Goal: Contribute content: Contribute content

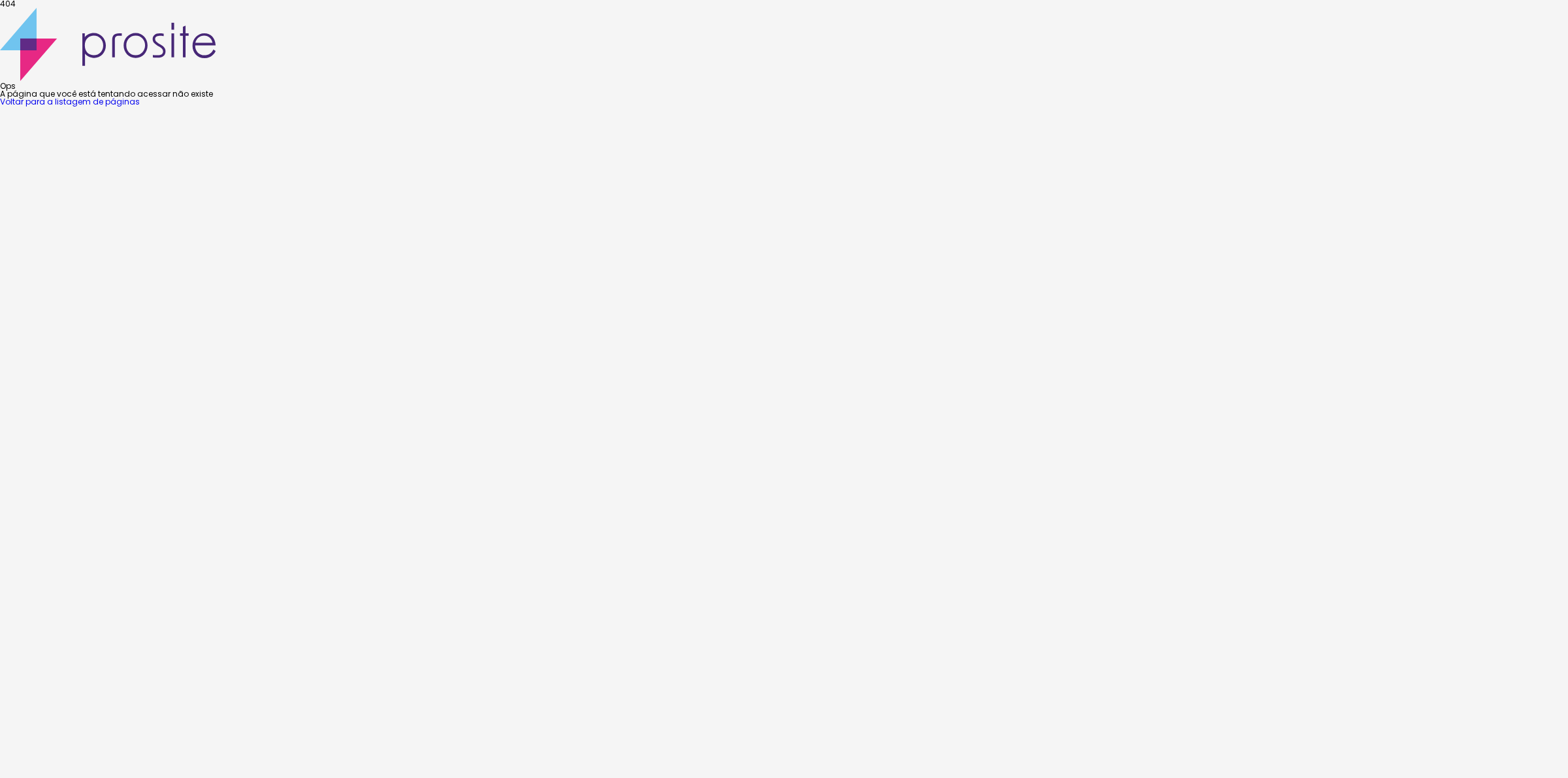
click at [140, 107] on link "Voltar para a listagem de páginas" at bounding box center [70, 102] width 140 height 11
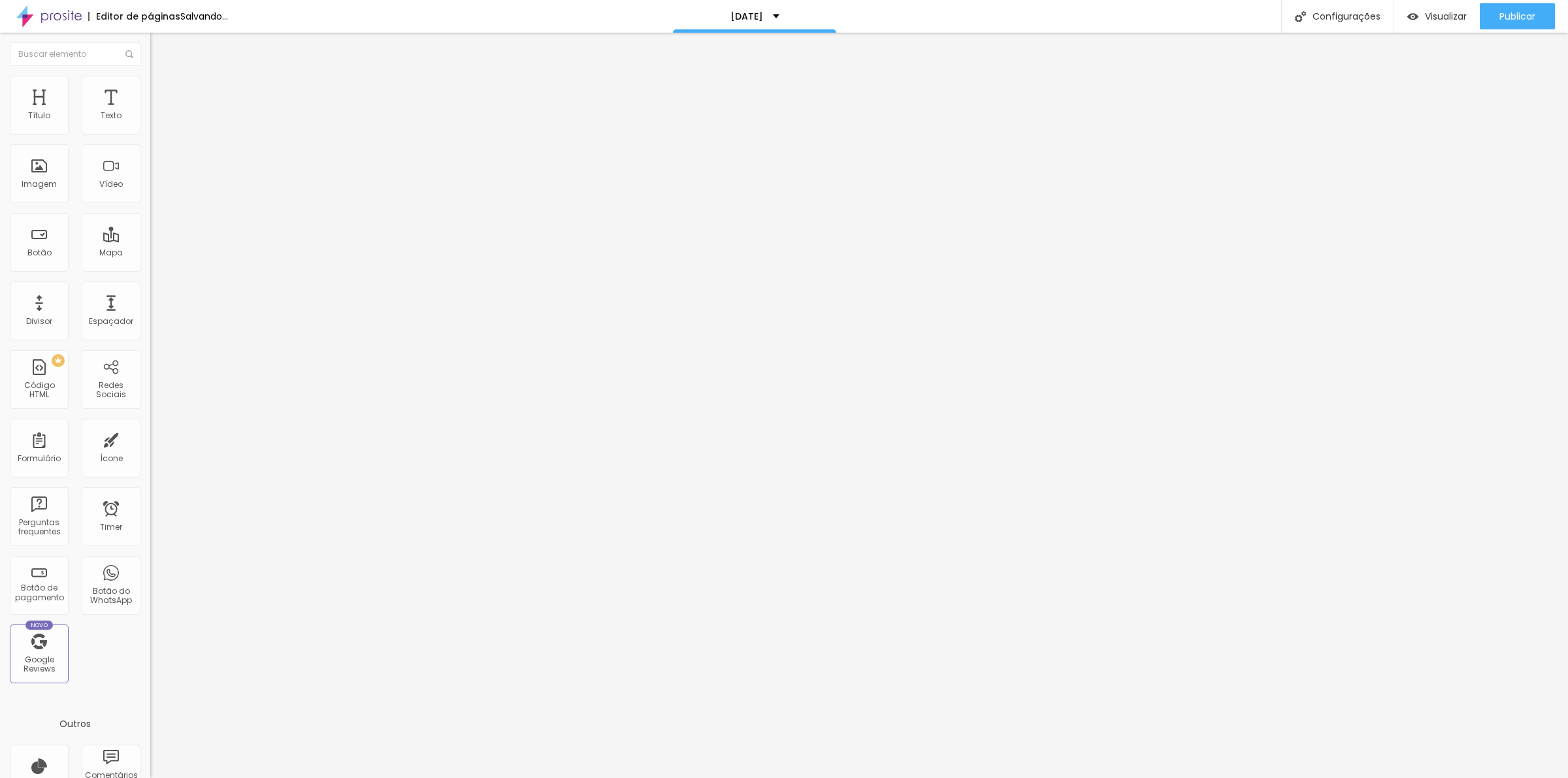
click at [160, 49] on img "button" at bounding box center [165, 47] width 10 height 10
click at [150, 112] on span "Adicionar imagem" at bounding box center [192, 107] width 85 height 11
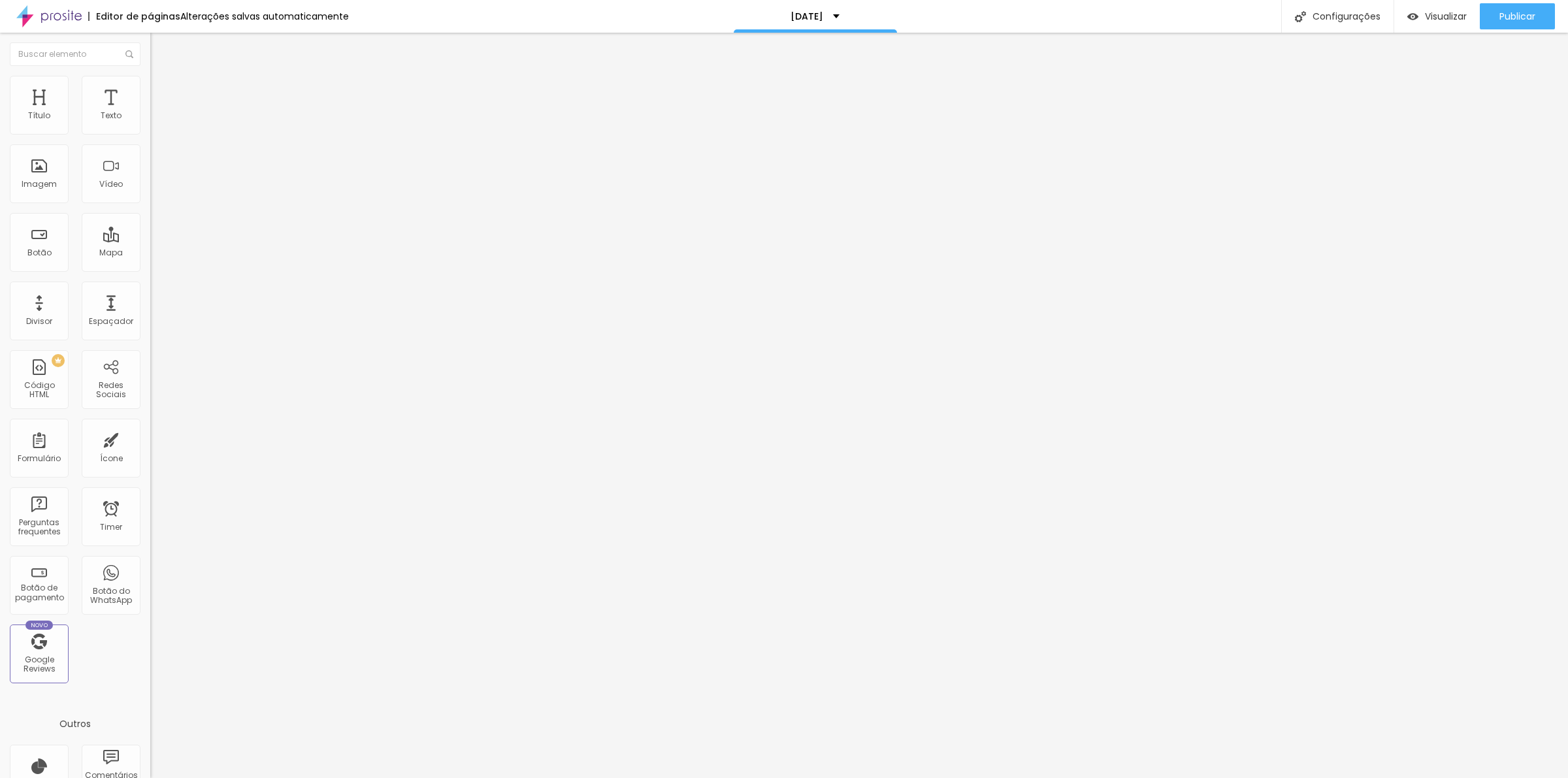
click at [150, 112] on span "Adicionar imagem" at bounding box center [192, 107] width 85 height 11
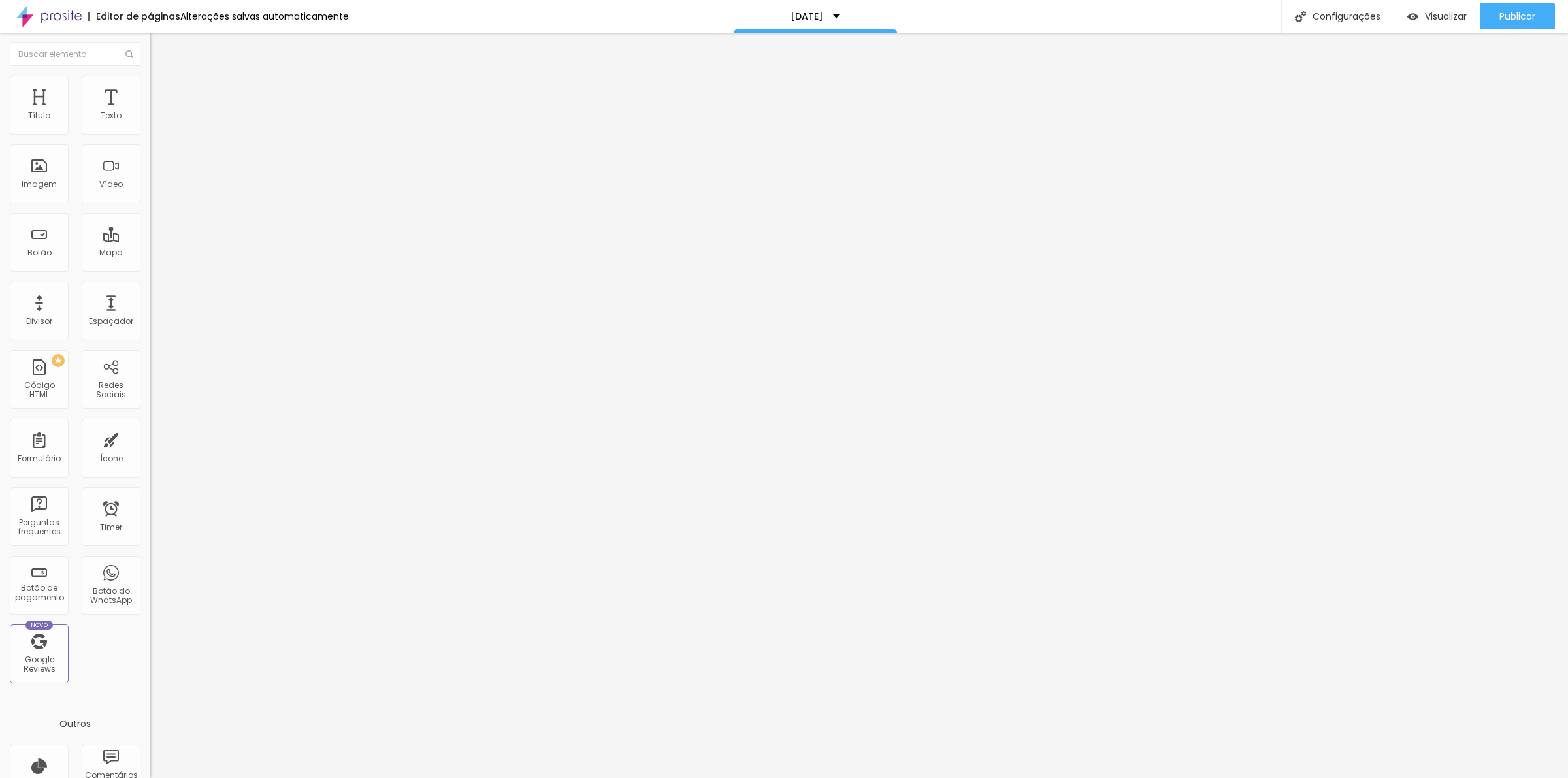
click at [150, 56] on button "Editar Coluna" at bounding box center [225, 47] width 150 height 30
click at [150, 112] on span "Adicionar imagem" at bounding box center [192, 107] width 85 height 11
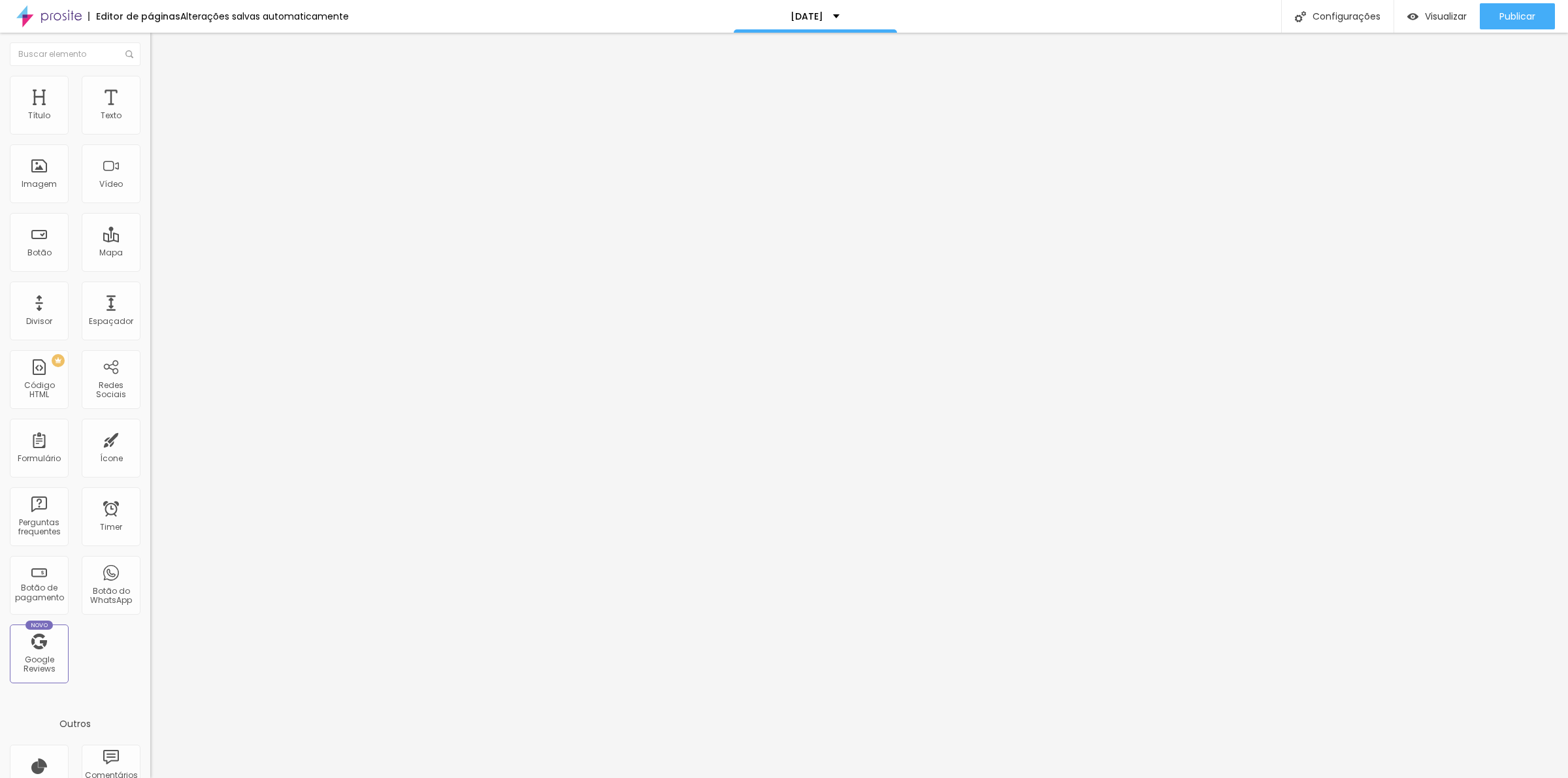
click at [1510, 17] on span "Publicar" at bounding box center [1517, 16] width 36 height 10
click at [1424, 17] on span "Visualizar" at bounding box center [1434, 16] width 42 height 10
click at [157, 120] on icon "button" at bounding box center [160, 118] width 6 height 6
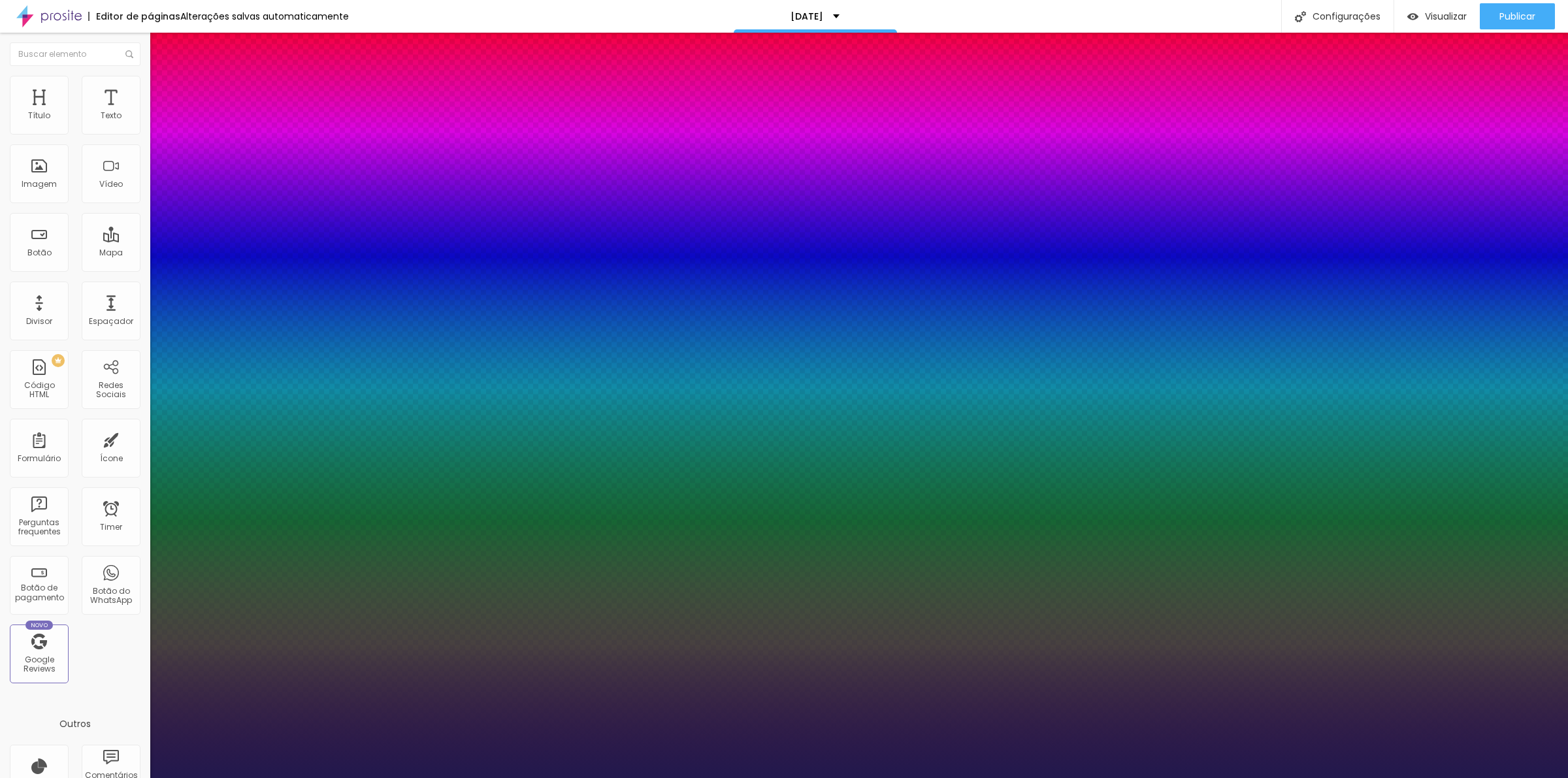
type input "1"
click at [200, 777] on div "AbrilFatface-Regular Actor-Regular Alegreya AlegreyaBlack Alice Allan-Bold Alla…" at bounding box center [784, 792] width 1568 height 13
click at [141, 777] on select "AbrilFatface-Regular Actor-Regular Alegreya AlegreyaBlack Alice Allan-Bold Alla…" at bounding box center [70, 792] width 141 height 13
select select "Orbitron-Black"
click at [140, 777] on select "AbrilFatface-Regular Actor-Regular Alegreya AlegreyaBlack Alice Allan-Bold Alla…" at bounding box center [70, 792] width 141 height 13
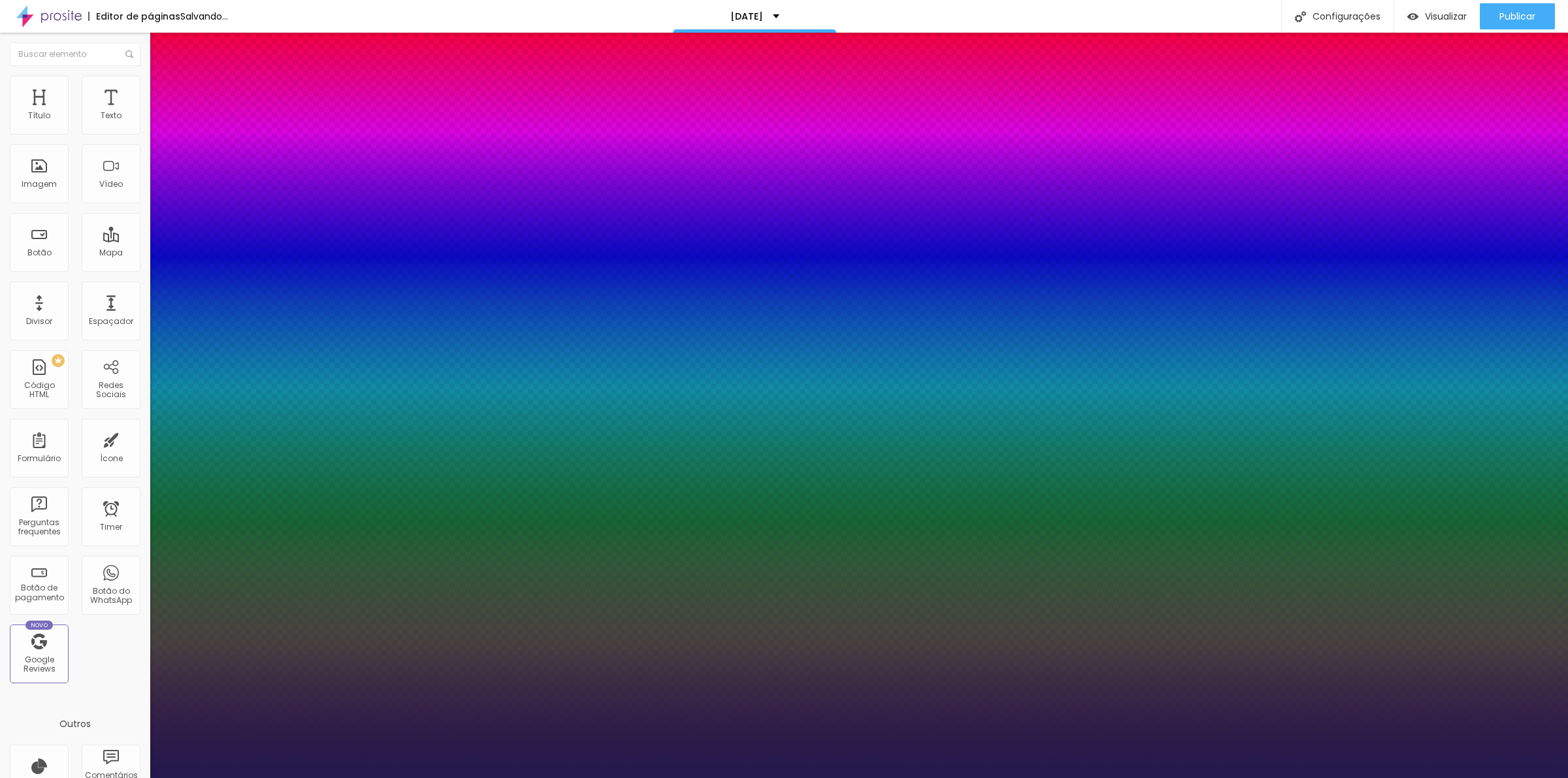
type input "1"
click at [141, 777] on select "AbrilFatface-Regular Actor-Regular Alegreya AlegreyaBlack Alice Allan-Bold Alla…" at bounding box center [70, 792] width 141 height 13
select select "TitilliumWebBlack"
click at [140, 777] on select "AbrilFatface-Regular Actor-Regular Alegreya AlegreyaBlack Alice Allan-Bold Alla…" at bounding box center [70, 792] width 141 height 13
click at [141, 777] on select "AbrilFatface-Regular Actor-Regular Alegreya AlegreyaBlack Alice Allan-Bold Alla…" at bounding box center [70, 792] width 141 height 13
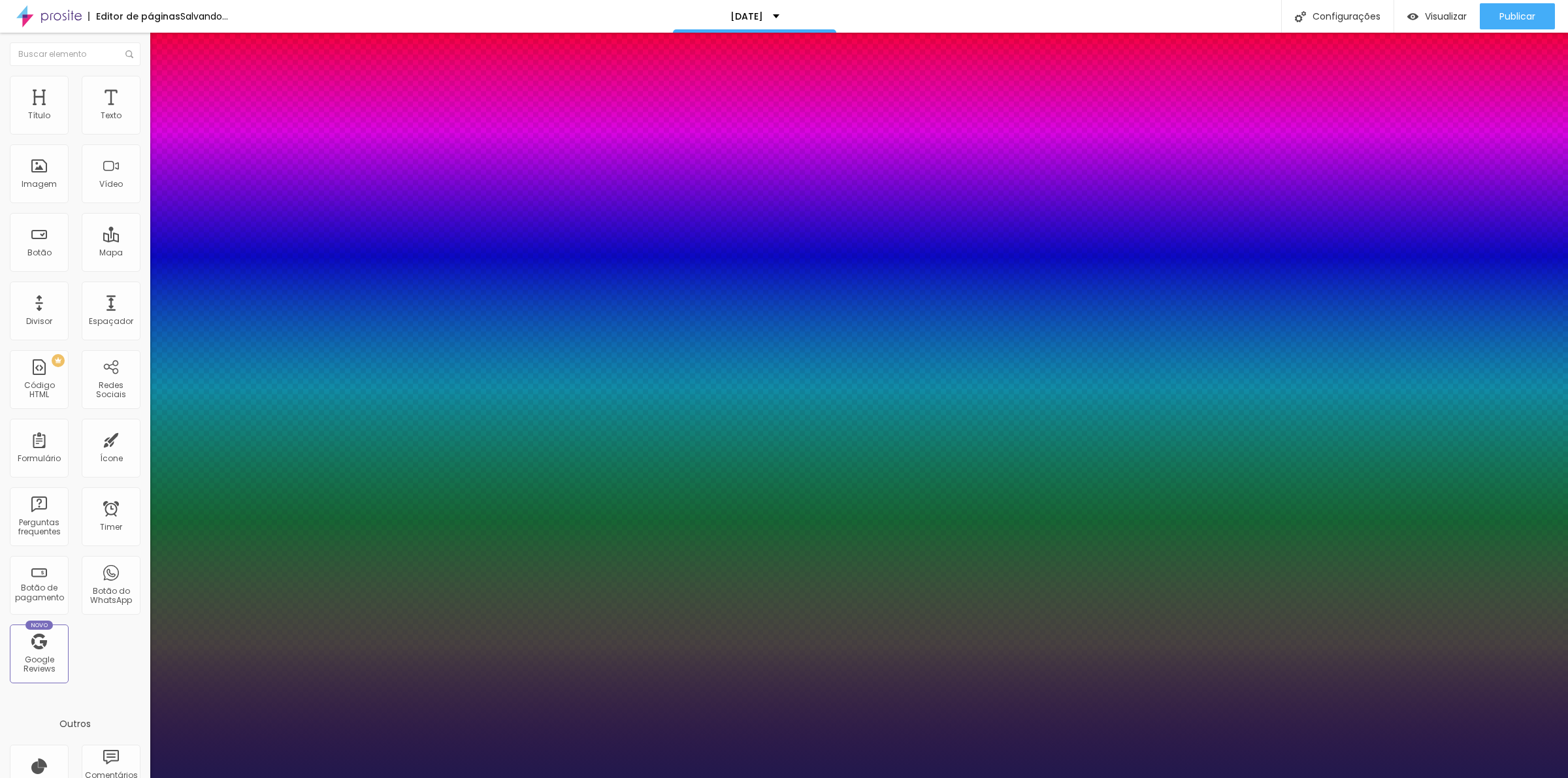
type input "1"
click at [141, 777] on select "AbrilFatface-Regular Actor-Regular Alegreya AlegreyaBlack Alice Allan-Bold Alla…" at bounding box center [70, 792] width 141 height 13
select select "YesevaOne-Regular"
click at [140, 777] on select "AbrilFatface-Regular Actor-Regular Alegreya AlegreyaBlack Alice Allan-Bold Alla…" at bounding box center [70, 792] width 141 height 13
click at [141, 777] on select "AbrilFatface-Regular Actor-Regular Alegreya AlegreyaBlack Alice Allan-Bold Alla…" at bounding box center [70, 792] width 141 height 13
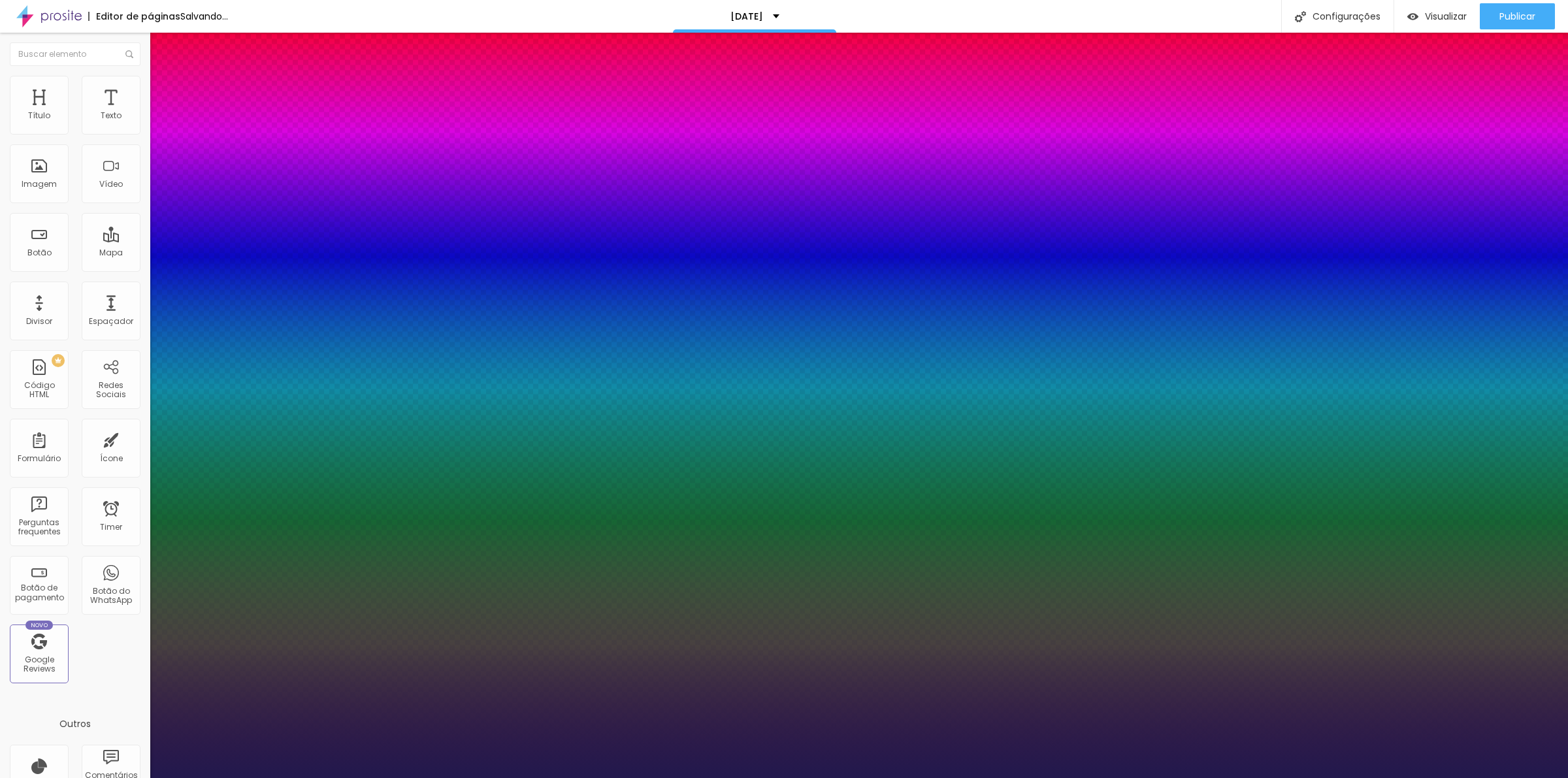
type input "1"
select select "Lora-Regular"
click at [140, 777] on select "AbrilFatface-Regular Actor-Regular Alegreya AlegreyaBlack Alice Allan-Bold Alla…" at bounding box center [70, 792] width 141 height 13
type input "1"
click at [141, 777] on select "AbrilFatface-Regular Actor-Regular Alegreya AlegreyaBlack Alice Allan-Bold Alla…" at bounding box center [70, 792] width 141 height 13
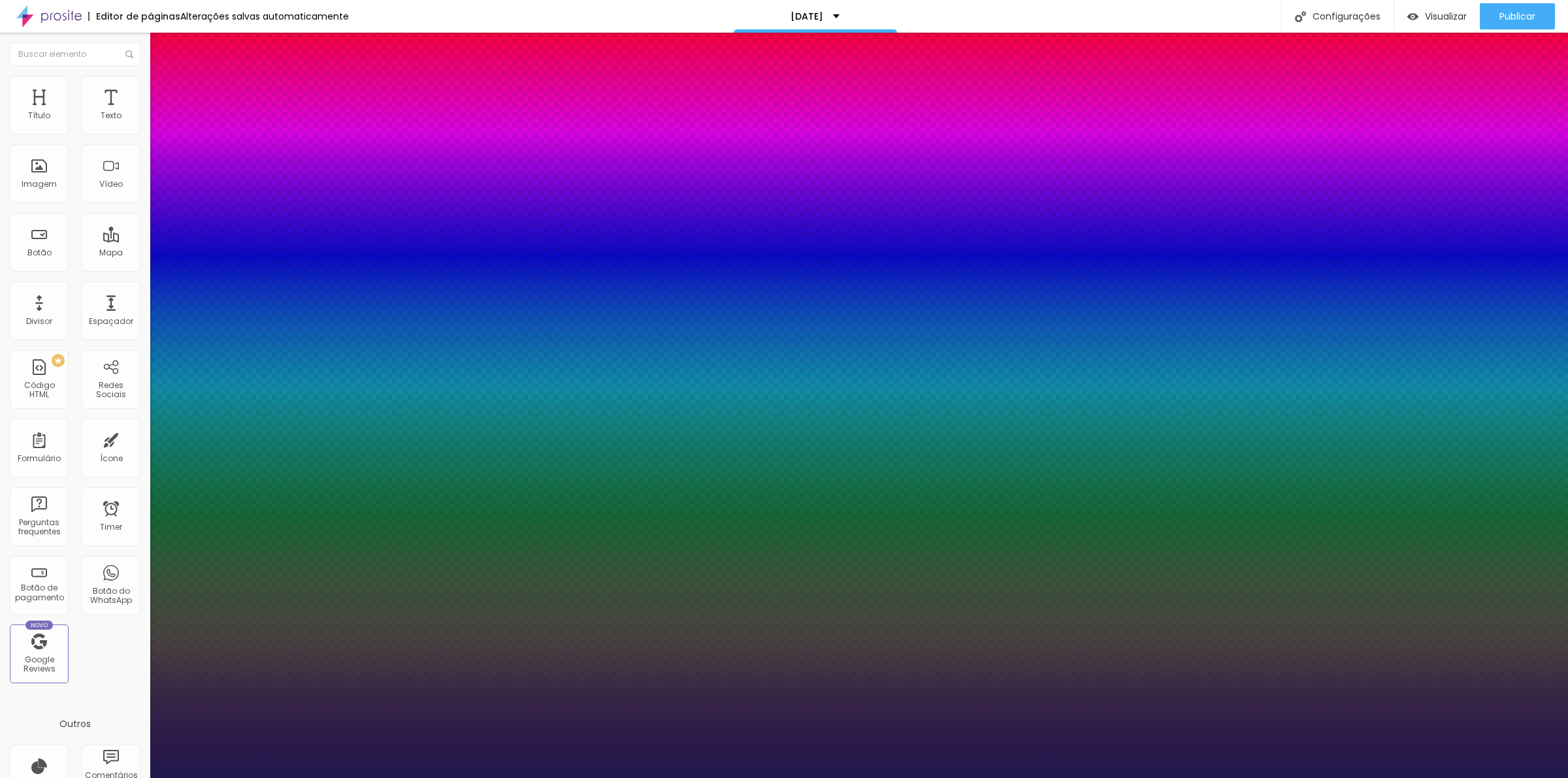
select select "AnonymousPro-Regular"
click at [140, 777] on select "AbrilFatface-Regular Actor-Regular Alegreya AlegreyaBlack Alice Allan-Bold Alla…" at bounding box center [70, 792] width 141 height 13
type input "1"
click at [141, 777] on select "AbrilFatface-Regular Actor-Regular Alegreya AlegreyaBlack Alice Allan-Bold Alla…" at bounding box center [70, 792] width 141 height 13
select select "Alice"
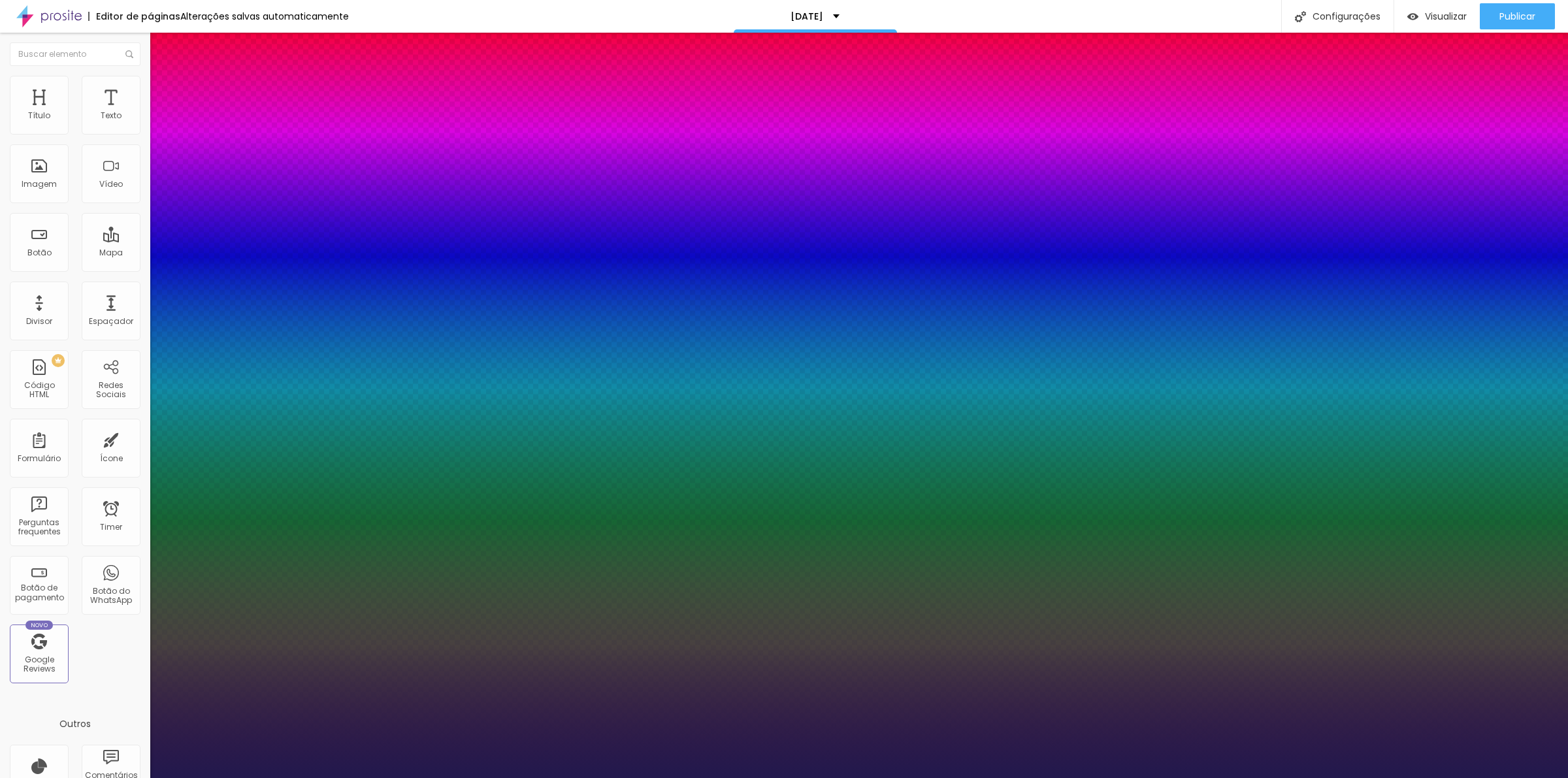
click at [140, 777] on select "AbrilFatface-Regular Actor-Regular Alegreya AlegreyaBlack Alice Allan-Bold Alla…" at bounding box center [70, 792] width 141 height 13
type input "1"
click at [141, 777] on select "AbrilFatface-Regular Actor-Regular Alegreya AlegreyaBlack Alice Allan-Bold Alla…" at bounding box center [70, 792] width 141 height 13
select select "Halant-Bold"
click at [140, 777] on select "AbrilFatface-Regular Actor-Regular Alegreya AlegreyaBlack Alice Allan-Bold Alla…" at bounding box center [70, 792] width 141 height 13
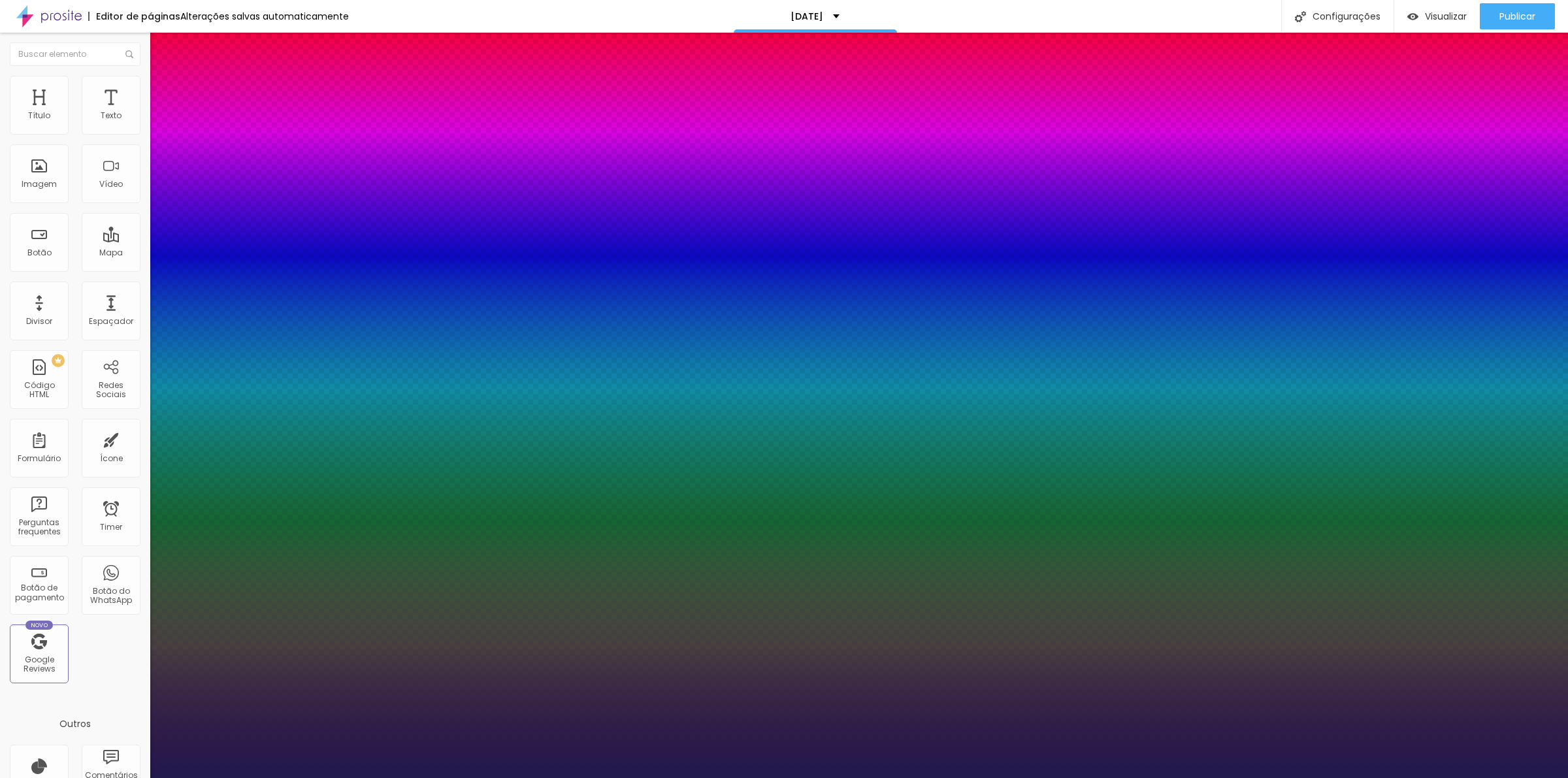
type input "1"
click at [694, 777] on div at bounding box center [784, 778] width 1568 height 0
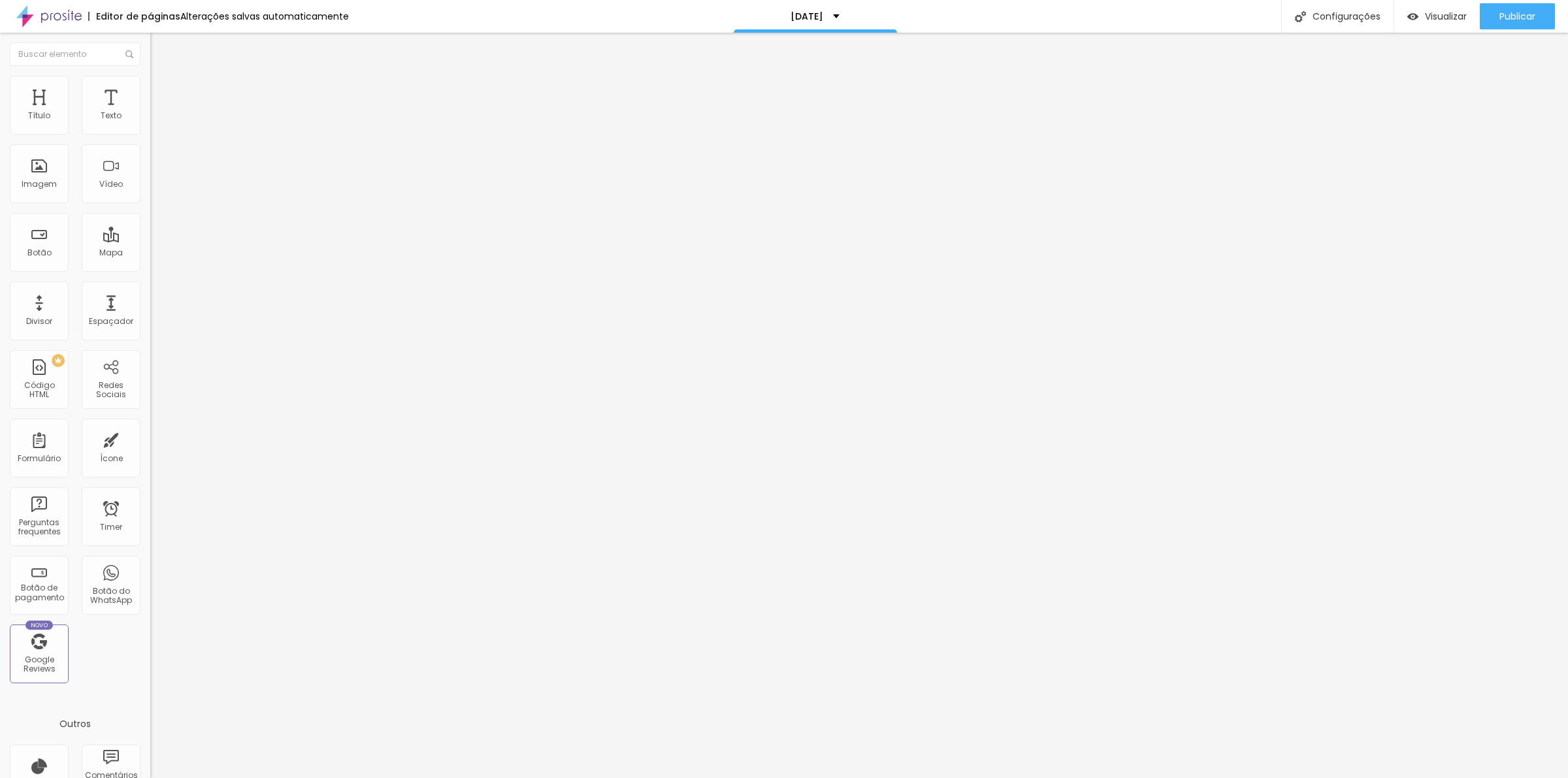
click at [162, 90] on span "Estilo" at bounding box center [172, 85] width 21 height 11
click at [156, 122] on icon "button" at bounding box center [160, 118] width 8 height 8
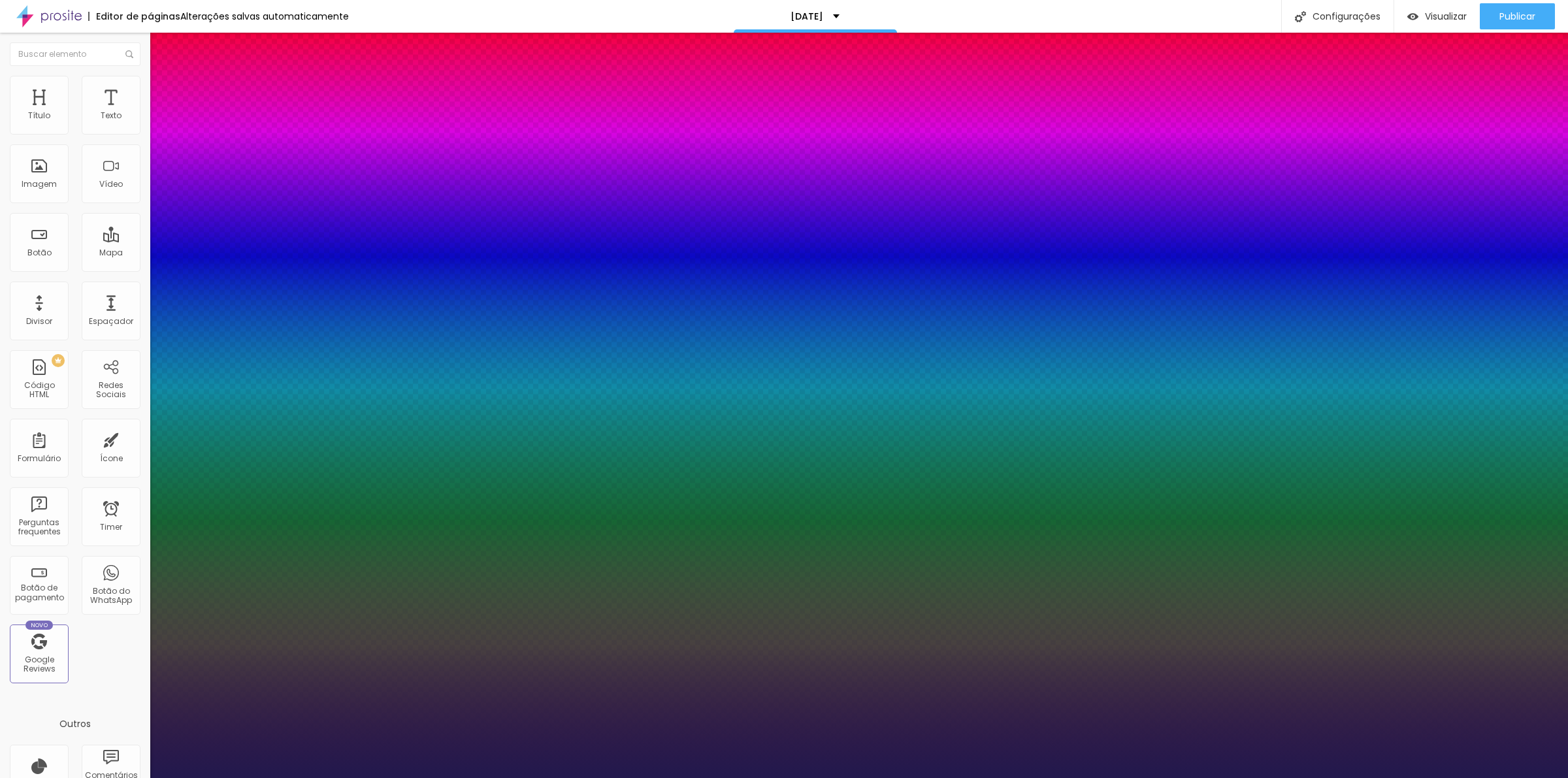
type input "1"
type input "33"
type input "1"
type input "35"
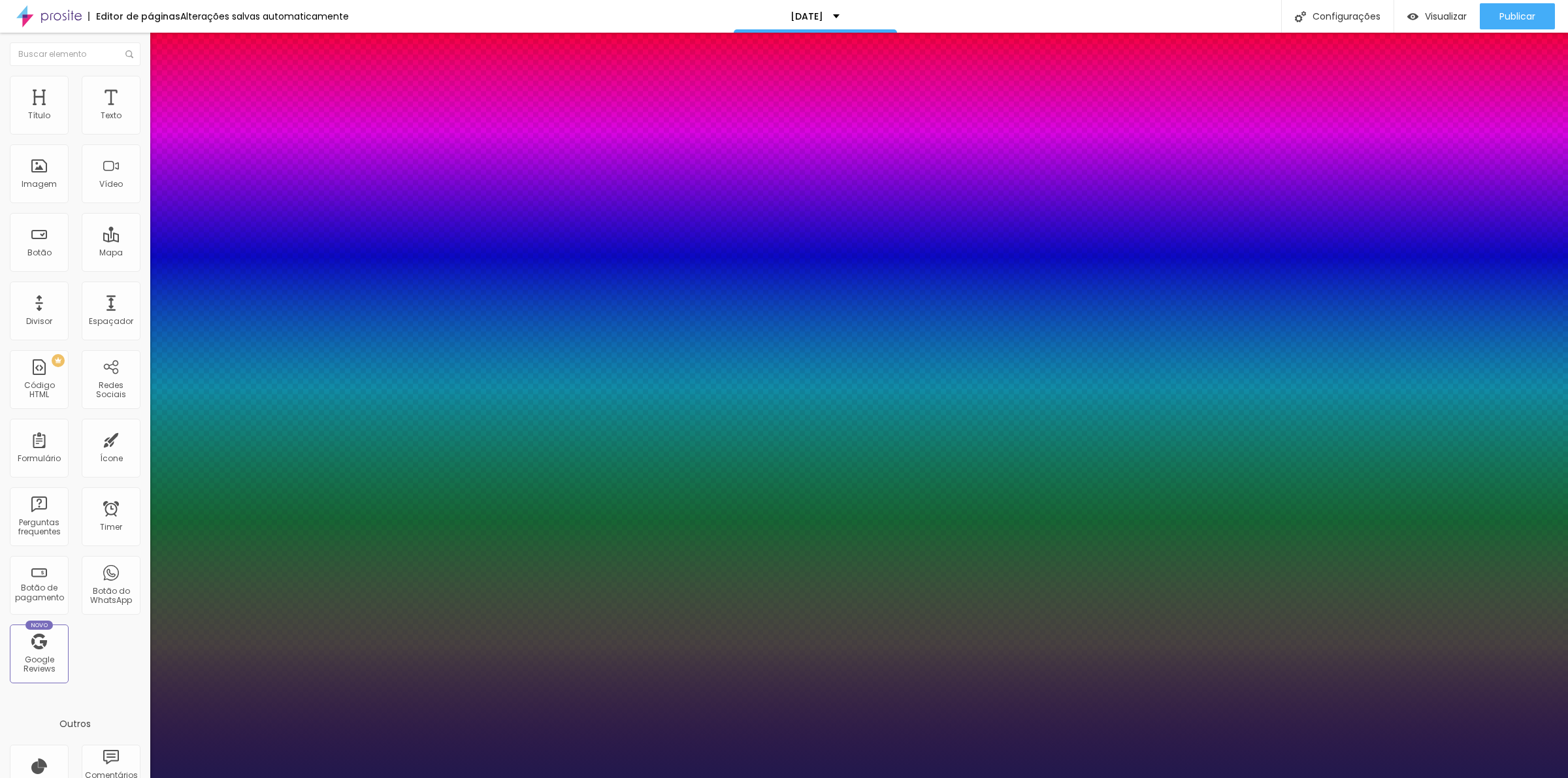
type input "35"
type input "1"
type input "54"
type input "1"
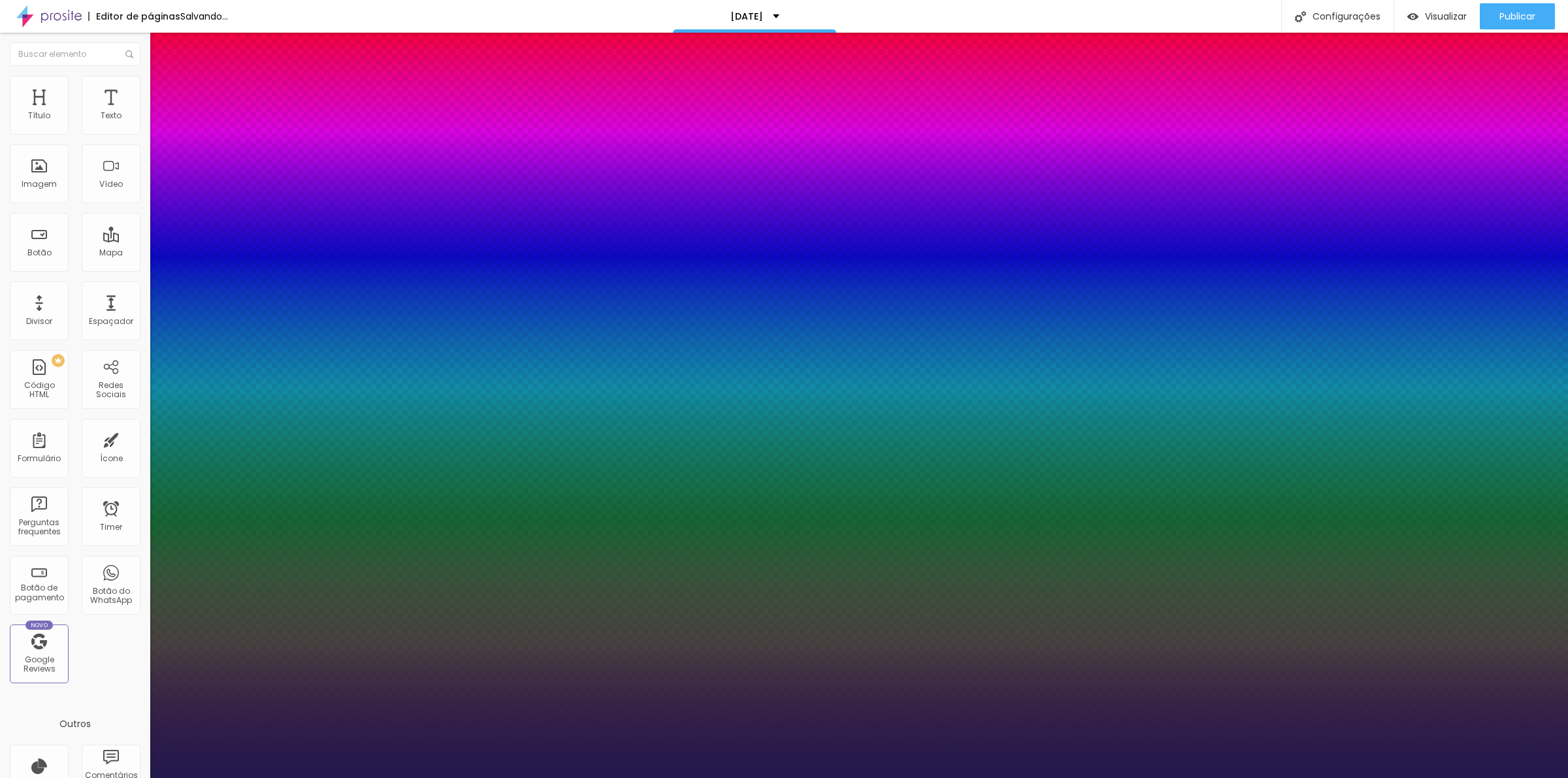
type input "55"
type input "1"
type input "56"
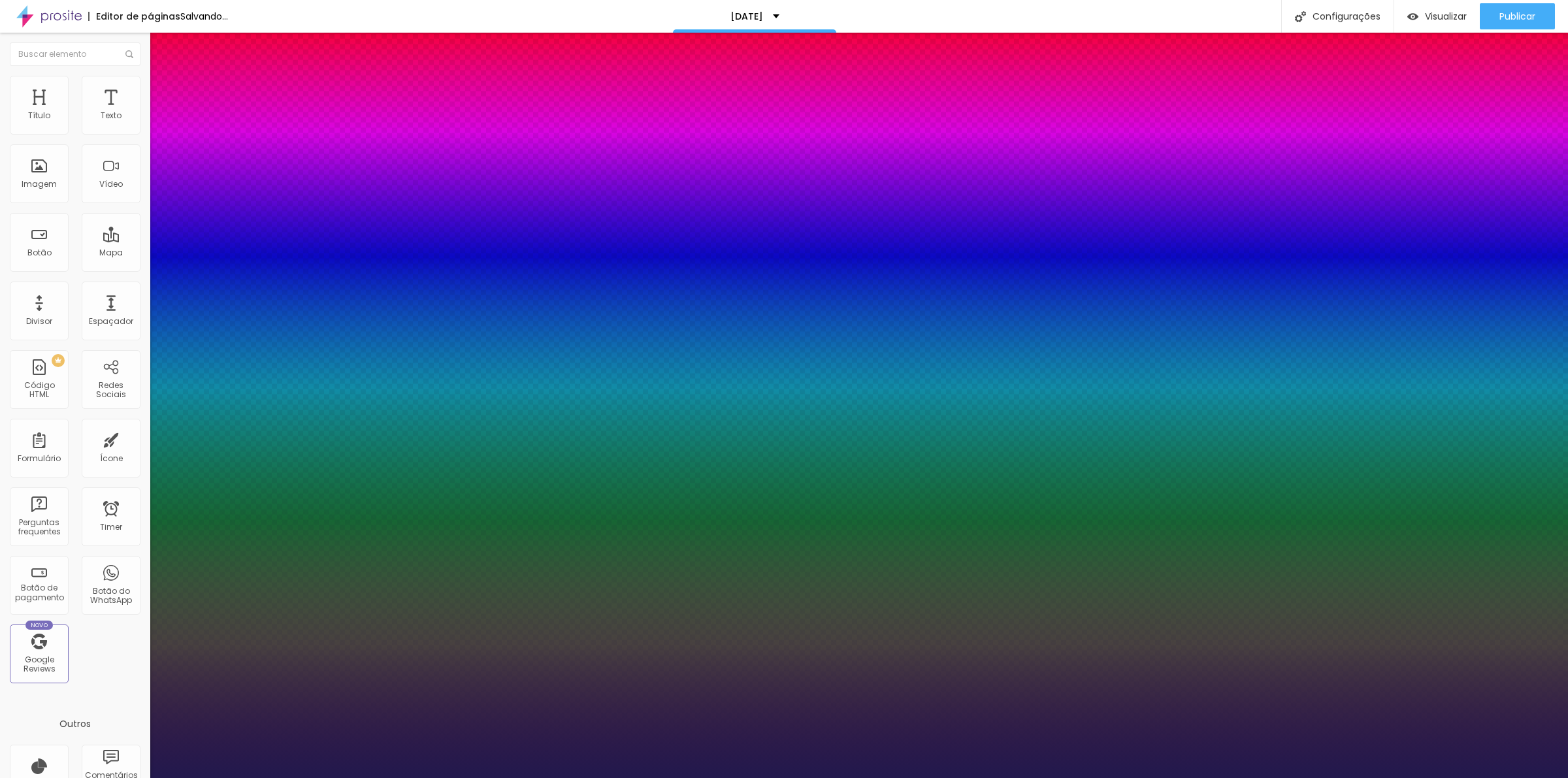
type input "1"
type input "57"
type input "1"
type input "60"
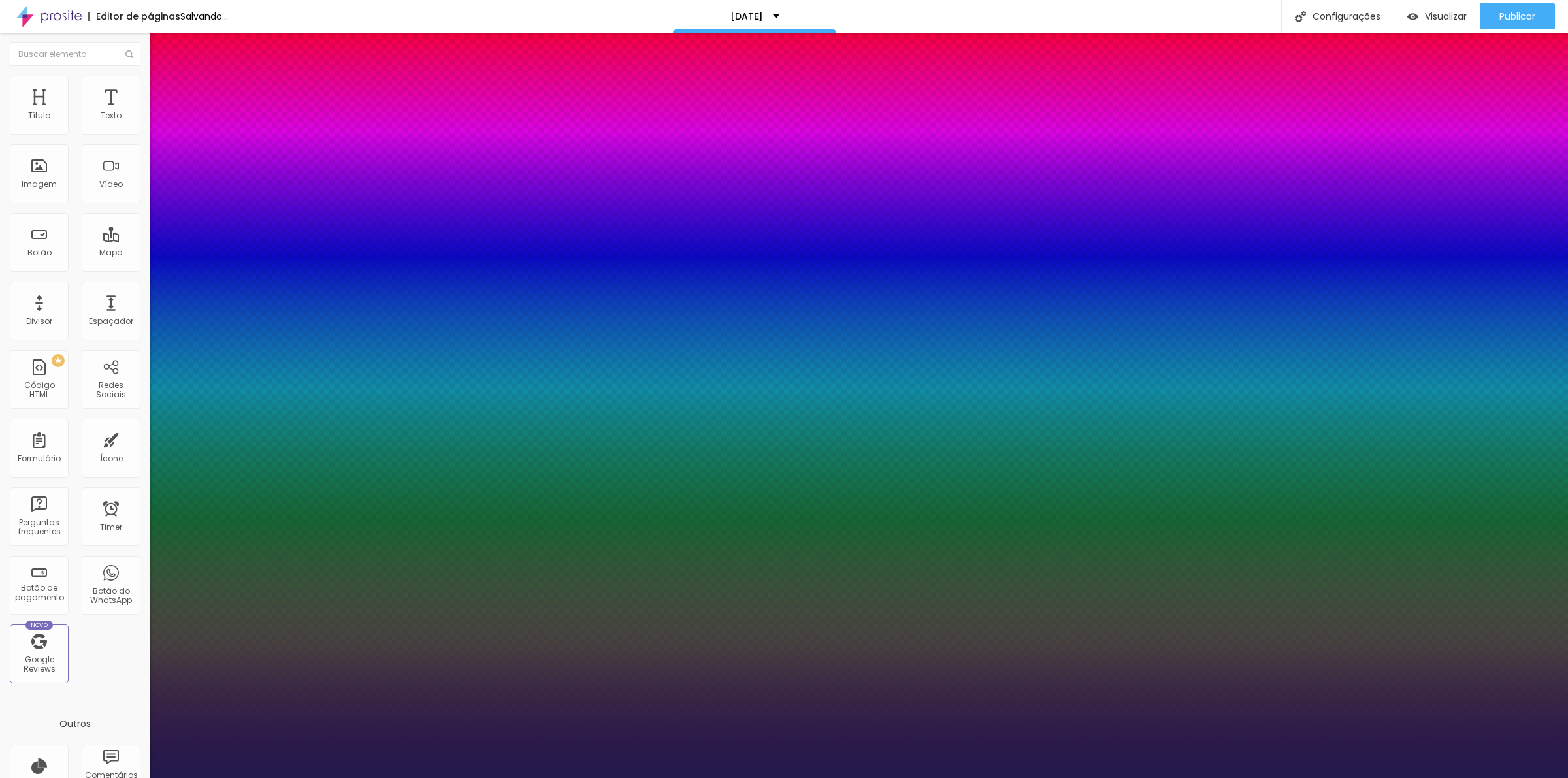
type input "60"
type input "1"
type input "58"
type input "1"
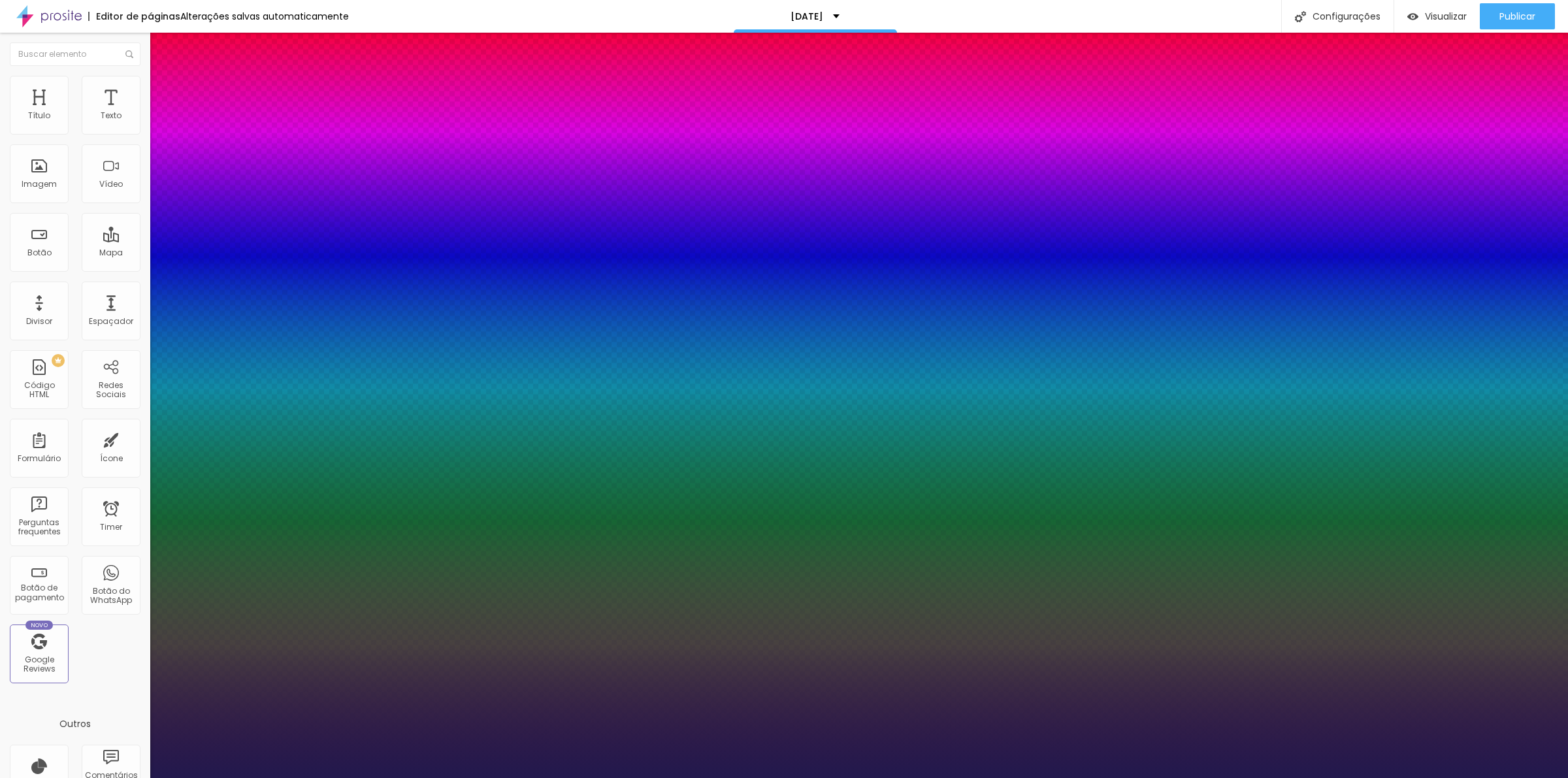
type input "57"
type input "1"
type input "56"
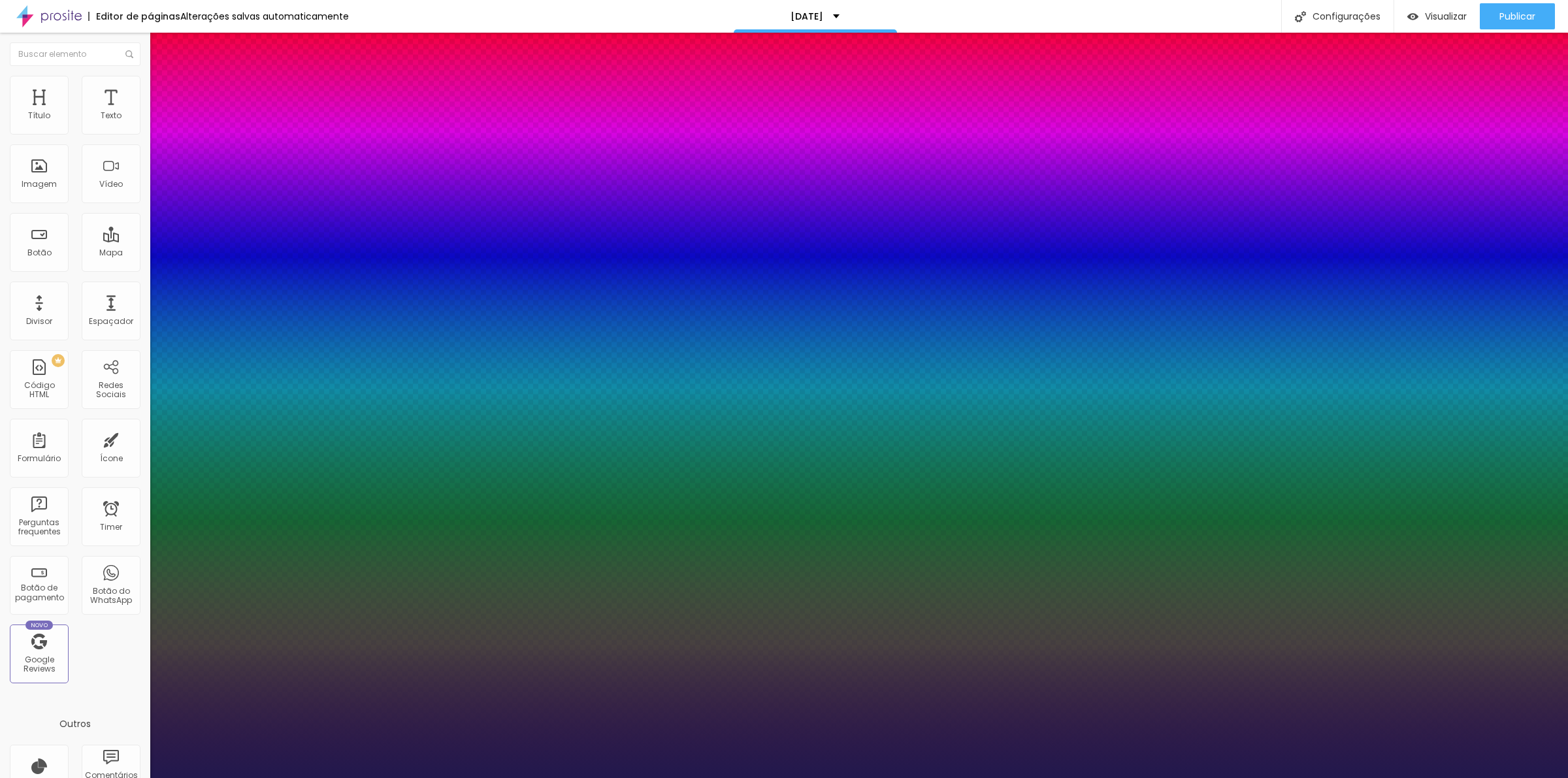
type input "1"
type input "55"
type input "1"
type input "54"
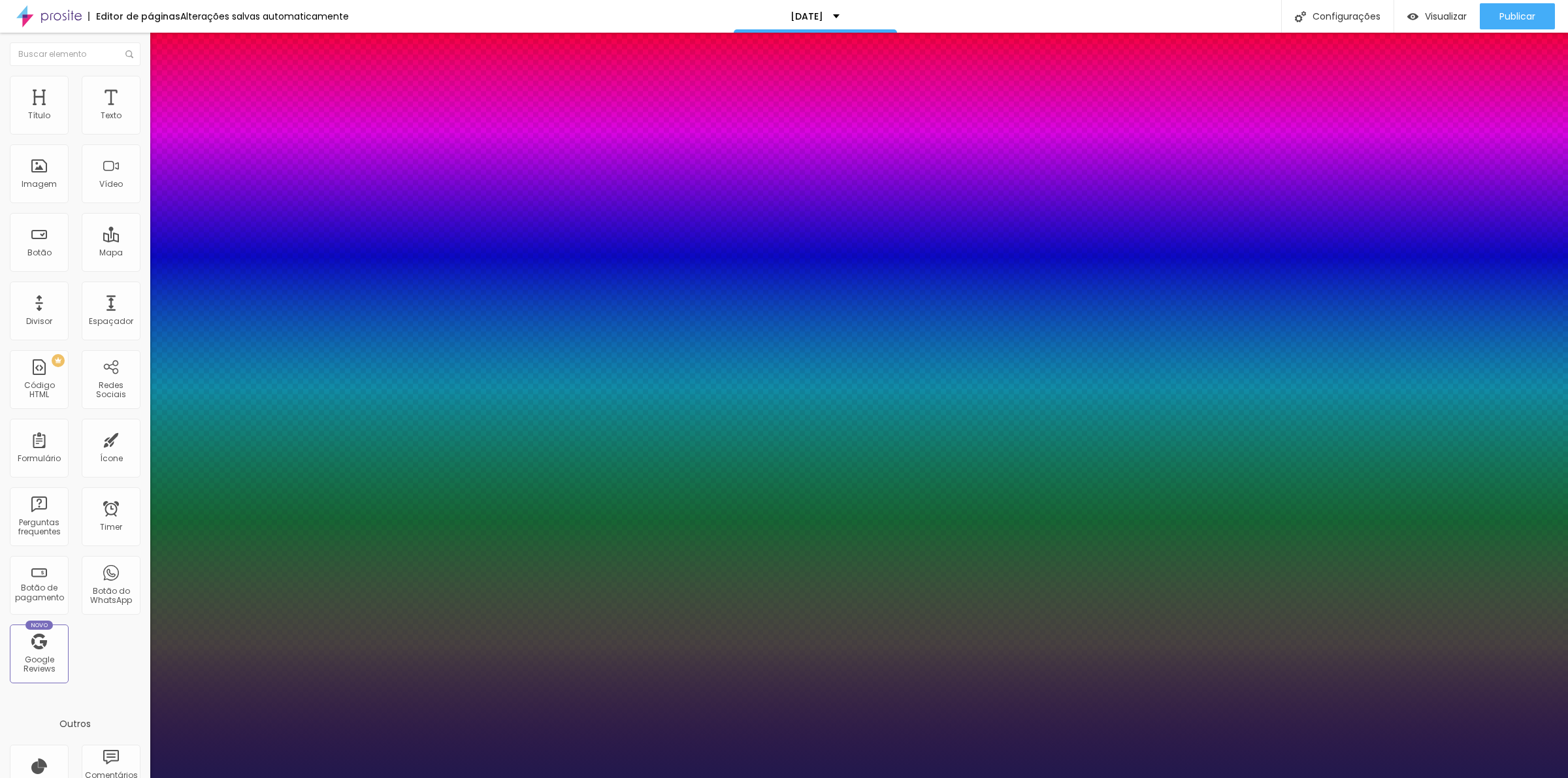
type input "54"
type input "1"
type input "53"
type input "1"
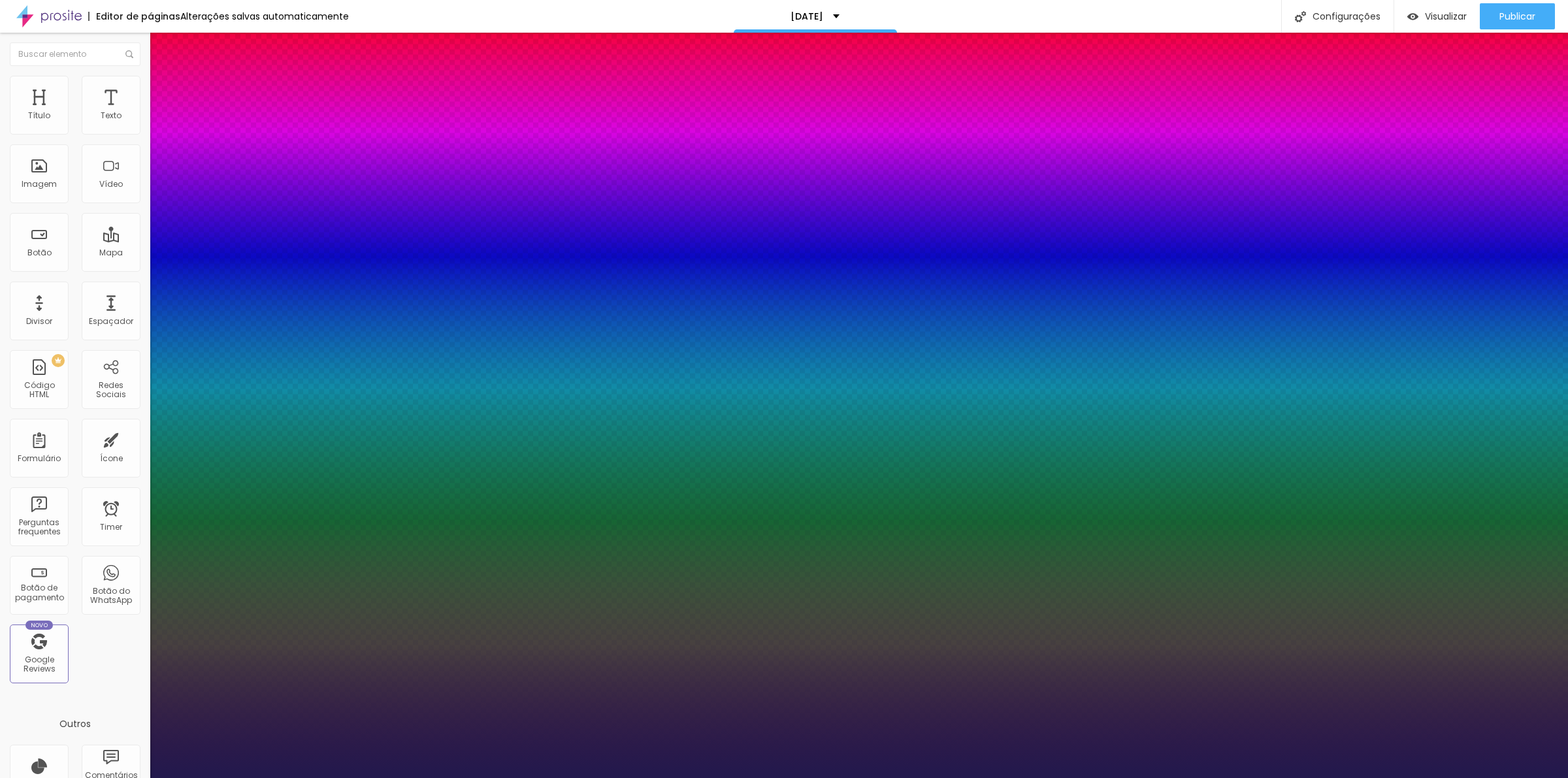
type input "53"
click at [141, 777] on select "AbrilFatface-Regular Actor-Regular Alegreya AlegreyaBlack Alice Allan-Bold Alla…" at bounding box center [70, 792] width 141 height 13
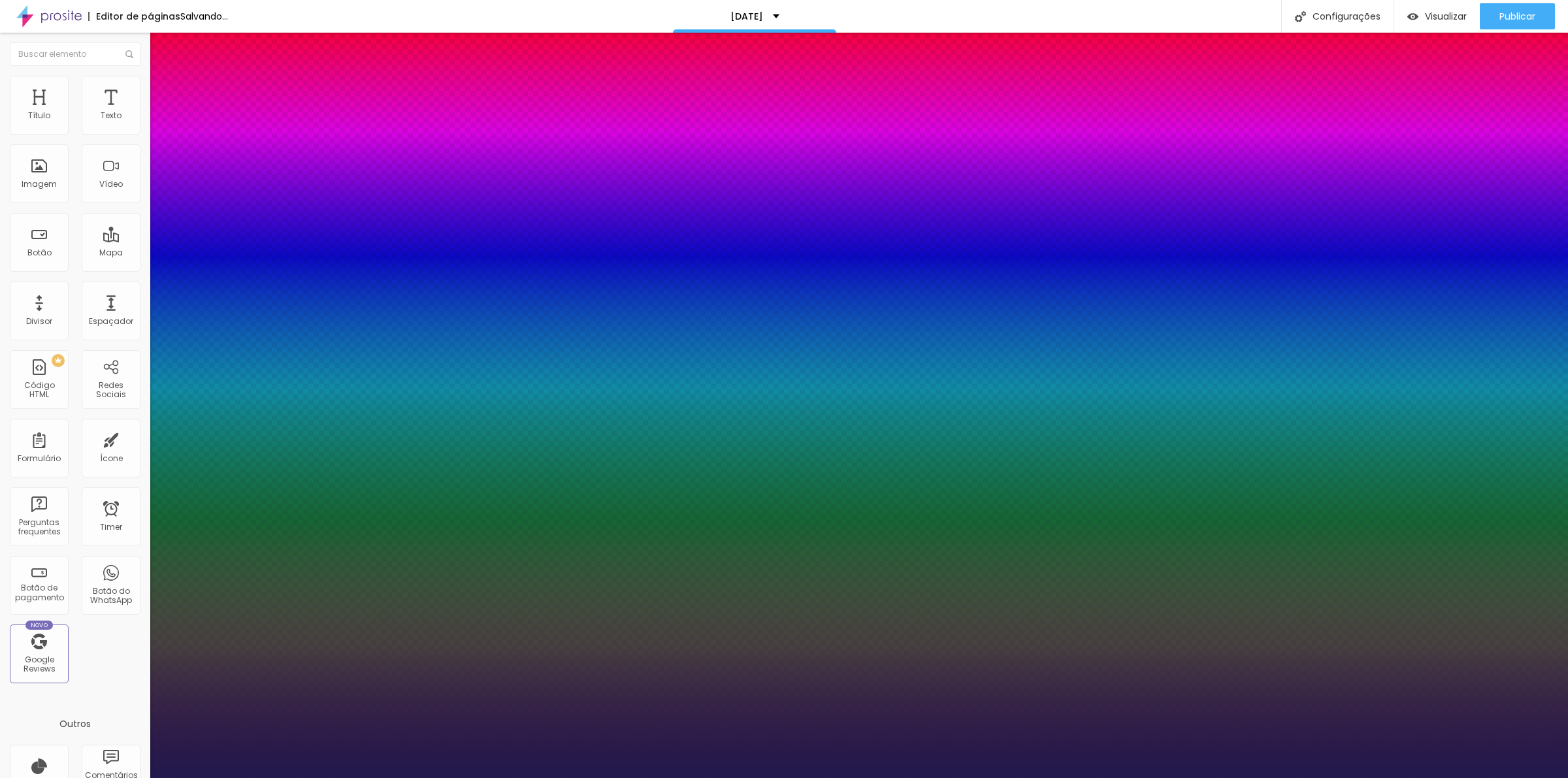
type input "1"
select select "CutiveMono"
click at [140, 777] on select "AbrilFatface-Regular Actor-Regular Alegreya AlegreyaBlack Alice Allan-Bold Alla…" at bounding box center [70, 792] width 141 height 13
click at [141, 777] on select "AbrilFatface-Regular Actor-Regular Alegreya AlegreyaBlack Alice Allan-Bold Alla…" at bounding box center [70, 792] width 141 height 13
type input "1"
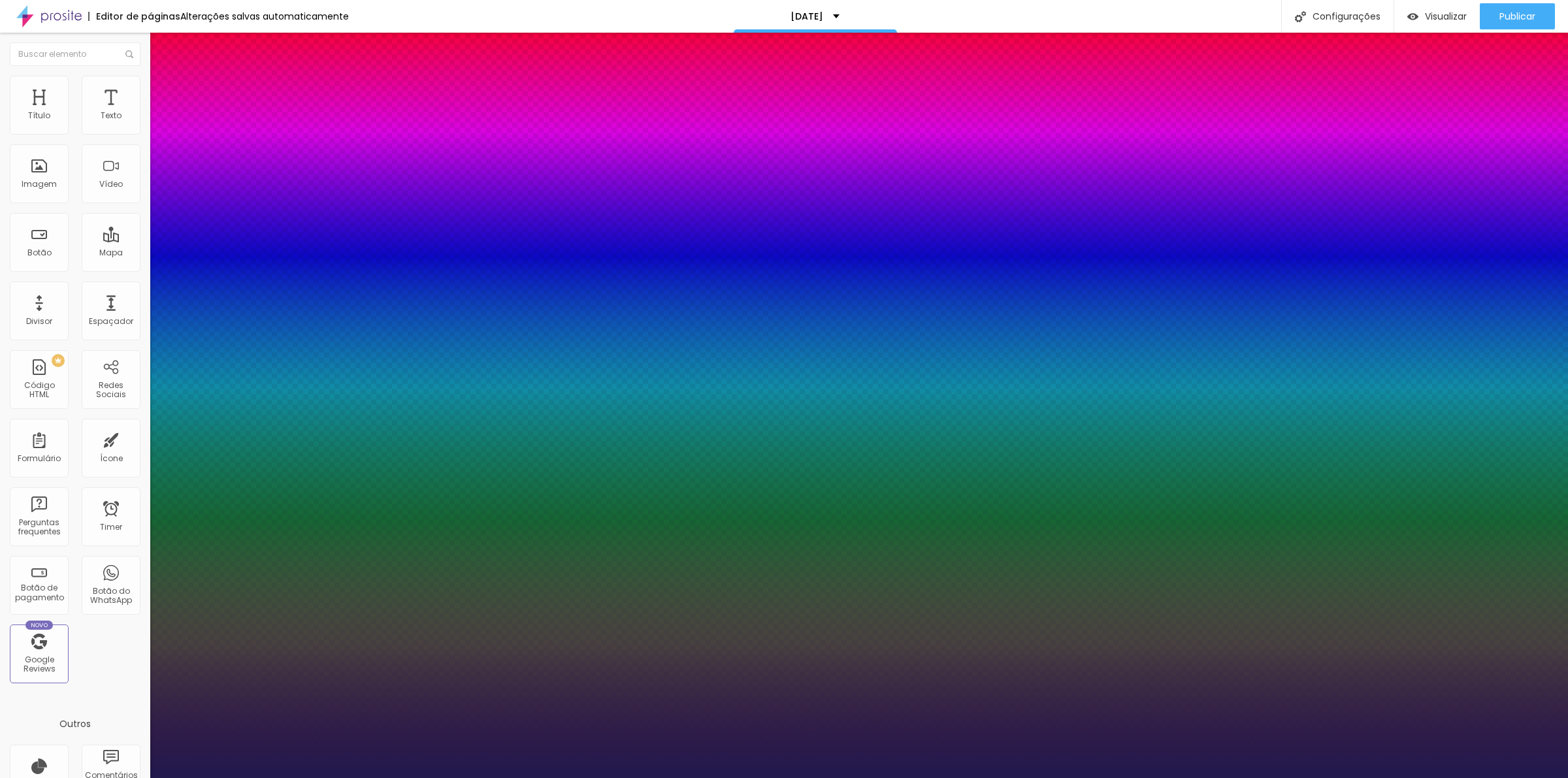
select select "Kalam"
click at [140, 777] on select "AbrilFatface-Regular Actor-Regular Alegreya AlegreyaBlack Alice Allan-Bold Alla…" at bounding box center [70, 792] width 141 height 13
click at [141, 777] on select "AbrilFatface-Regular Actor-Regular Alegreya AlegreyaBlack Alice Allan-Bold Alla…" at bounding box center [70, 792] width 141 height 13
type input "1"
select select "MajorMonoDisplay-Regular"
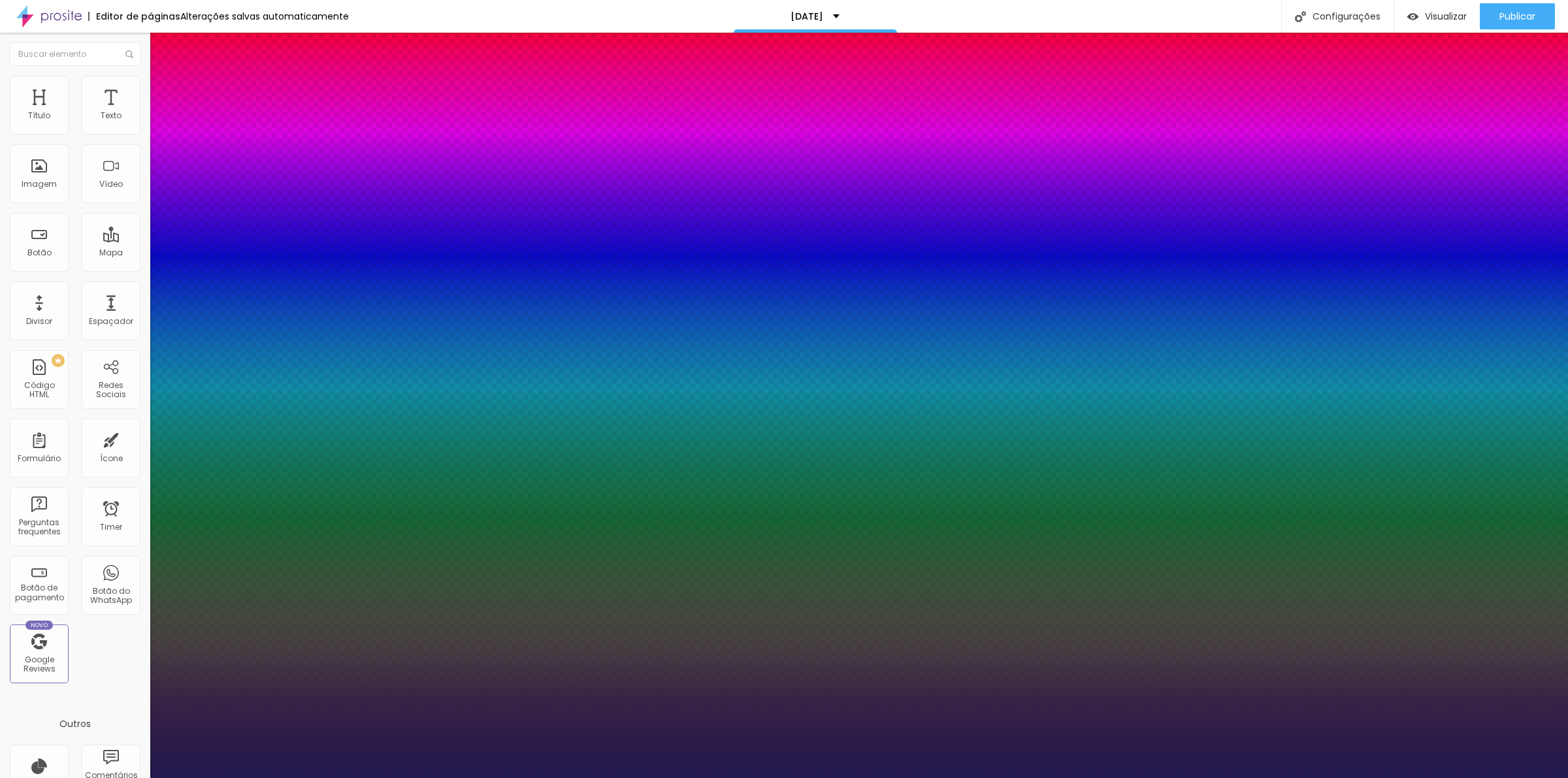
click at [140, 777] on select "AbrilFatface-Regular Actor-Regular Alegreya AlegreyaBlack Alice Allan-Bold Alla…" at bounding box center [70, 792] width 141 height 13
click at [141, 777] on select "AbrilFatface-Regular Actor-Regular Alegreya AlegreyaBlack Alice Allan-Bold Alla…" at bounding box center [70, 792] width 141 height 13
type input "1"
select select "MontserratExtraBold"
click at [140, 777] on select "AbrilFatface-Regular Actor-Regular Alegreya AlegreyaBlack Alice Allan-Bold Alla…" at bounding box center [70, 792] width 141 height 13
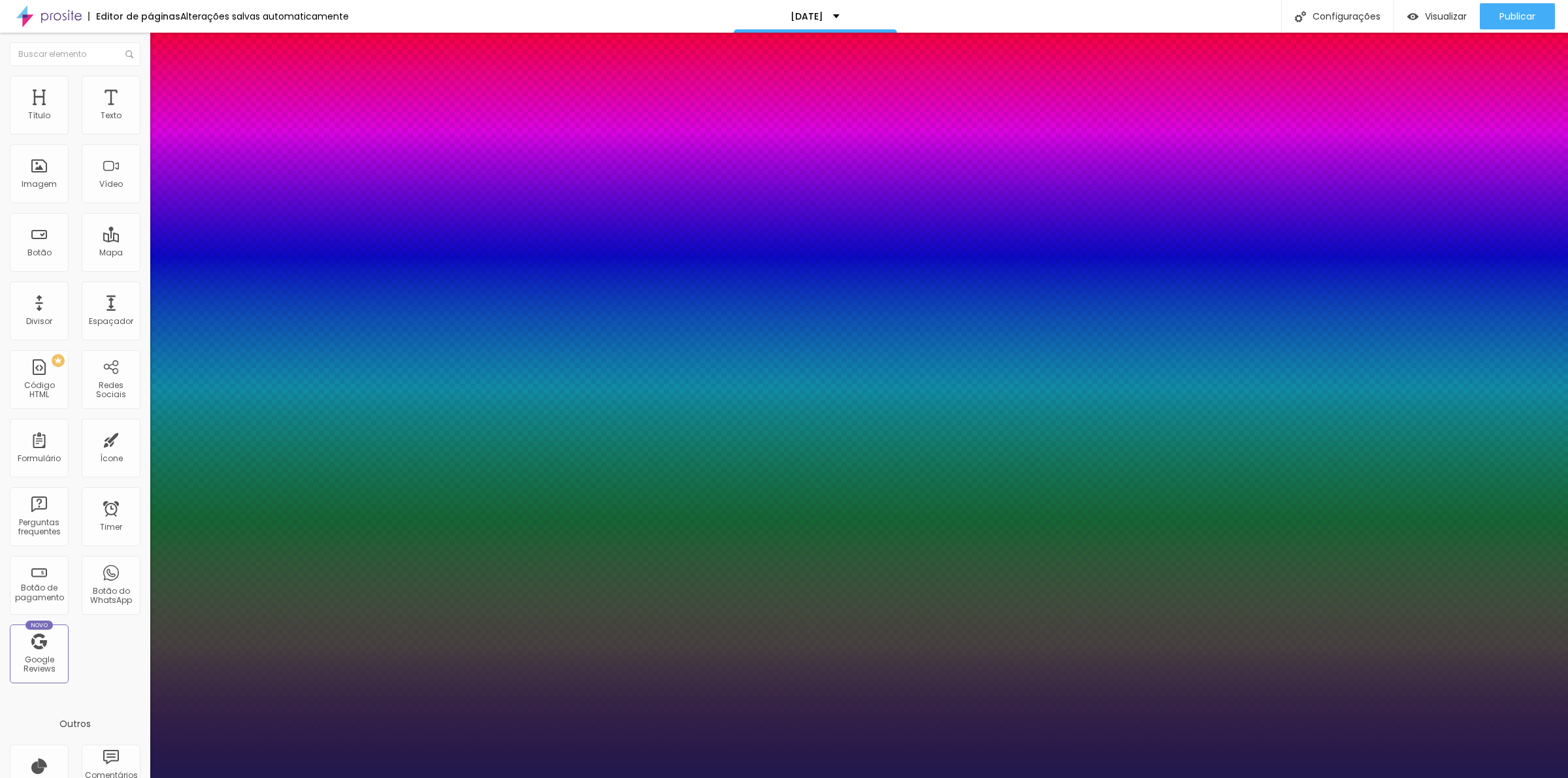
drag, startPoint x: 260, startPoint y: 182, endPoint x: 255, endPoint y: 191, distance: 10.3
click at [141, 777] on select "AbrilFatface-Regular Actor-Regular Alegreya AlegreyaBlack Alice Allan-Bold Alla…" at bounding box center [70, 792] width 141 height 13
type input "1"
select select "Parisienne-Regular"
click at [140, 777] on select "AbrilFatface-Regular Actor-Regular Alegreya AlegreyaBlack Alice Allan-Bold Alla…" at bounding box center [70, 792] width 141 height 13
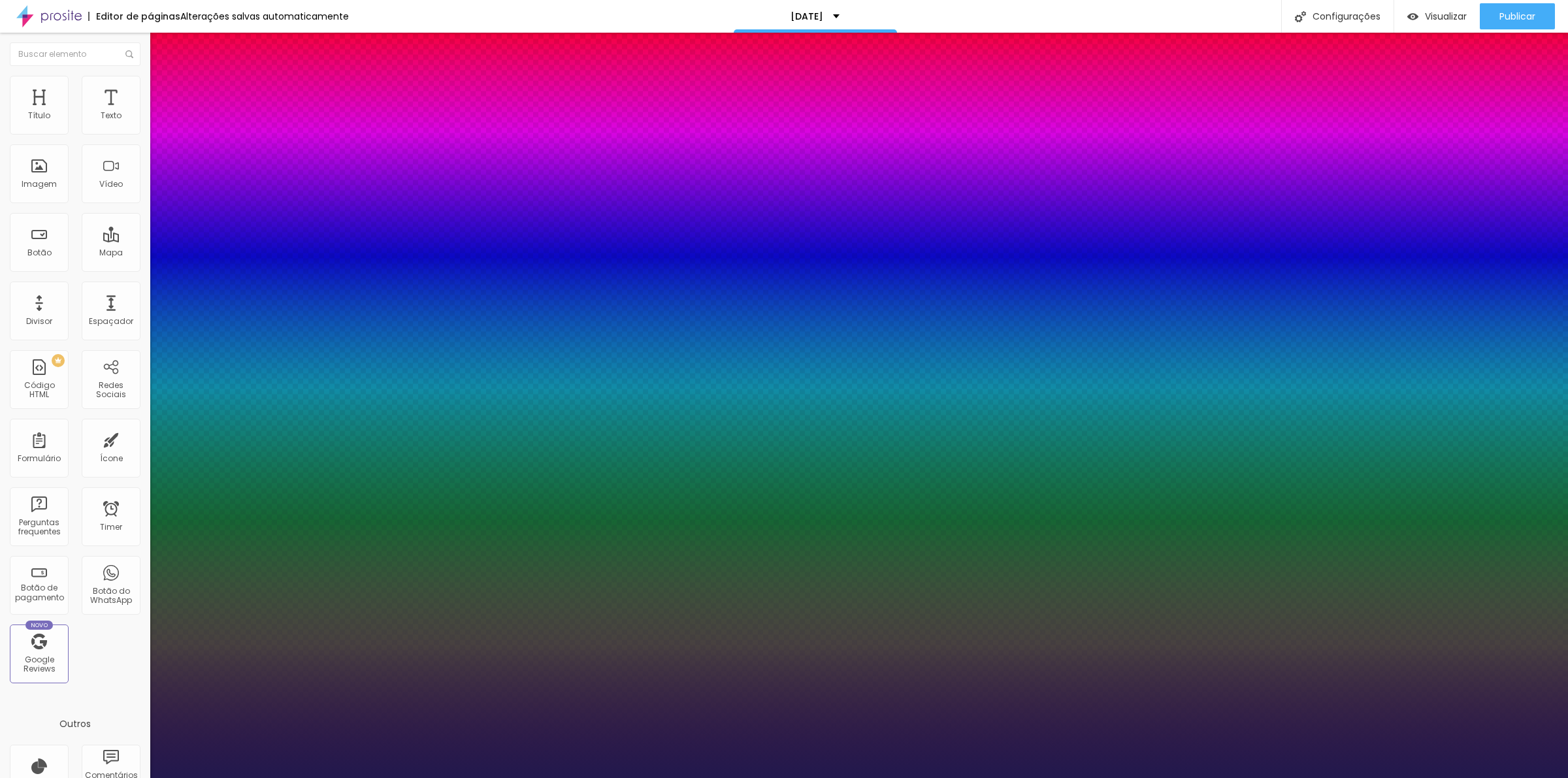
type input "1"
click at [588, 777] on div at bounding box center [784, 778] width 1568 height 0
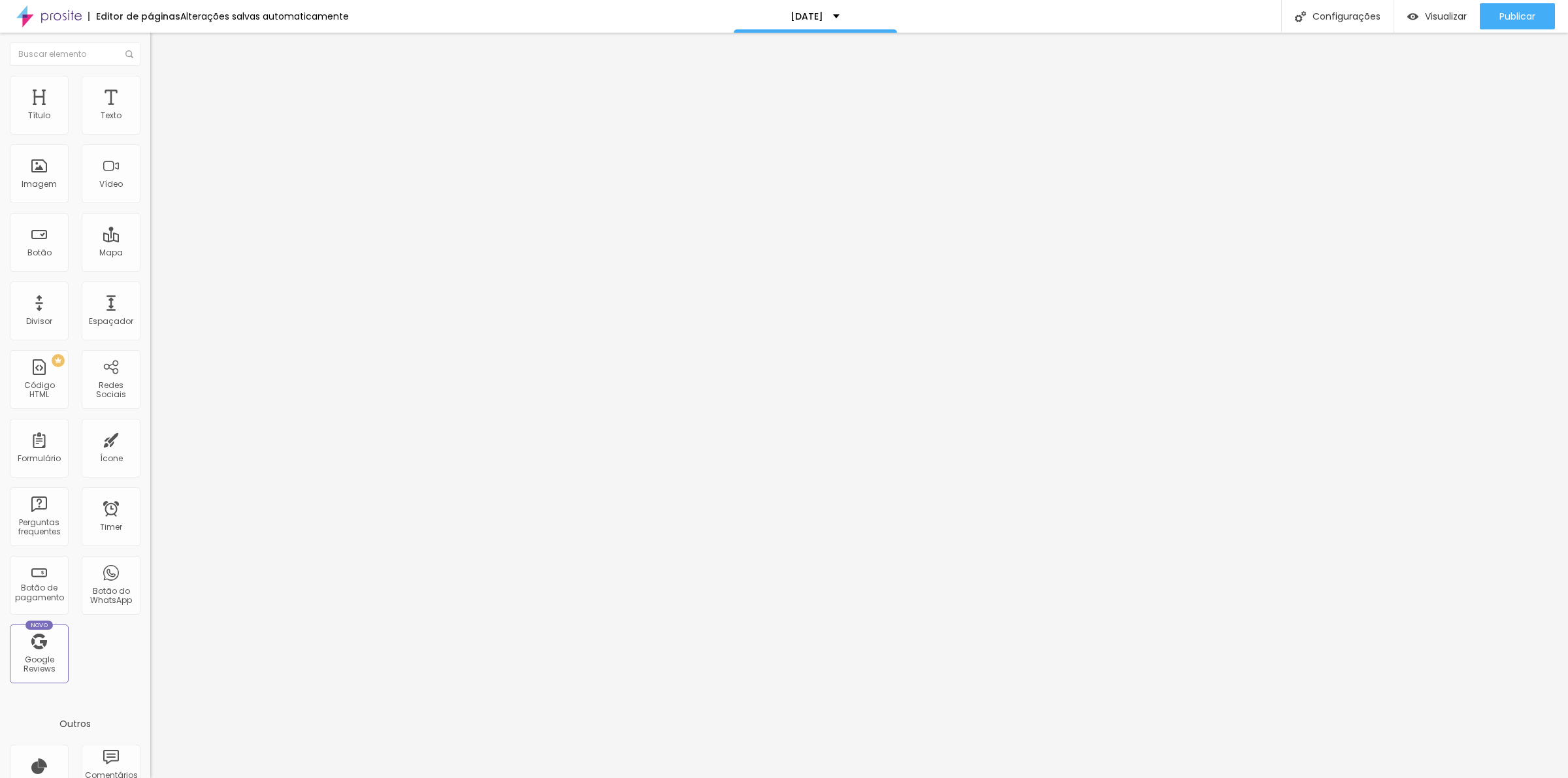
click at [150, 126] on button "button" at bounding box center [159, 118] width 18 height 13
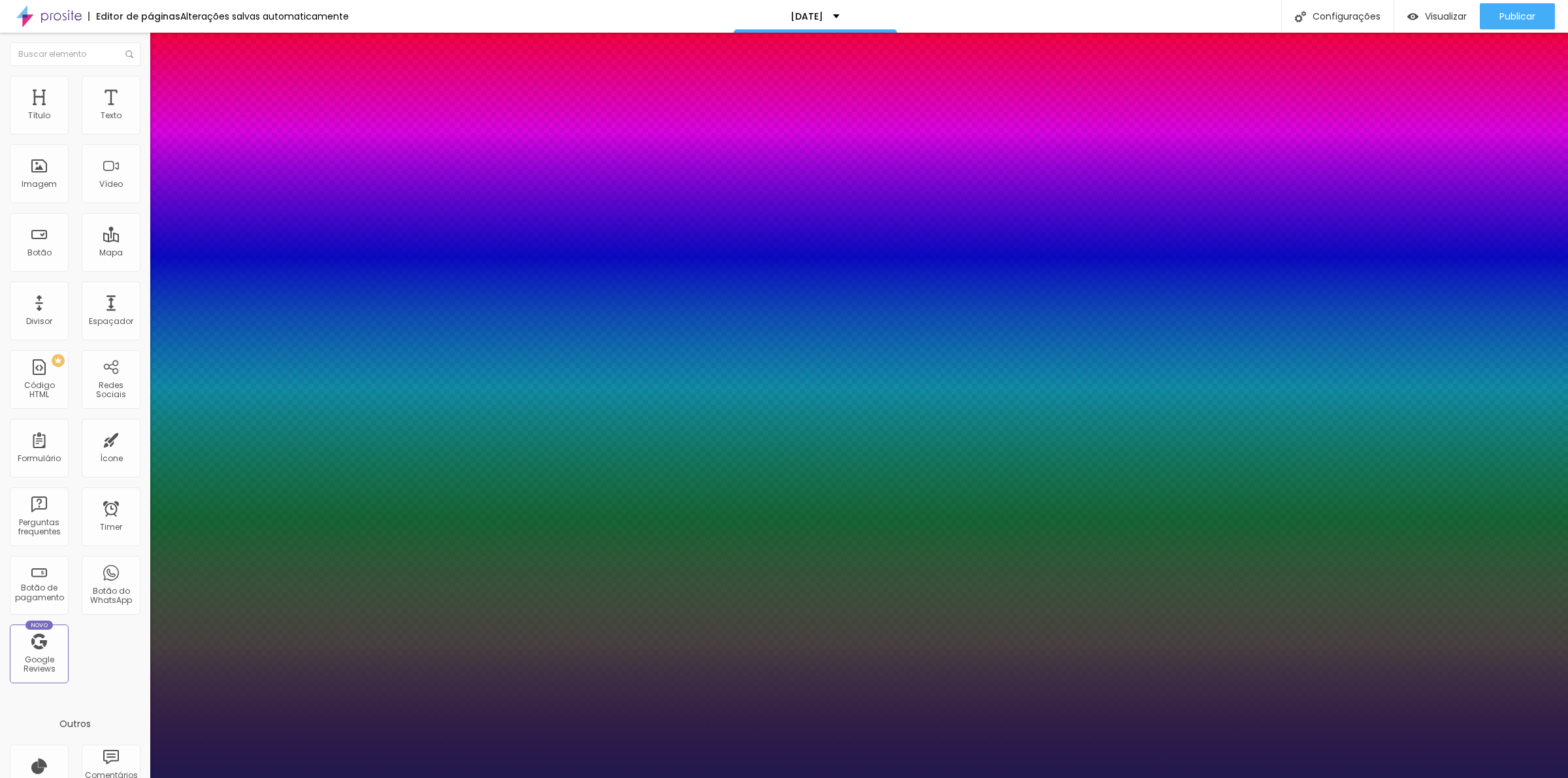
type input "1"
click at [62, 777] on div at bounding box center [784, 778] width 1568 height 0
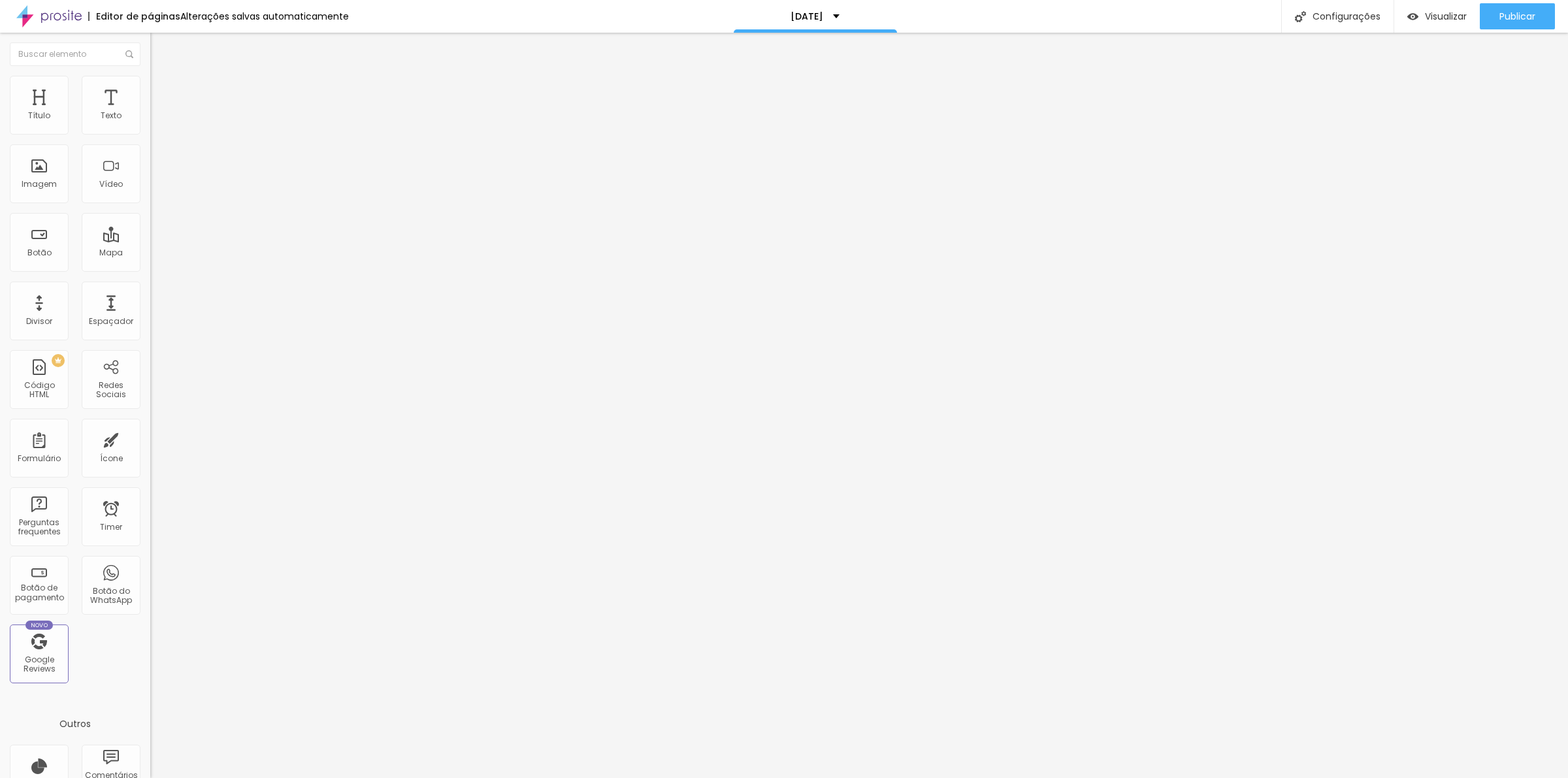
click at [156, 122] on icon "button" at bounding box center [160, 118] width 8 height 8
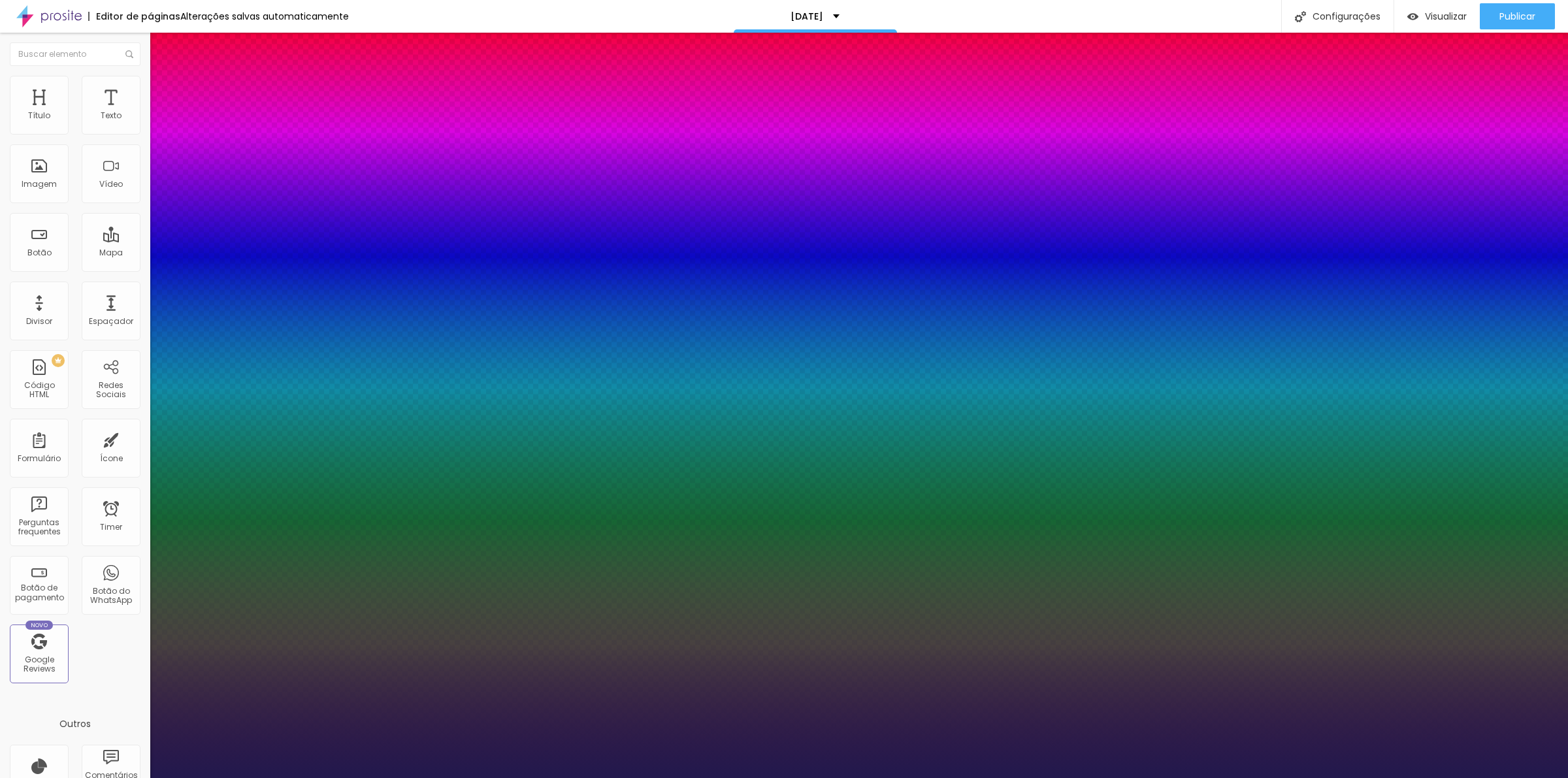
type input "1"
click at [141, 777] on select "AbrilFatface-Regular Actor-Regular Alegreya AlegreyaBlack Alice Allan-Bold Alla…" at bounding box center [70, 792] width 141 height 13
select select "Parisienne-Regular"
click at [140, 777] on select "AbrilFatface-Regular Actor-Regular Alegreya AlegreyaBlack Alice Allan-Bold Alla…" at bounding box center [70, 792] width 141 height 13
type input "1"
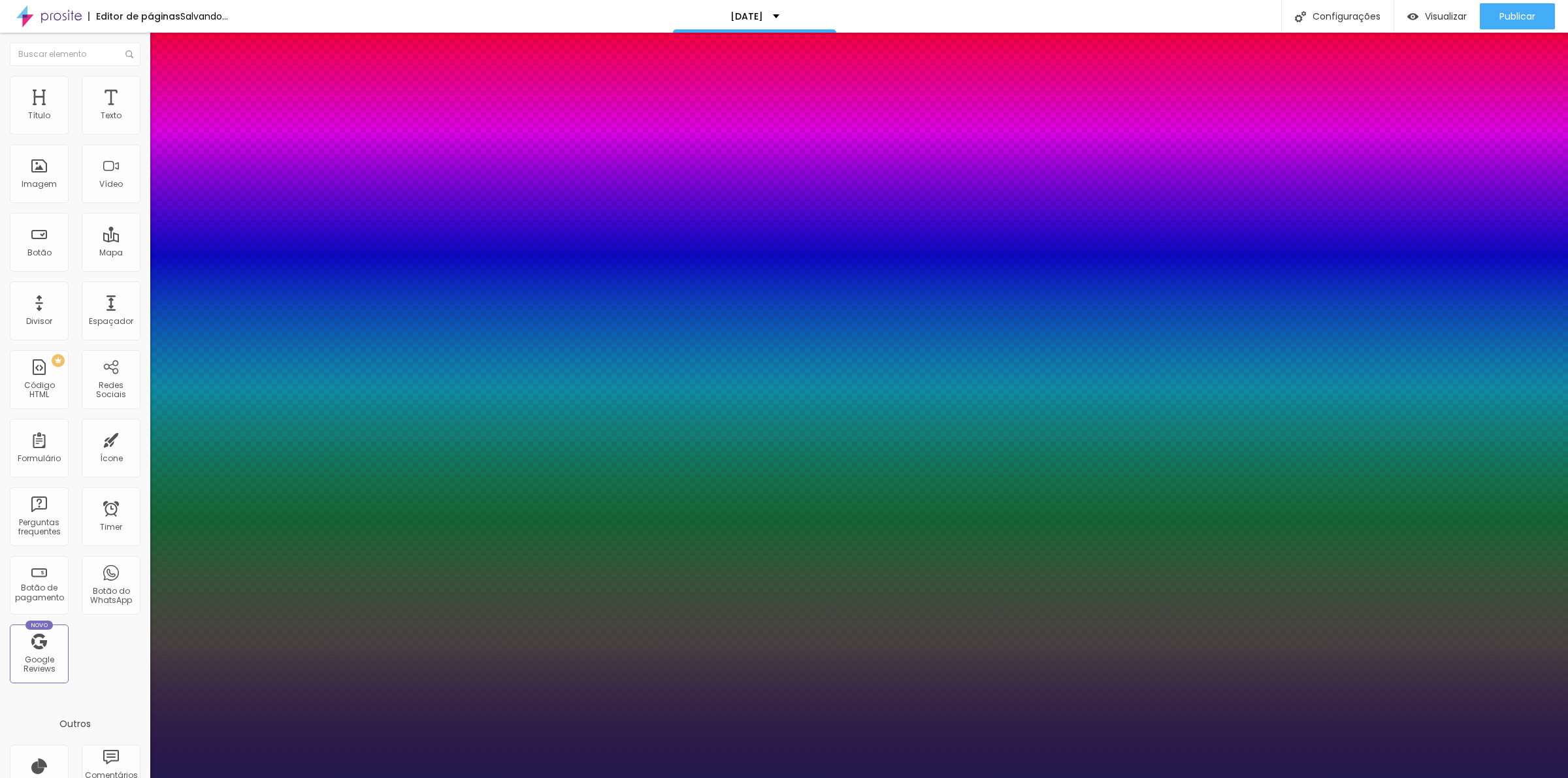
click at [1162, 777] on div at bounding box center [784, 778] width 1568 height 0
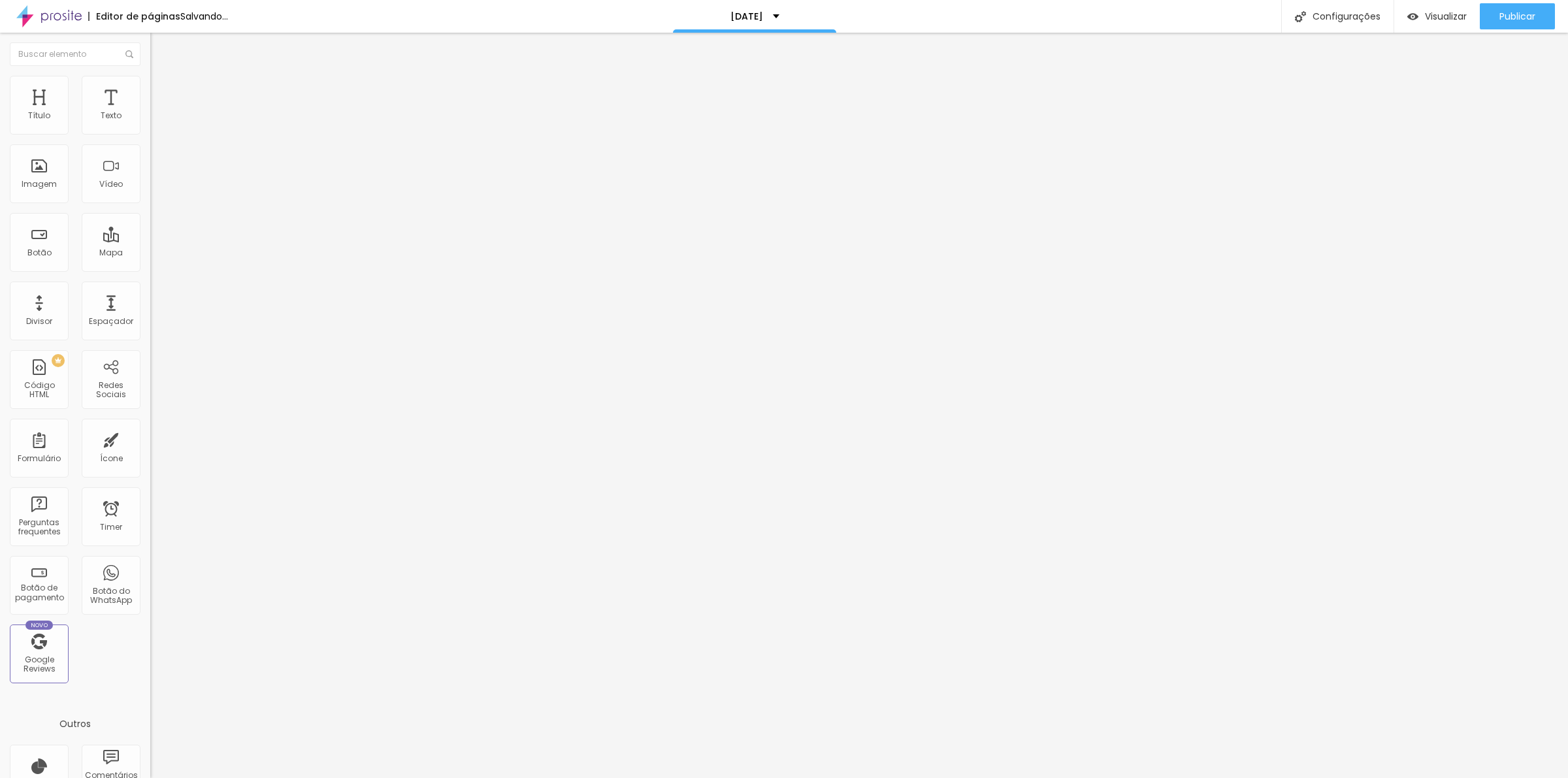
click at [160, 44] on img "button" at bounding box center [165, 47] width 10 height 10
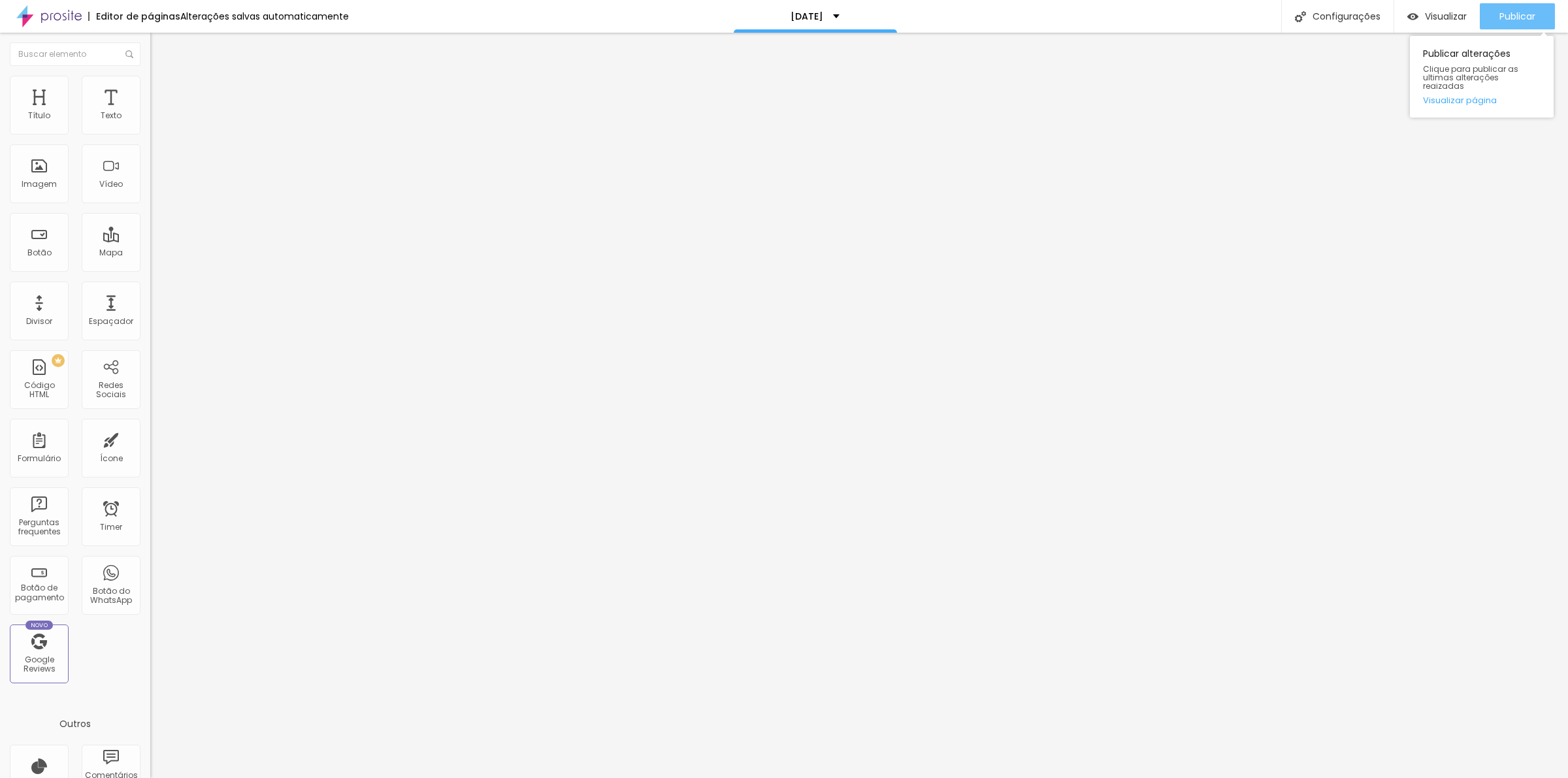
click at [1514, 17] on span "Publicar" at bounding box center [1517, 16] width 36 height 10
click at [1435, 23] on div "Visualizar" at bounding box center [1425, 16] width 59 height 26
click at [150, 112] on span "Trocar imagem" at bounding box center [186, 107] width 71 height 11
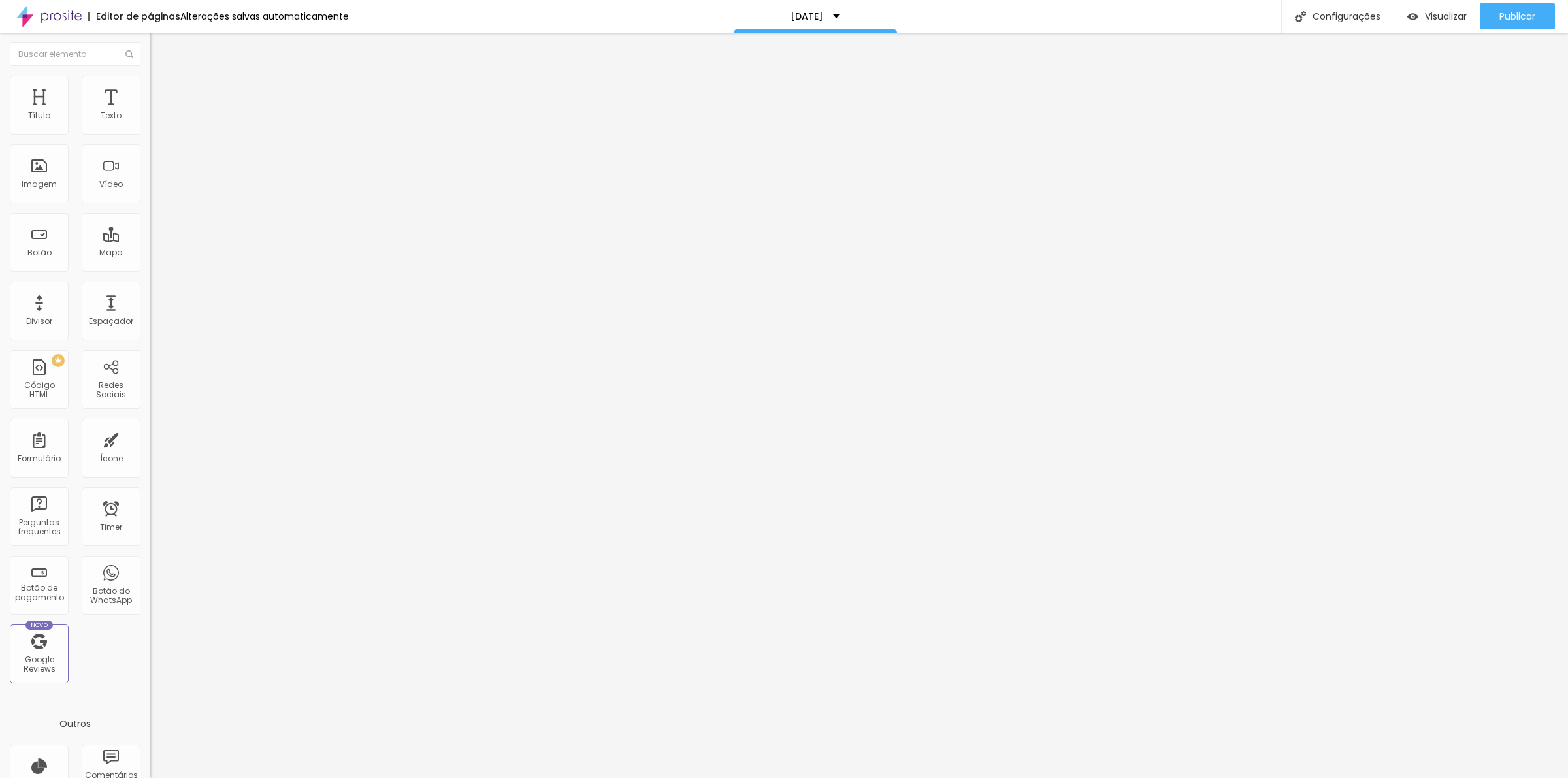
click at [150, 112] on span "Adicionar imagem" at bounding box center [192, 107] width 85 height 11
click at [303, 777] on div at bounding box center [784, 786] width 1568 height 0
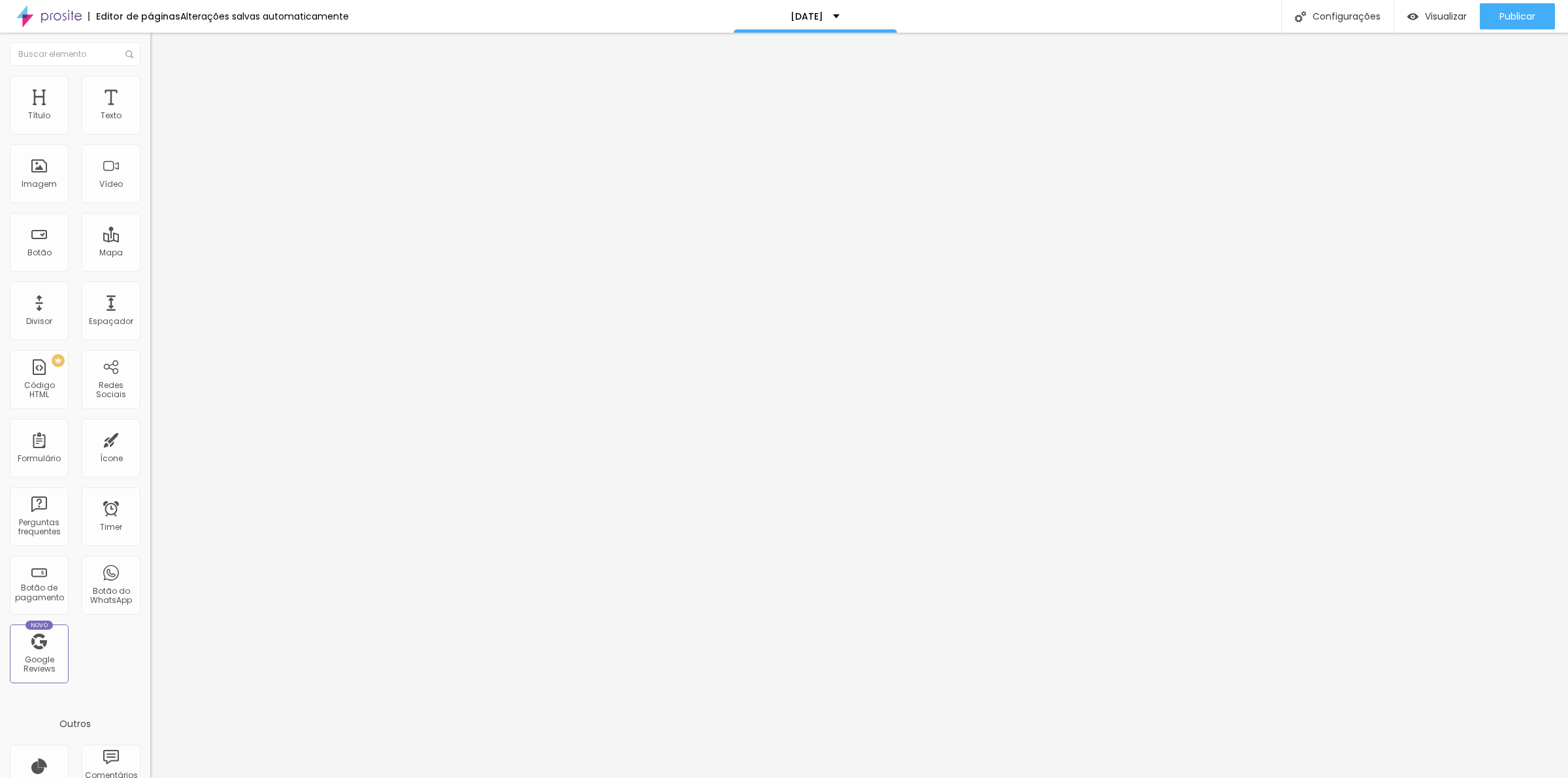
drag, startPoint x: 908, startPoint y: 429, endPoint x: 821, endPoint y: 420, distance: 87.5
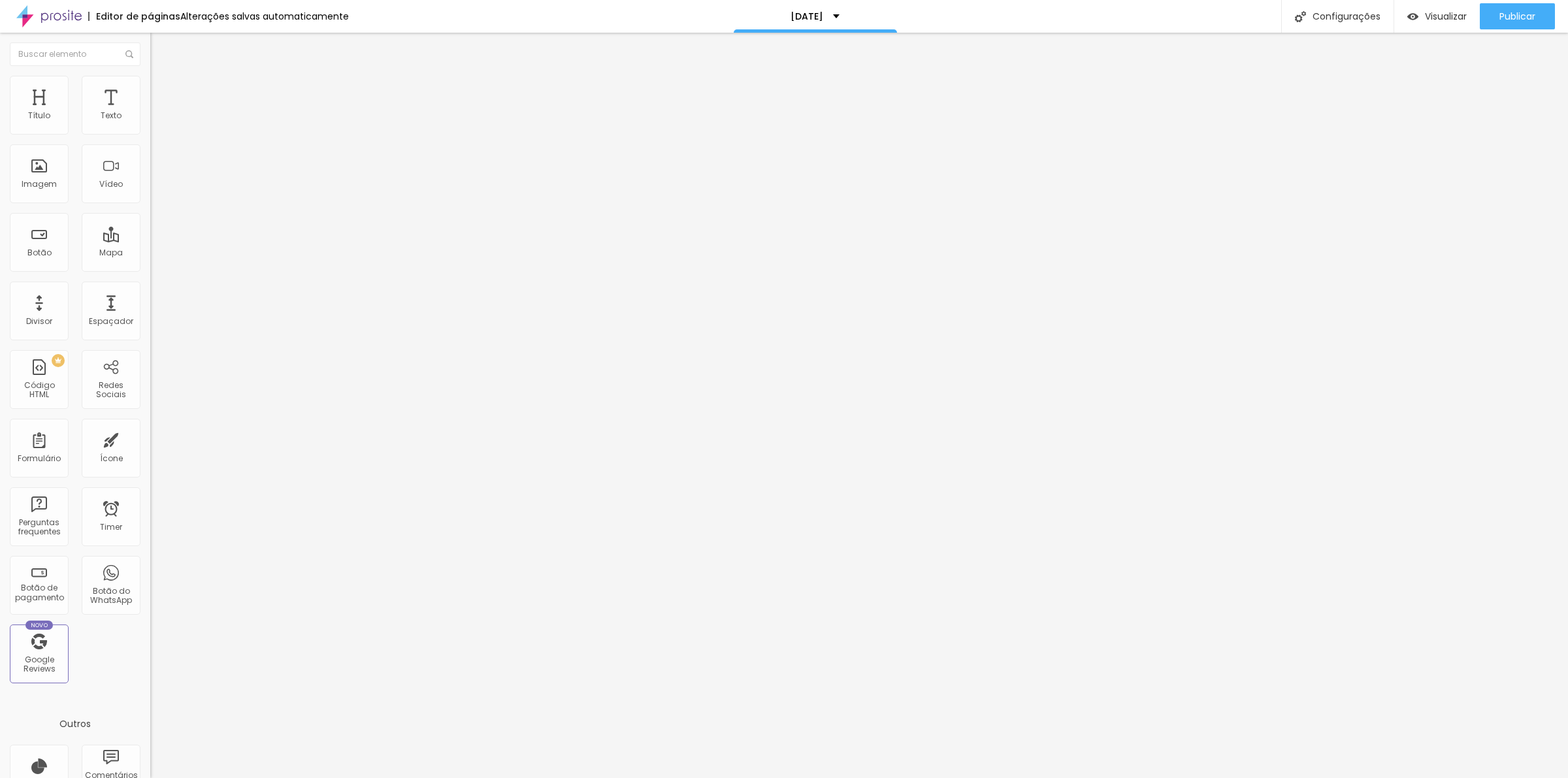
click at [1513, 15] on span "Publicar" at bounding box center [1517, 16] width 36 height 10
click at [150, 112] on span "Adicionar imagem" at bounding box center [192, 107] width 85 height 11
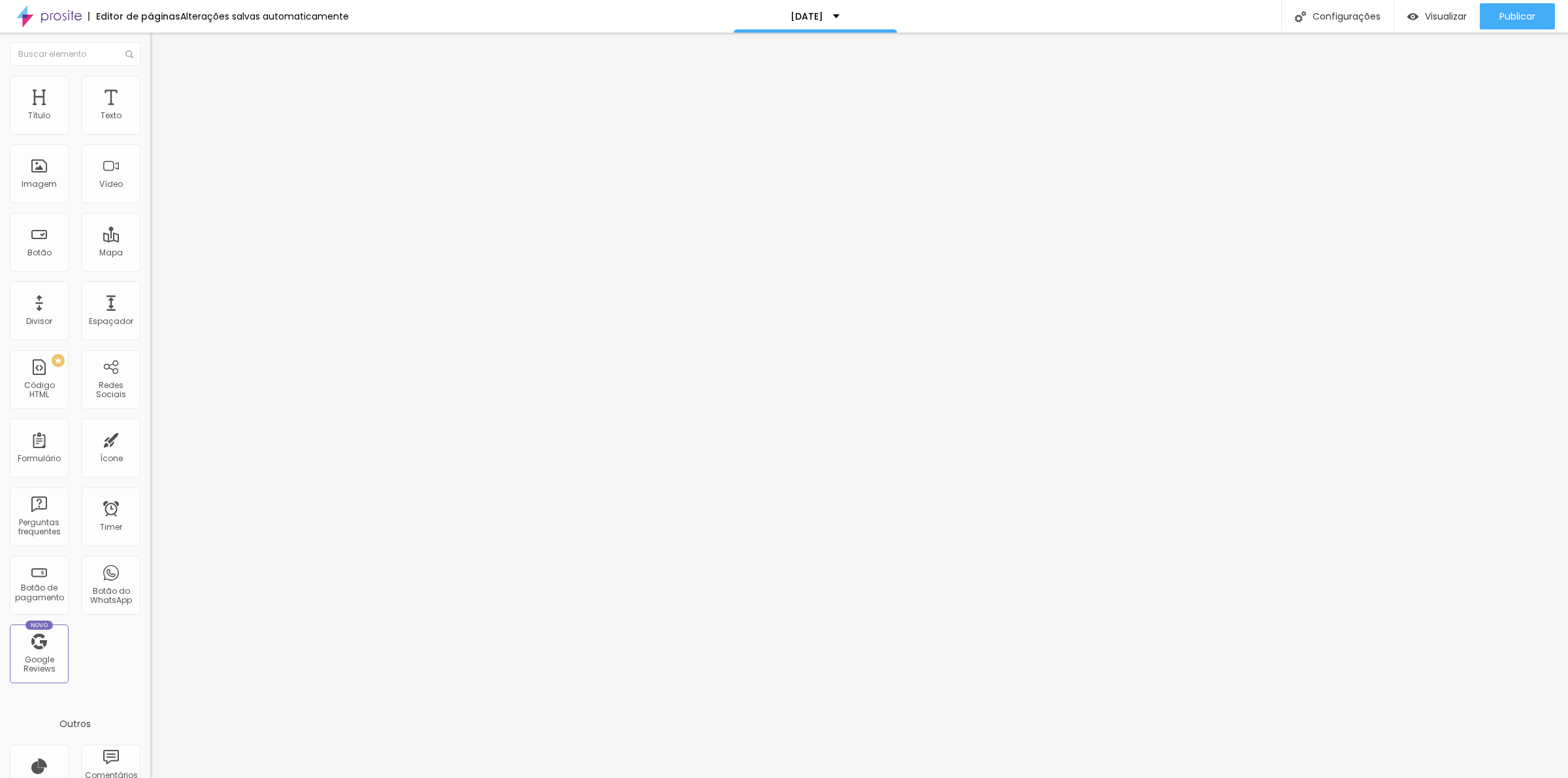
click at [150, 41] on button "Editar Coluna" at bounding box center [225, 47] width 150 height 30
click at [150, 56] on button "Editar Coluna" at bounding box center [225, 47] width 150 height 30
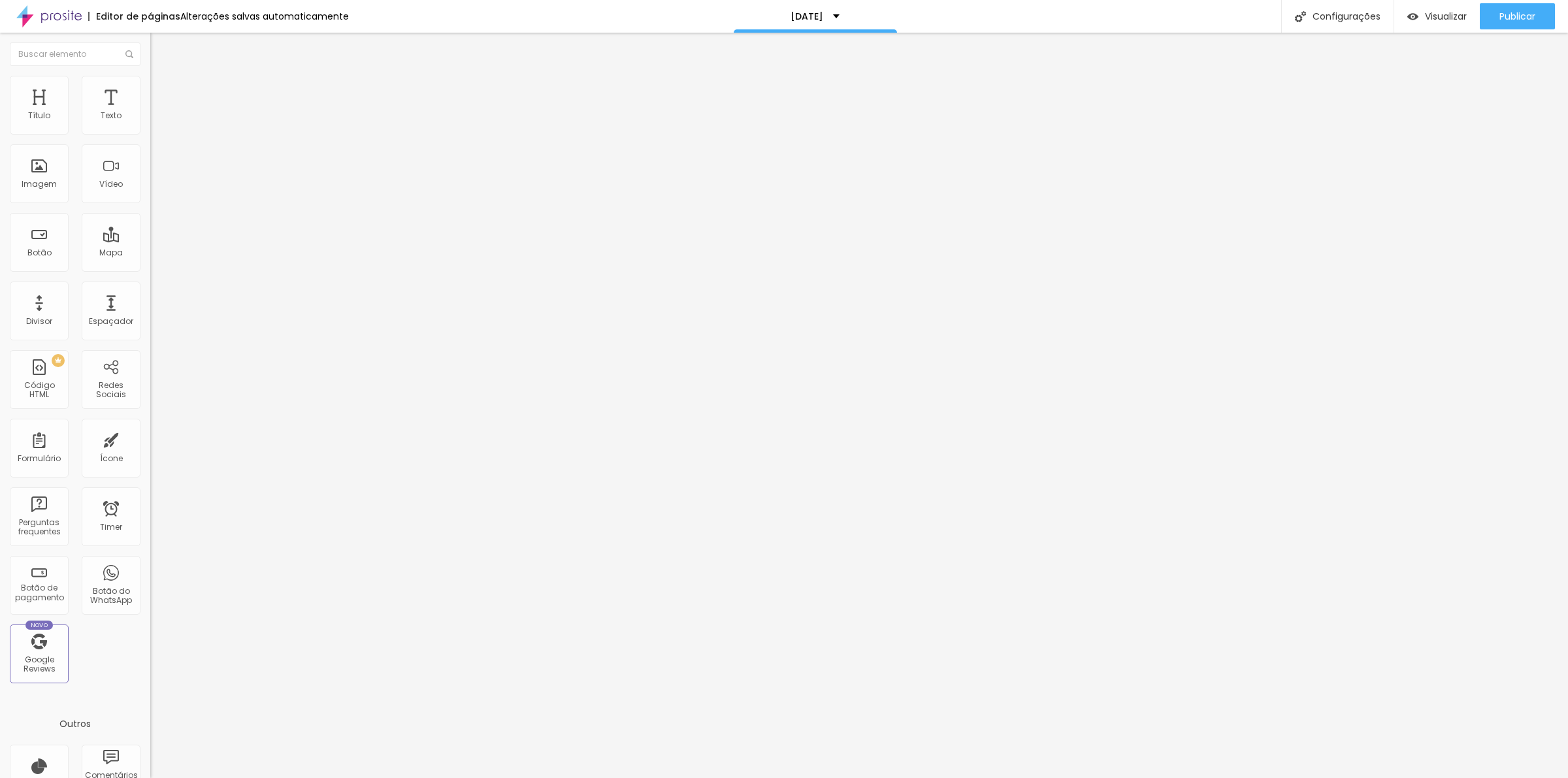
click at [160, 49] on img "button" at bounding box center [165, 47] width 10 height 10
click at [150, 112] on span "Adicionar imagem" at bounding box center [192, 107] width 85 height 11
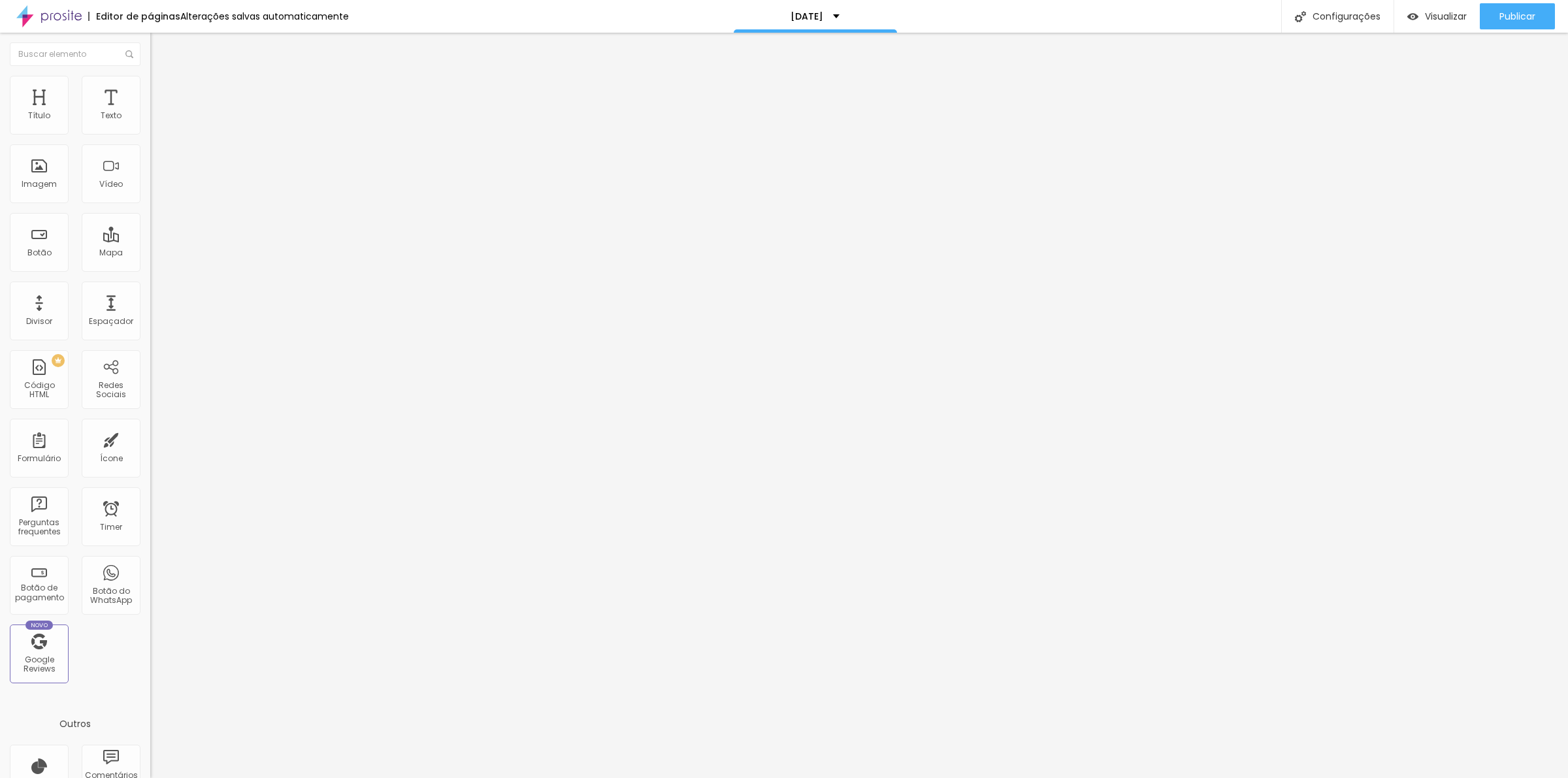
click at [160, 47] on img "button" at bounding box center [165, 47] width 10 height 10
click at [52, 257] on div "Botão" at bounding box center [39, 242] width 58 height 58
click at [150, 148] on div "Texto Click me Alinhamento Tamanho Normal Pequeno Normal Grande Link URL https:…" at bounding box center [225, 197] width 150 height 190
type input "ÁLBUM 10X15"
click at [150, 402] on div "Editar Botão Conteúdo Estilo Avançado Texto ÁLBUM 10X15 Alinhamento Tamanho Nor…" at bounding box center [225, 405] width 150 height 746
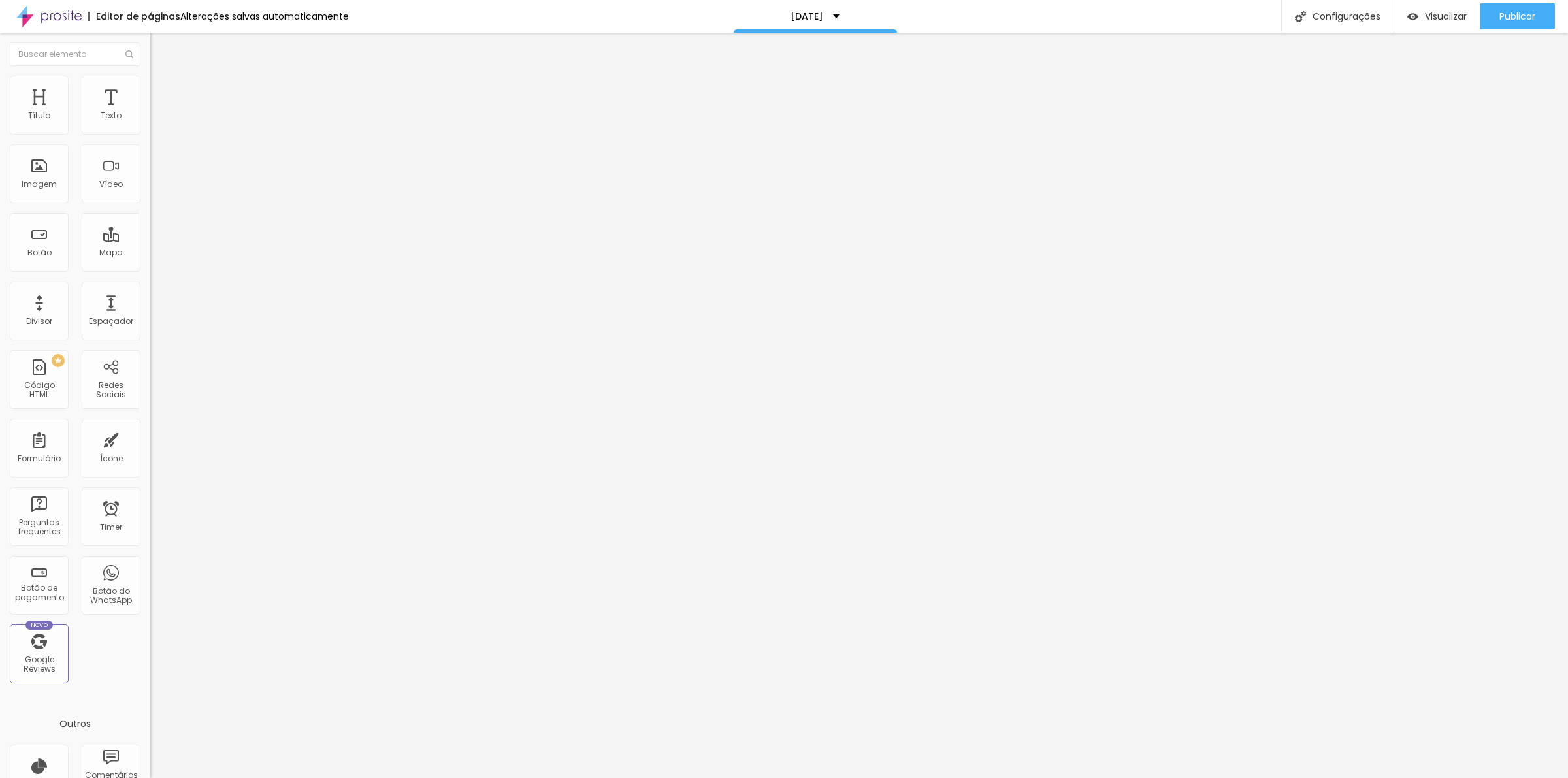
drag, startPoint x: 67, startPoint y: 271, endPoint x: 0, endPoint y: 269, distance: 67.0
click at [150, 269] on div "Texto ÁLBUM 10X15 Alinhamento Tamanho Normal Pequeno Normal Grande Link URL htt…" at bounding box center [225, 197] width 150 height 190
paste input "www.alboompay.com/7CHAVES/album-10x15-autocolante-10-fotos"
type input "https://www.alboompay.com/7CHAVES/album-10x15-autocolante-10-fotos"
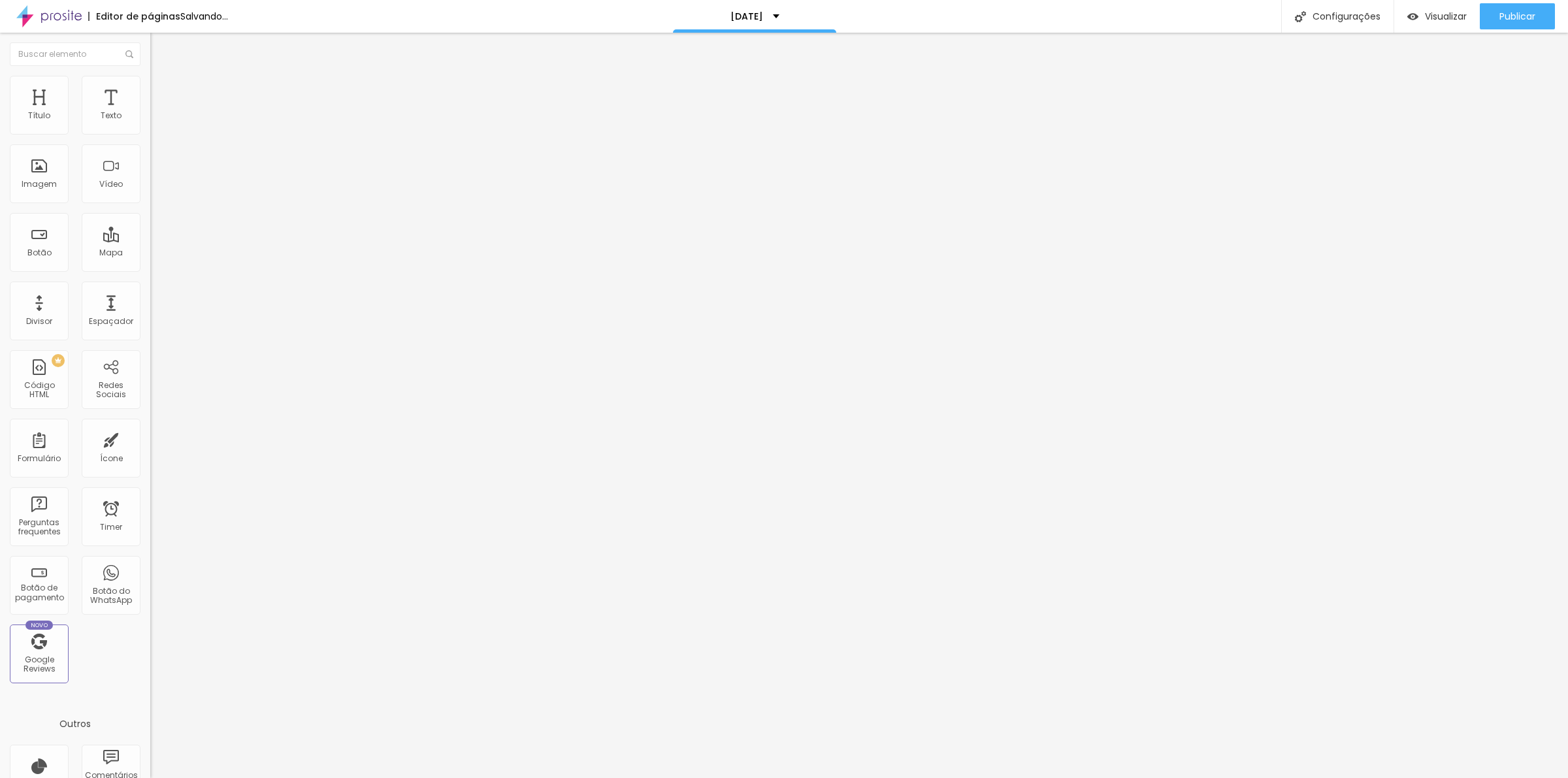
scroll to position [0, 0]
drag, startPoint x: 64, startPoint y: 340, endPoint x: 111, endPoint y: 141, distance: 204.5
click at [150, 337] on div "Editar Botão Conteúdo Estilo Avançado Texto ÁLBUM 10X15 Alinhamento Tamanho Nor…" at bounding box center [225, 405] width 150 height 746
click at [162, 90] on span "Estilo" at bounding box center [172, 85] width 21 height 11
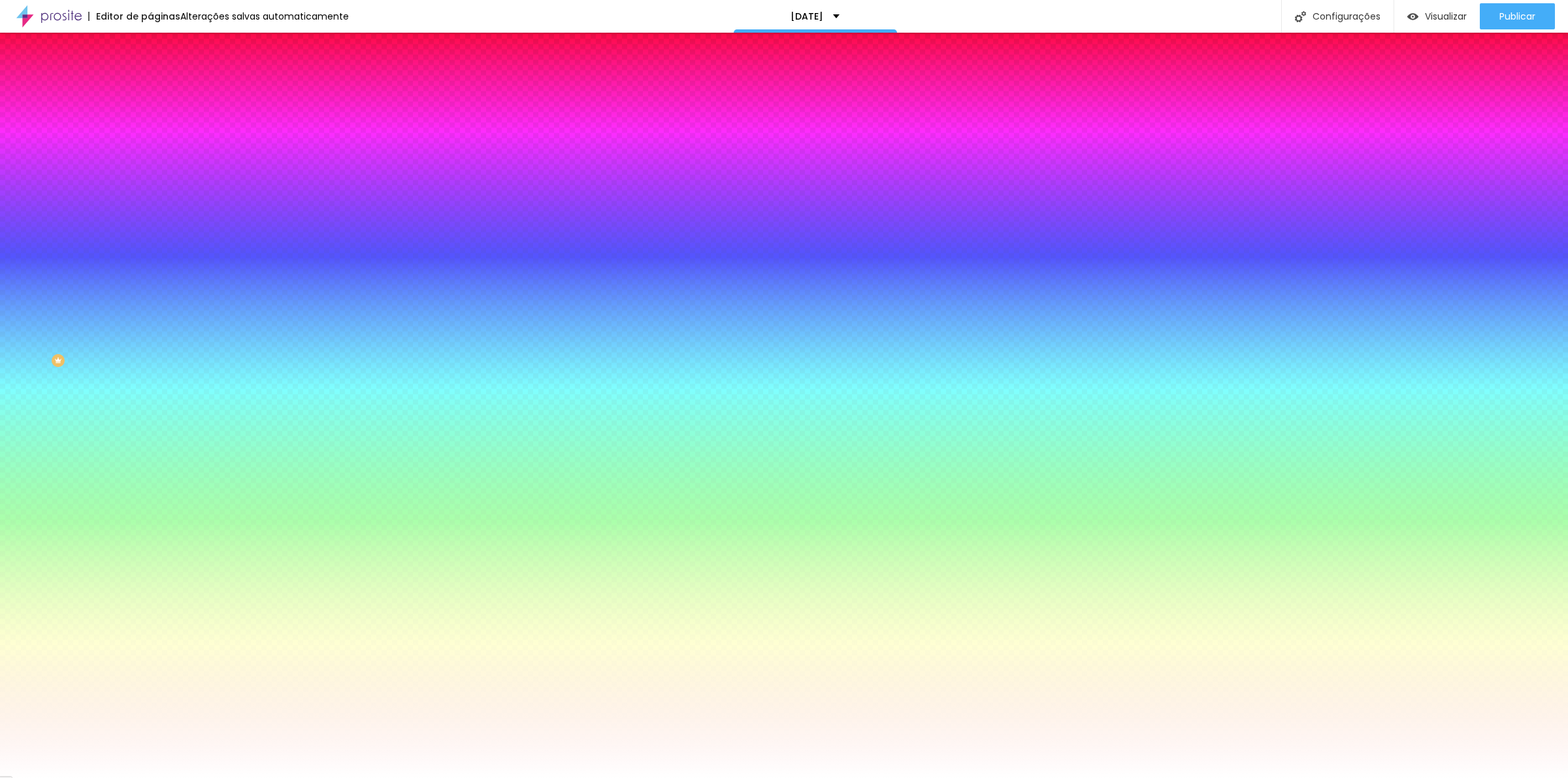
click at [150, 130] on input "#FFFFFF" at bounding box center [228, 131] width 157 height 13
click at [150, 125] on button "Voltar ao padrão" at bounding box center [194, 117] width 88 height 15
click at [156, 121] on icon "button" at bounding box center [160, 116] width 9 height 9
click at [150, 134] on input "#FFFFFF" at bounding box center [228, 131] width 157 height 13
click at [150, 125] on div at bounding box center [225, 125] width 150 height 0
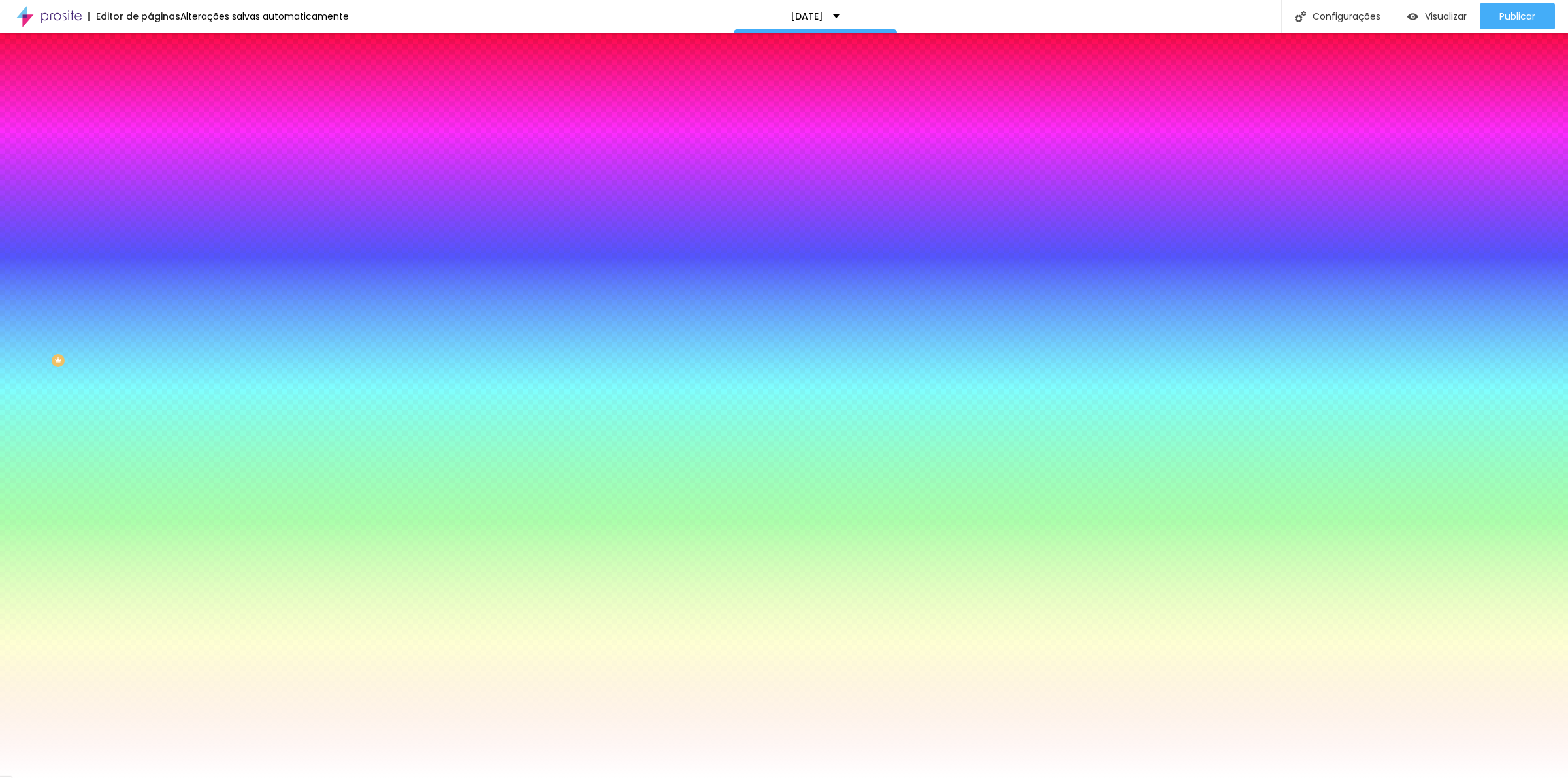
type input "#CA6F6F"
drag, startPoint x: 79, startPoint y: 177, endPoint x: 57, endPoint y: 168, distance: 23.8
click at [57, 168] on div at bounding box center [784, 389] width 1568 height 778
click at [150, 437] on div "Editar Botão Conteúdo Estilo Avançado Cor de fundo Voltar ao padrão #CA6F6F Tip…" at bounding box center [225, 405] width 150 height 746
click at [150, 76] on li "Conteúdo" at bounding box center [225, 69] width 150 height 13
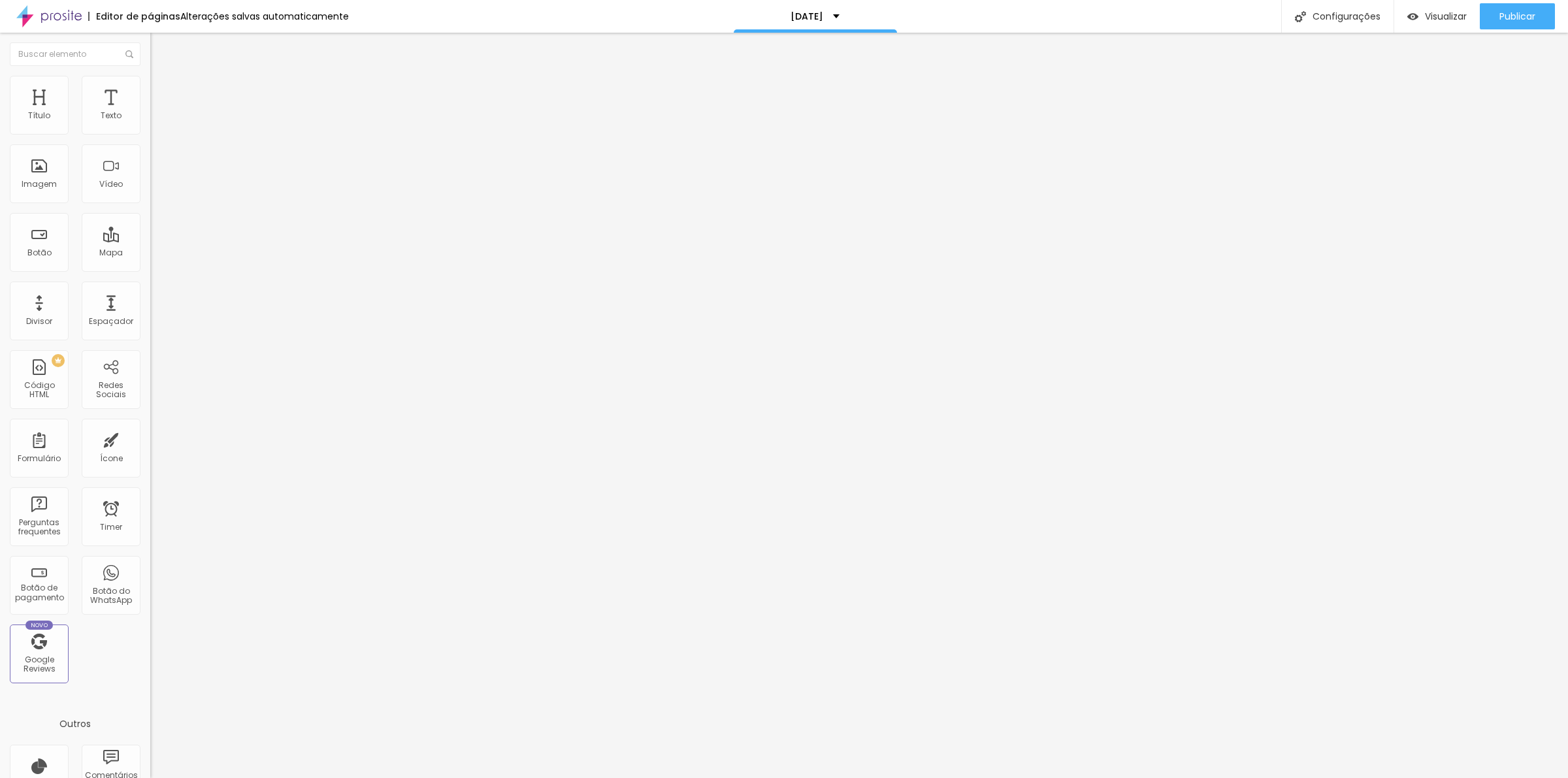
click at [150, 122] on input "ÁLBUM 10X15" at bounding box center [228, 116] width 157 height 13
click at [150, 363] on div "Editar Botão Conteúdo Estilo Avançado Texto ÁLBUM 10X15 10 FOTOS Alinhamento Ta…" at bounding box center [225, 405] width 150 height 746
click at [150, 292] on div "Abrir em uma nova aba" at bounding box center [225, 288] width 150 height 6
click at [150, 348] on div "Editar Botão Conteúdo Estilo Avançado Texto ÁLBUM 10X15 10 FOTOS Alinhamento Ta…" at bounding box center [225, 405] width 150 height 746
click at [150, 122] on input "ÁLBUM 10X15 10 FOTOS" at bounding box center [228, 116] width 157 height 13
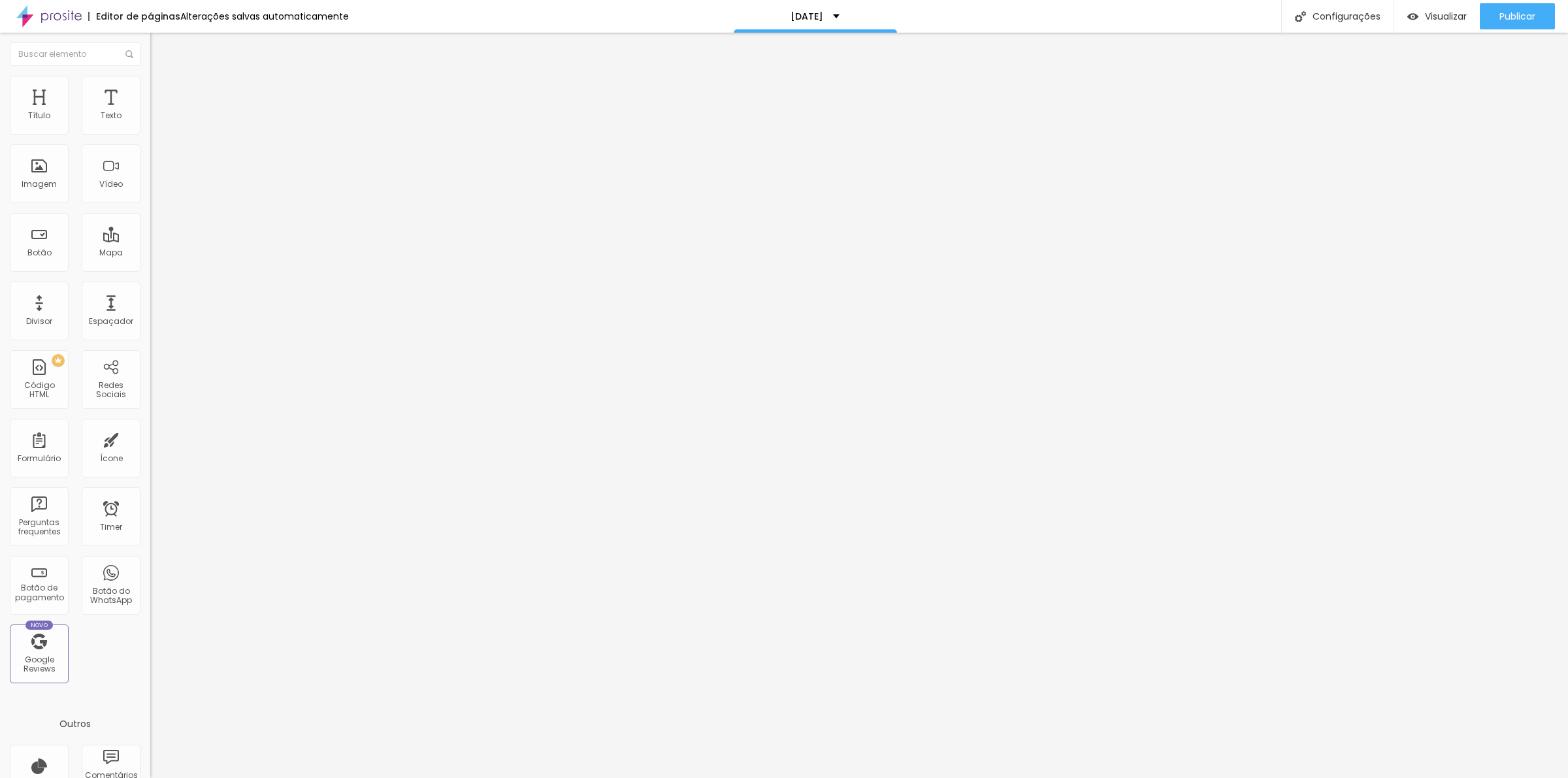
type input "AUTOCOLANTE 10X15 10 FOTOS"
click at [150, 371] on div "Editar Botão Conteúdo Estilo Avançado Texto AUTOCOLANTE 10X15 10 FOTOS Alinhame…" at bounding box center [225, 405] width 150 height 746
click at [160, 44] on img "button" at bounding box center [165, 47] width 10 height 10
drag, startPoint x: 103, startPoint y: 145, endPoint x: 96, endPoint y: 145, distance: 7.0
click at [150, 122] on input "AUTOCOLANTE 10X15 10 FOTOS" at bounding box center [228, 116] width 157 height 13
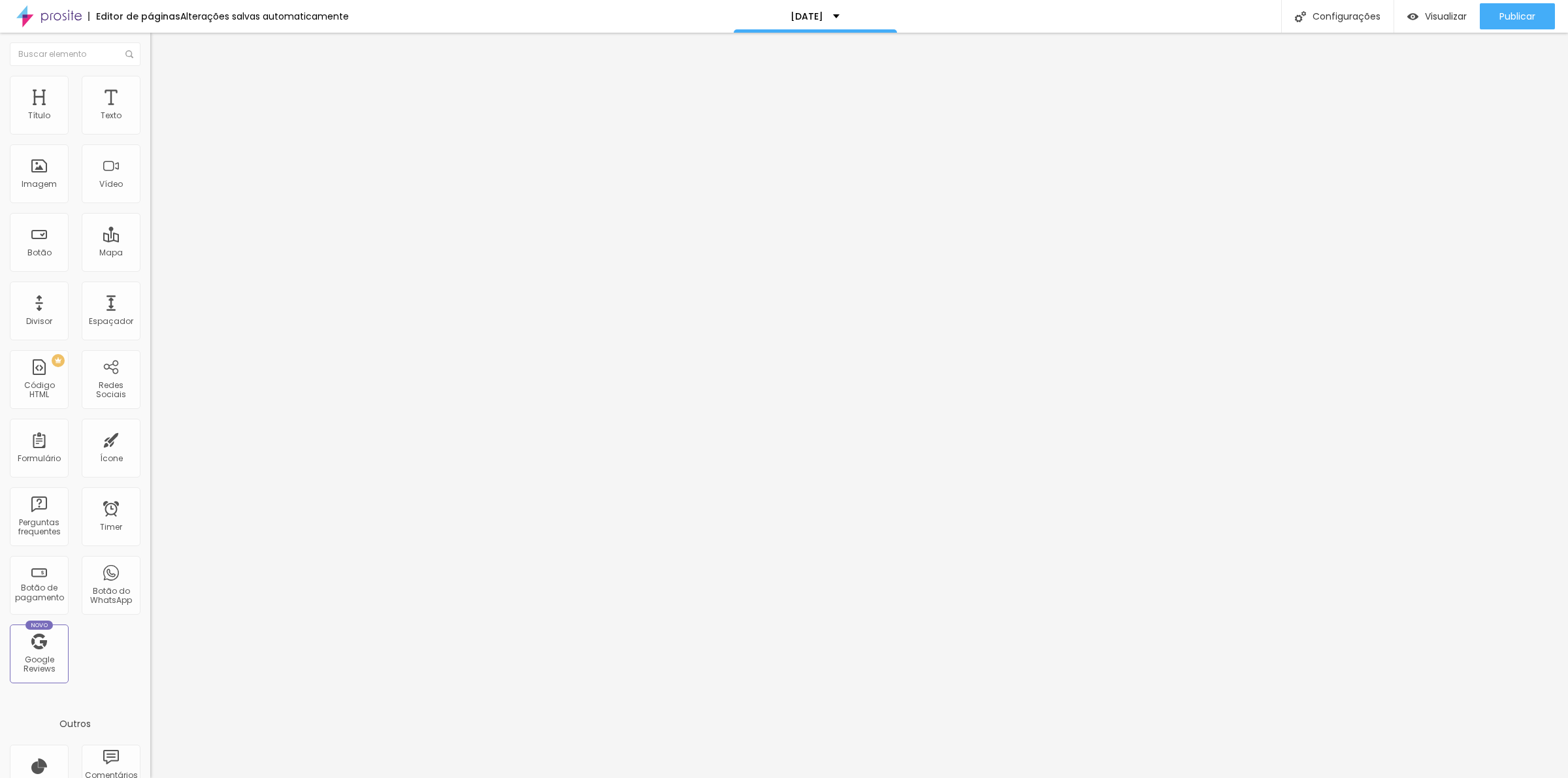
click at [150, 122] on input "AUTOCOLANTE 10X15 10 FOTOS" at bounding box center [228, 116] width 157 height 13
click at [150, 122] on input "AUTOCOLANTE 15X15 10 FOTOS" at bounding box center [228, 116] width 157 height 13
type input "AUTOCOLANTE 15X21 10 FOTOS"
drag, startPoint x: 36, startPoint y: 276, endPoint x: 20, endPoint y: 272, distance: 16.5
click at [150, 269] on input "https://www.alboompay.com/7CHAVES/album-10x15-autocolante-10-fotos" at bounding box center [228, 262] width 157 height 13
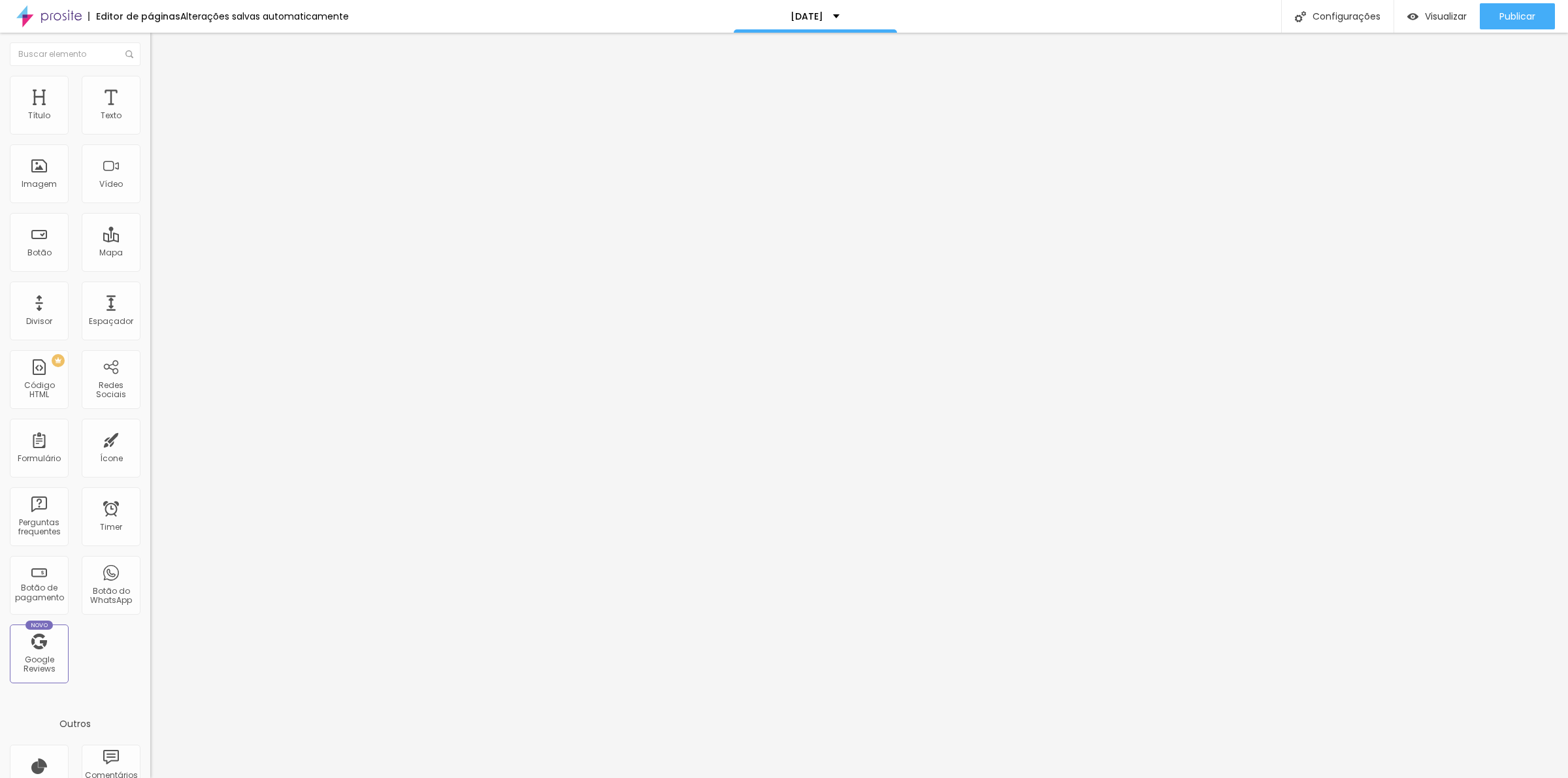
click at [150, 269] on input "text" at bounding box center [228, 262] width 157 height 13
paste input "https://www.alboompay.com/7CHAVES/album-15x21-autocolante-10-fotos"
type input "https://www.alboompay.com/7CHAVES/album-15x21-autocolante-10-fotos"
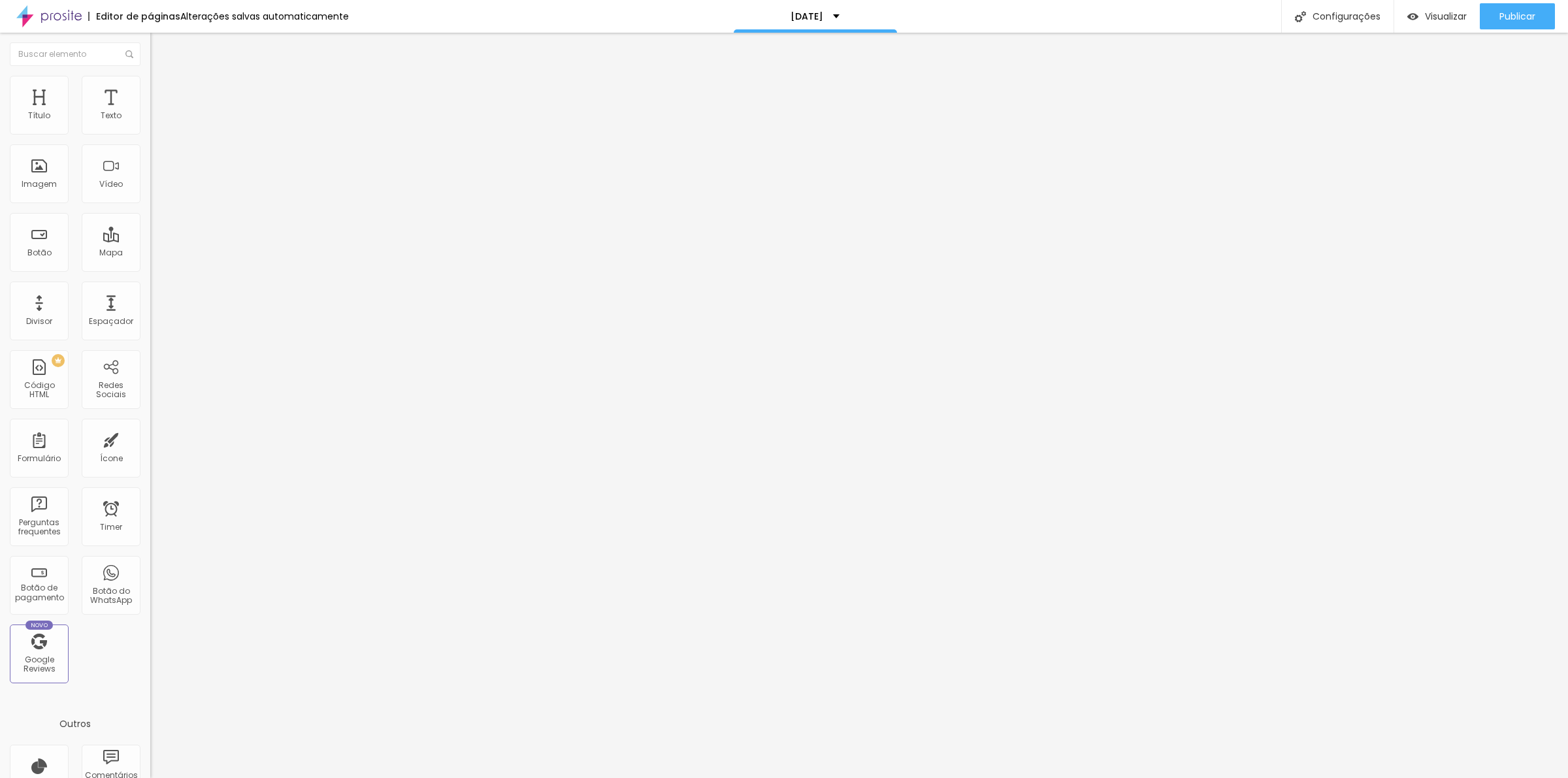
click at [150, 110] on div "Texto" at bounding box center [225, 106] width 150 height 8
click at [1525, 20] on span "Publicar" at bounding box center [1517, 16] width 36 height 10
click at [162, 88] on span "Estilo" at bounding box center [172, 85] width 21 height 11
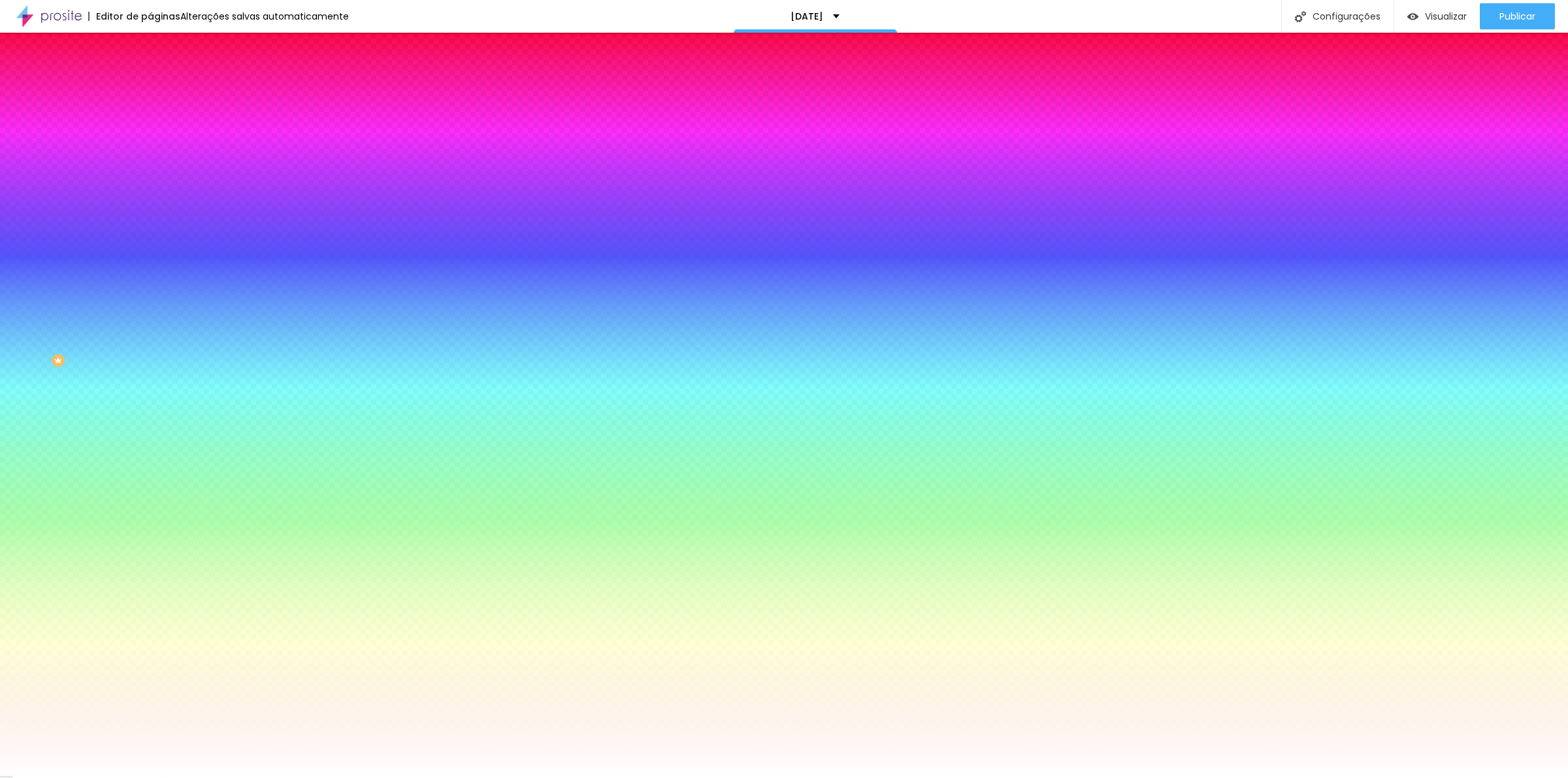
click at [150, 164] on button "button" at bounding box center [159, 167] width 18 height 13
click at [141, 777] on select "AbrilFatface-Regular Actor-Regular Alegreya AlegreyaBlack Alice Allan-Bold Alla…" at bounding box center [70, 792] width 141 height 13
click at [140, 777] on select "AbrilFatface-Regular Actor-Regular Alegreya AlegreyaBlack Alice Allan-Bold Alla…" at bounding box center [70, 792] width 141 height 13
click at [141, 777] on select "AbrilFatface-Regular Actor-Regular Alegreya AlegreyaBlack Alice Allan-Bold Alla…" at bounding box center [70, 792] width 141 height 13
select select "Archivo-Bold"
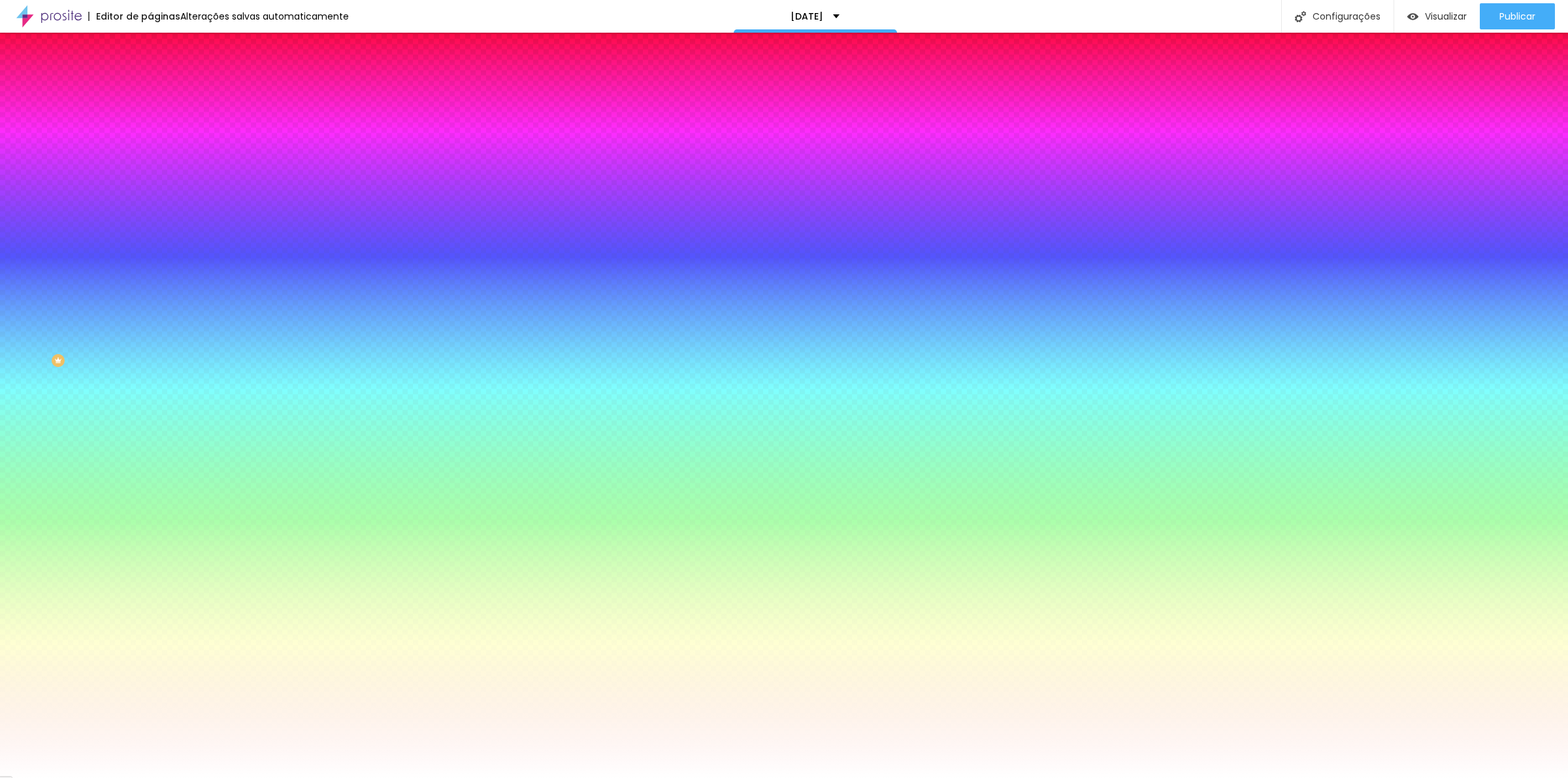
click at [140, 777] on select "AbrilFatface-Regular Actor-Regular Alegreya AlegreyaBlack Alice Allan-Bold Alla…" at bounding box center [70, 792] width 141 height 13
click at [1014, 777] on div at bounding box center [784, 778] width 1568 height 0
click at [150, 164] on button "button" at bounding box center [159, 167] width 18 height 13
click at [126, 777] on div at bounding box center [784, 778] width 1568 height 0
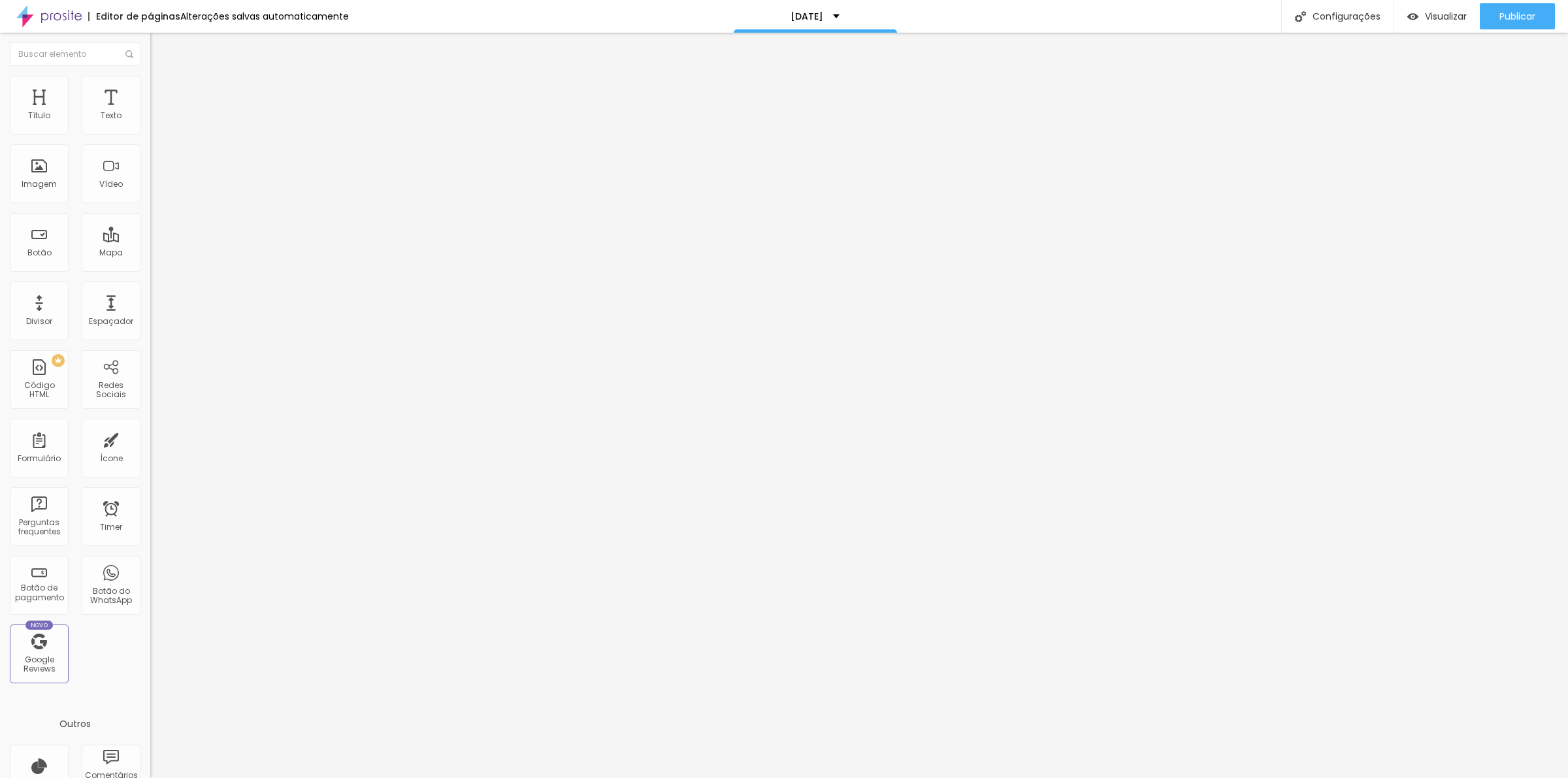
click at [150, 81] on li "Estilo" at bounding box center [225, 82] width 150 height 13
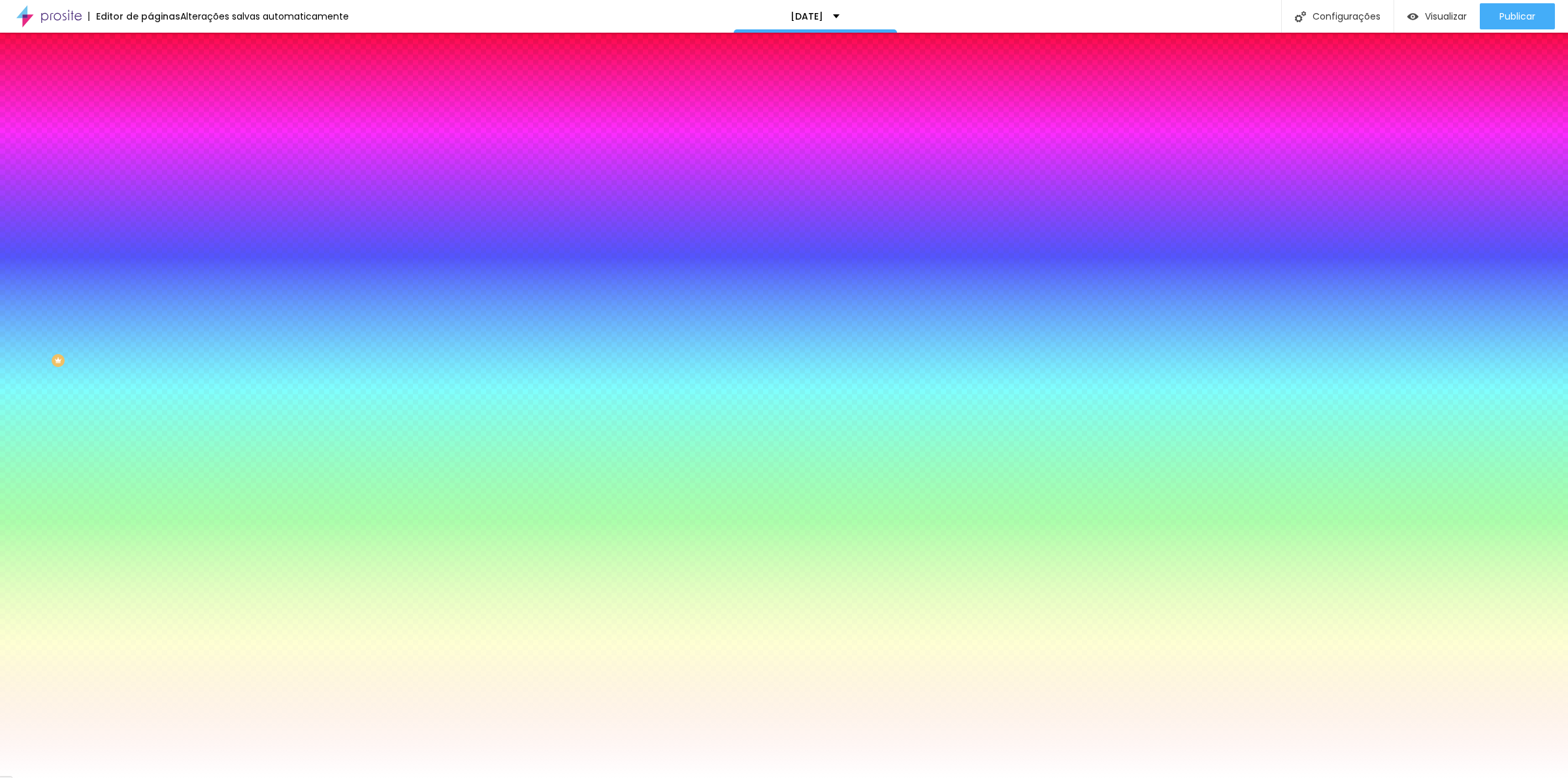
click at [156, 162] on icon "button" at bounding box center [160, 166] width 8 height 8
click at [141, 777] on select "AbrilFatface-Regular Actor-Regular Alegreya AlegreyaBlack Alice Allan-Bold Alla…" at bounding box center [70, 792] width 141 height 13
select select "Archivo-Bold"
click at [140, 777] on select "AbrilFatface-Regular Actor-Regular Alegreya AlegreyaBlack Alice Allan-Bold Alla…" at bounding box center [70, 792] width 141 height 13
click at [1382, 777] on div at bounding box center [784, 778] width 1568 height 0
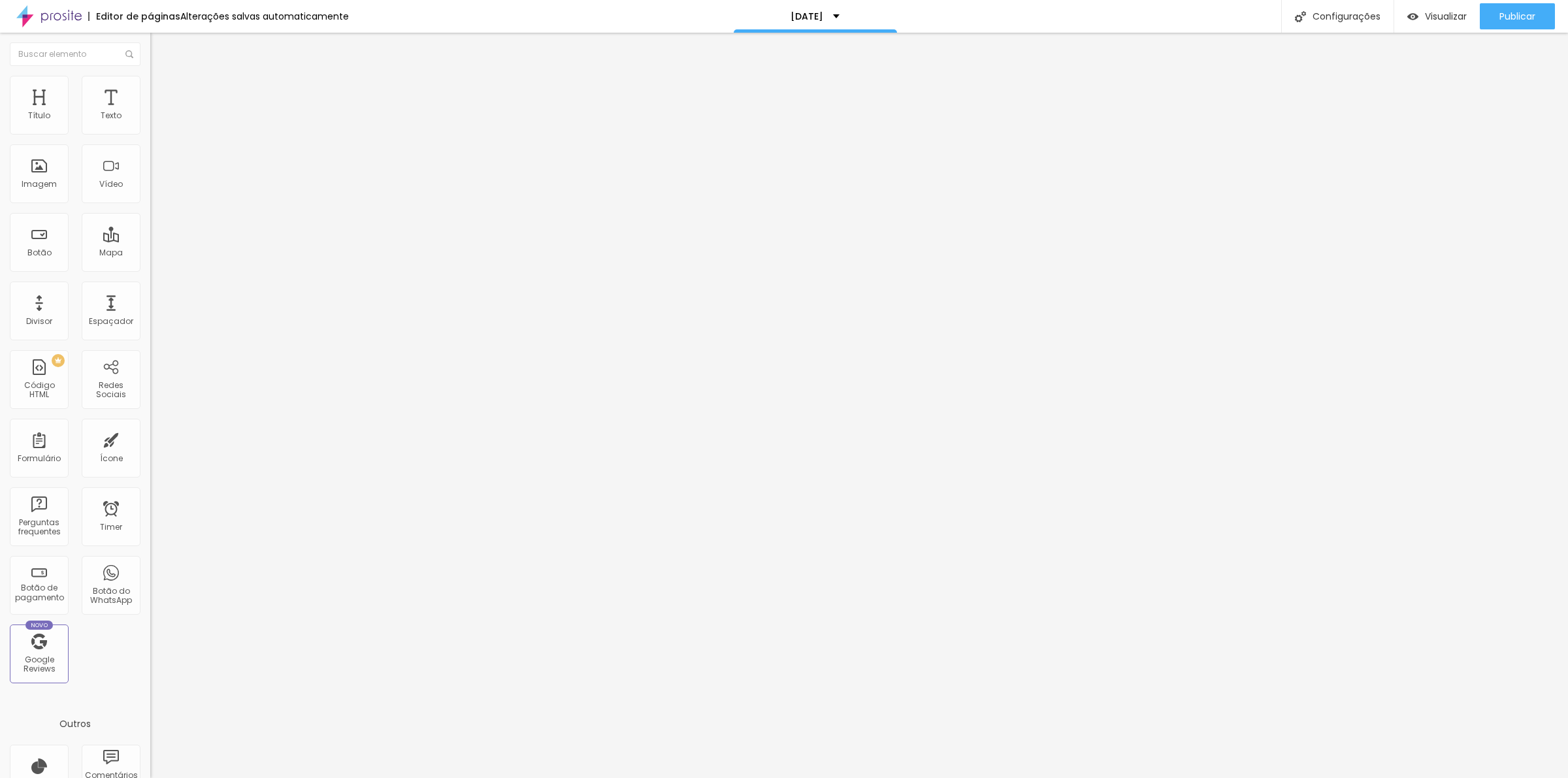
click at [160, 47] on img "button" at bounding box center [165, 47] width 10 height 10
click at [160, 46] on img "button" at bounding box center [165, 47] width 10 height 10
click at [150, 86] on li "Estilo" at bounding box center [225, 82] width 150 height 13
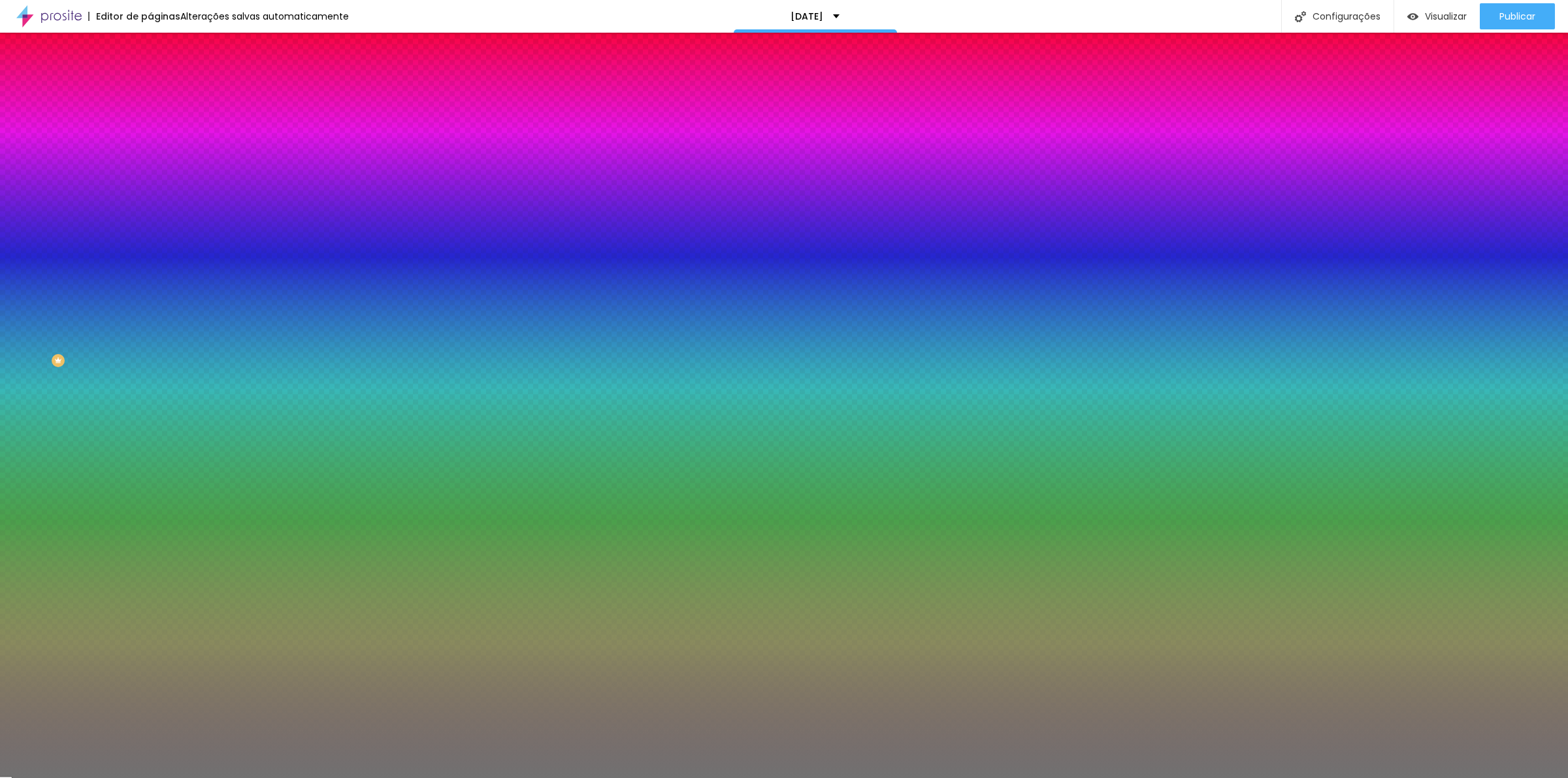
click at [150, 125] on div at bounding box center [225, 125] width 150 height 0
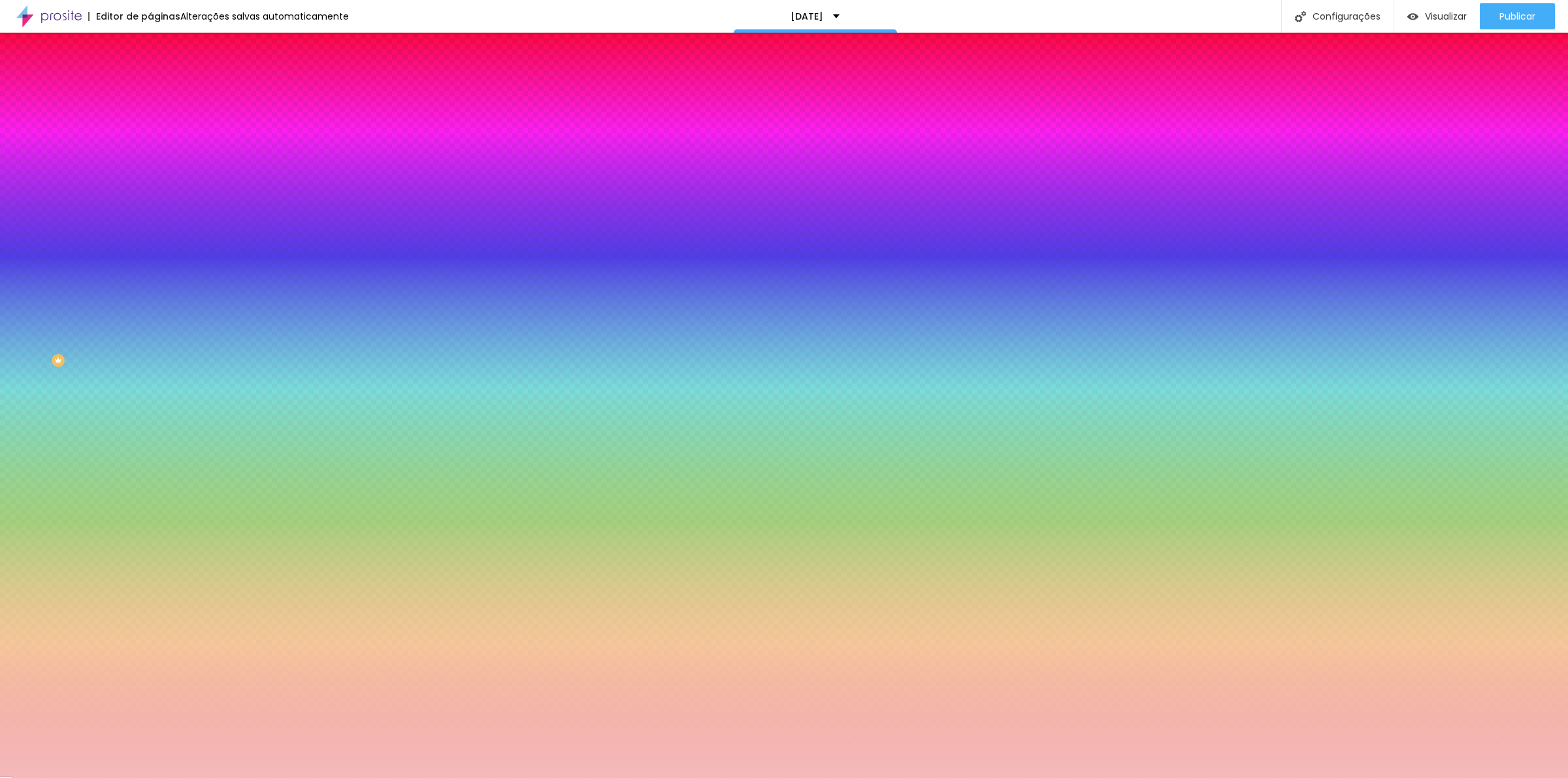
type input "#F4BABA"
drag, startPoint x: 28, startPoint y: 152, endPoint x: 41, endPoint y: 152, distance: 13.0
click at [41, 152] on div at bounding box center [784, 389] width 1568 height 778
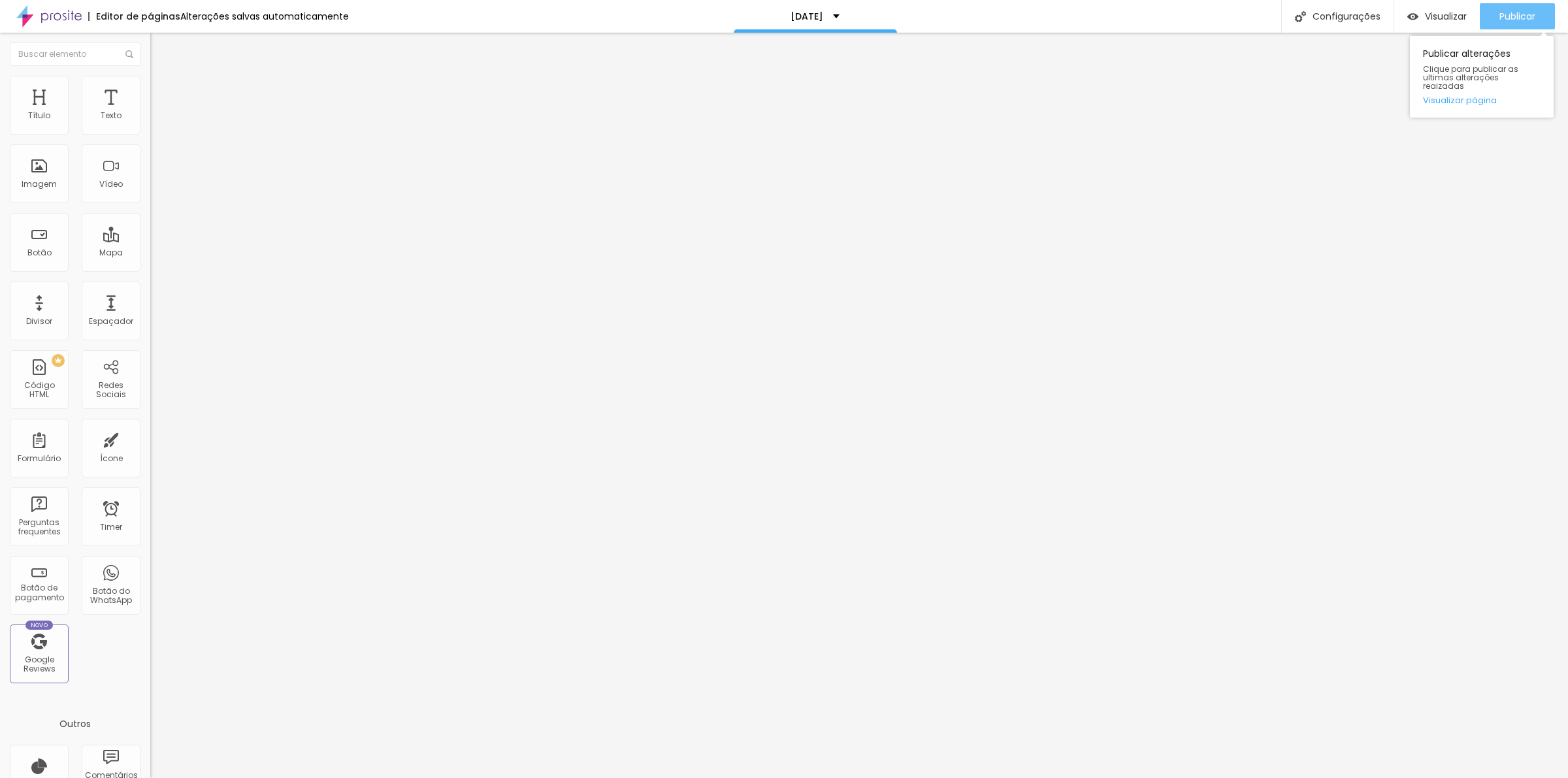
click at [1491, 23] on button "Publicar" at bounding box center [1517, 16] width 75 height 26
click at [1508, 15] on span "Publicar" at bounding box center [1517, 16] width 36 height 10
click at [160, 50] on img "button" at bounding box center [165, 47] width 10 height 10
click at [156, 122] on icon "button" at bounding box center [160, 118] width 8 height 8
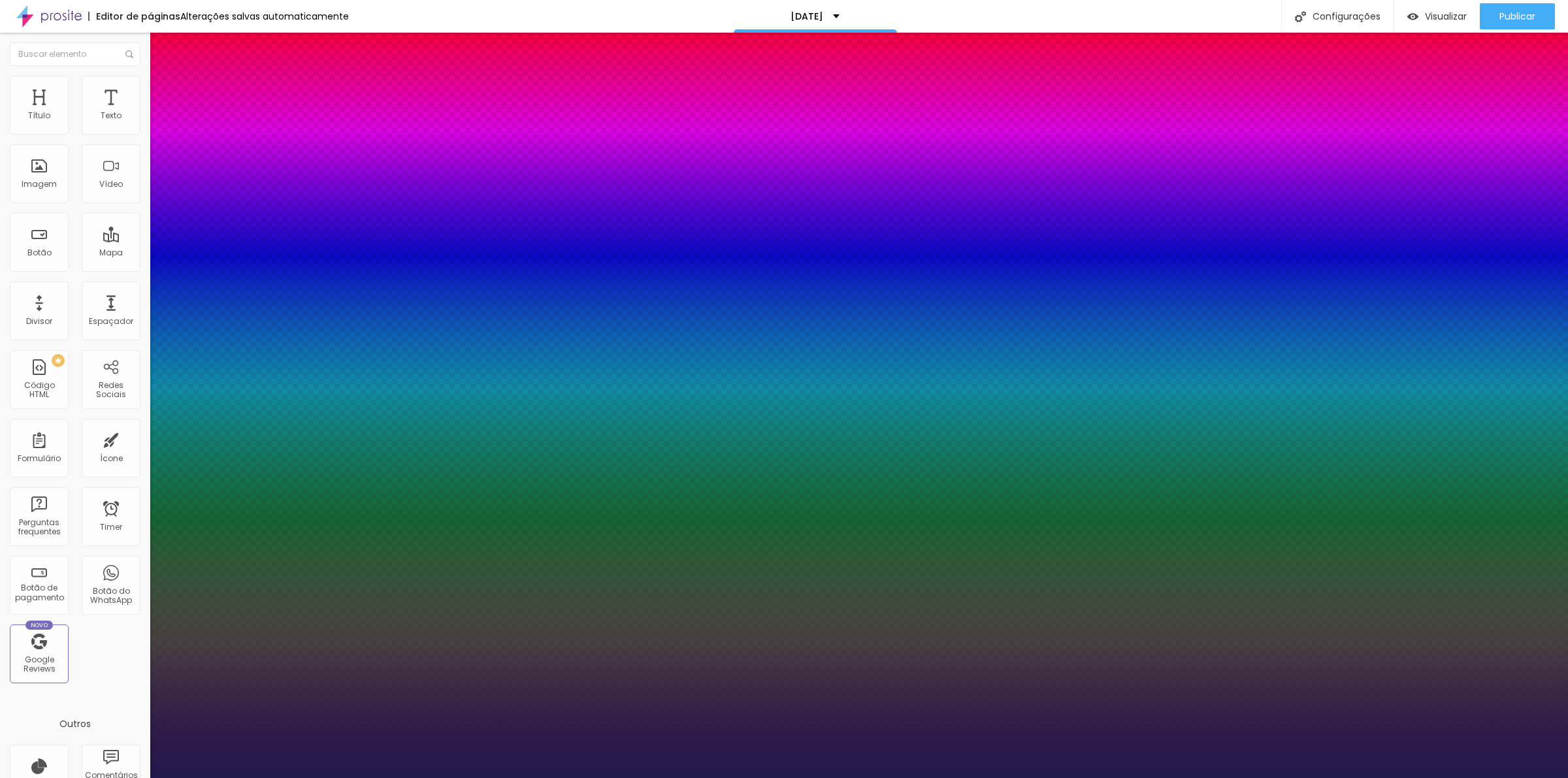
type input "1"
click at [141, 777] on select "AbrilFatface-Regular Actor-Regular Alegreya AlegreyaBlack Alice Allan-Bold Alla…" at bounding box center [70, 792] width 141 height 13
select select "Parisienne-Regular"
click at [140, 777] on select "AbrilFatface-Regular Actor-Regular Alegreya AlegreyaBlack Alice Allan-Bold Alla…" at bounding box center [70, 792] width 141 height 13
type input "1"
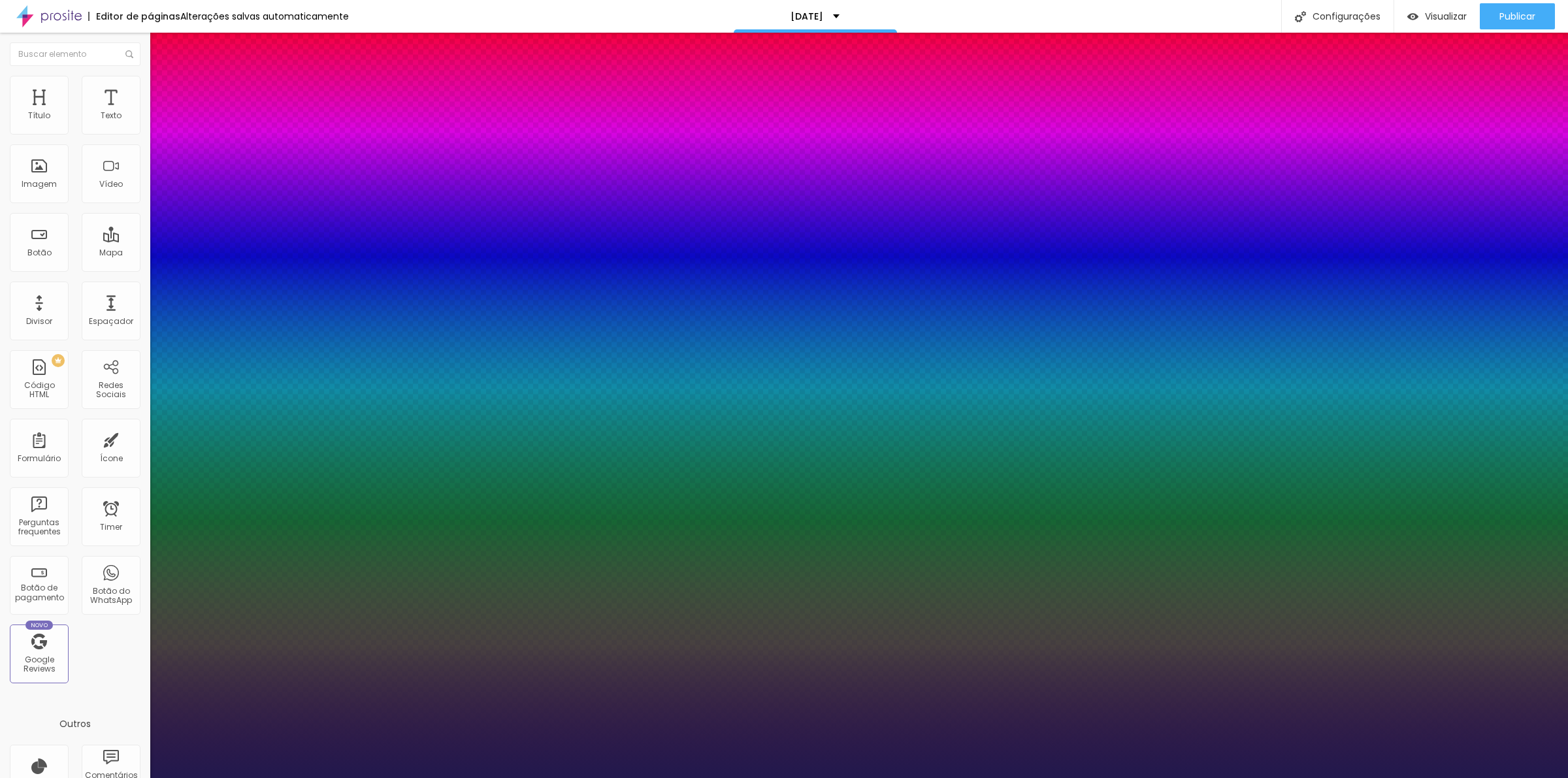
click at [1131, 777] on div at bounding box center [784, 778] width 1568 height 0
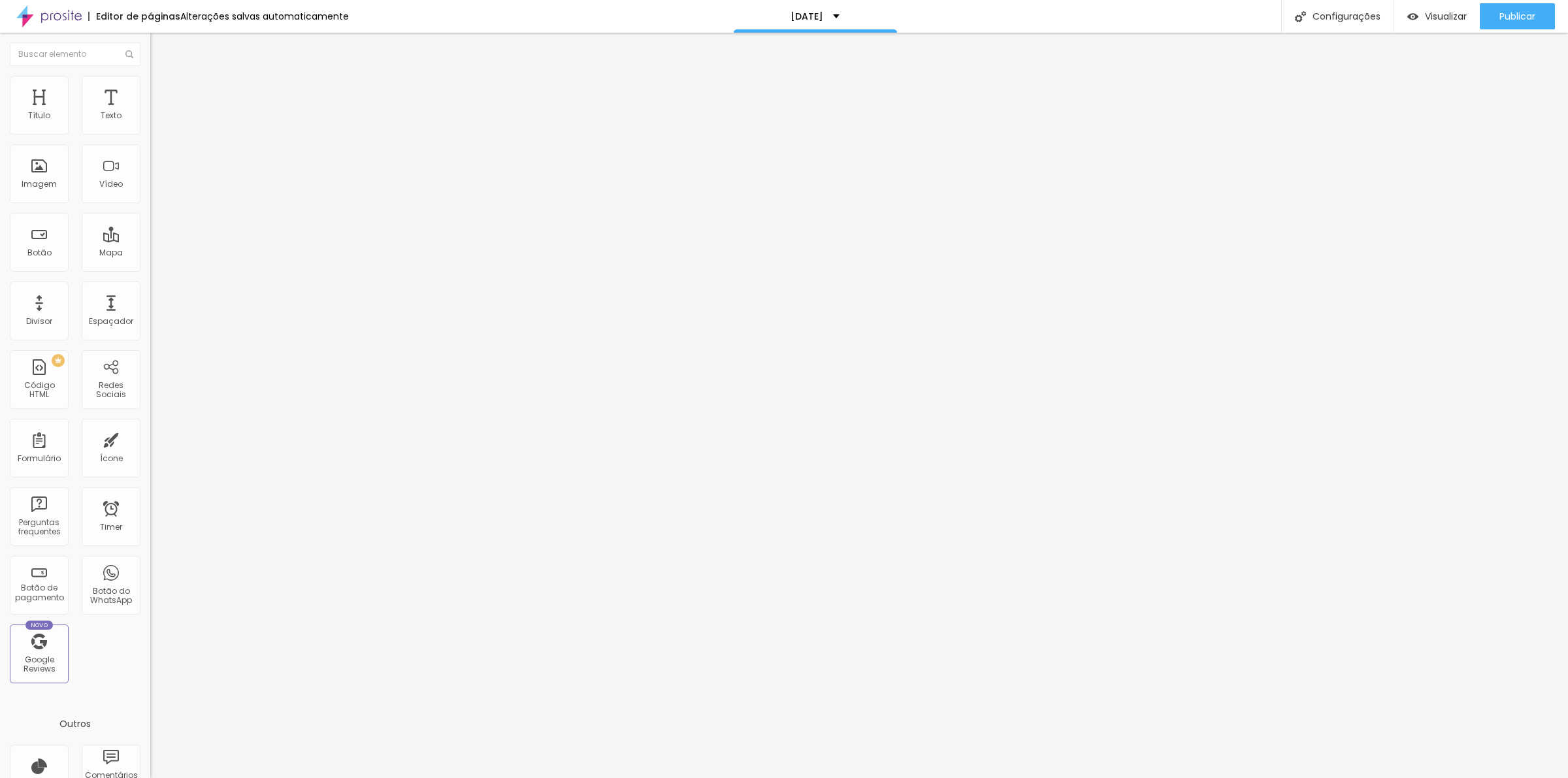
click at [156, 122] on icon "button" at bounding box center [160, 118] width 8 height 8
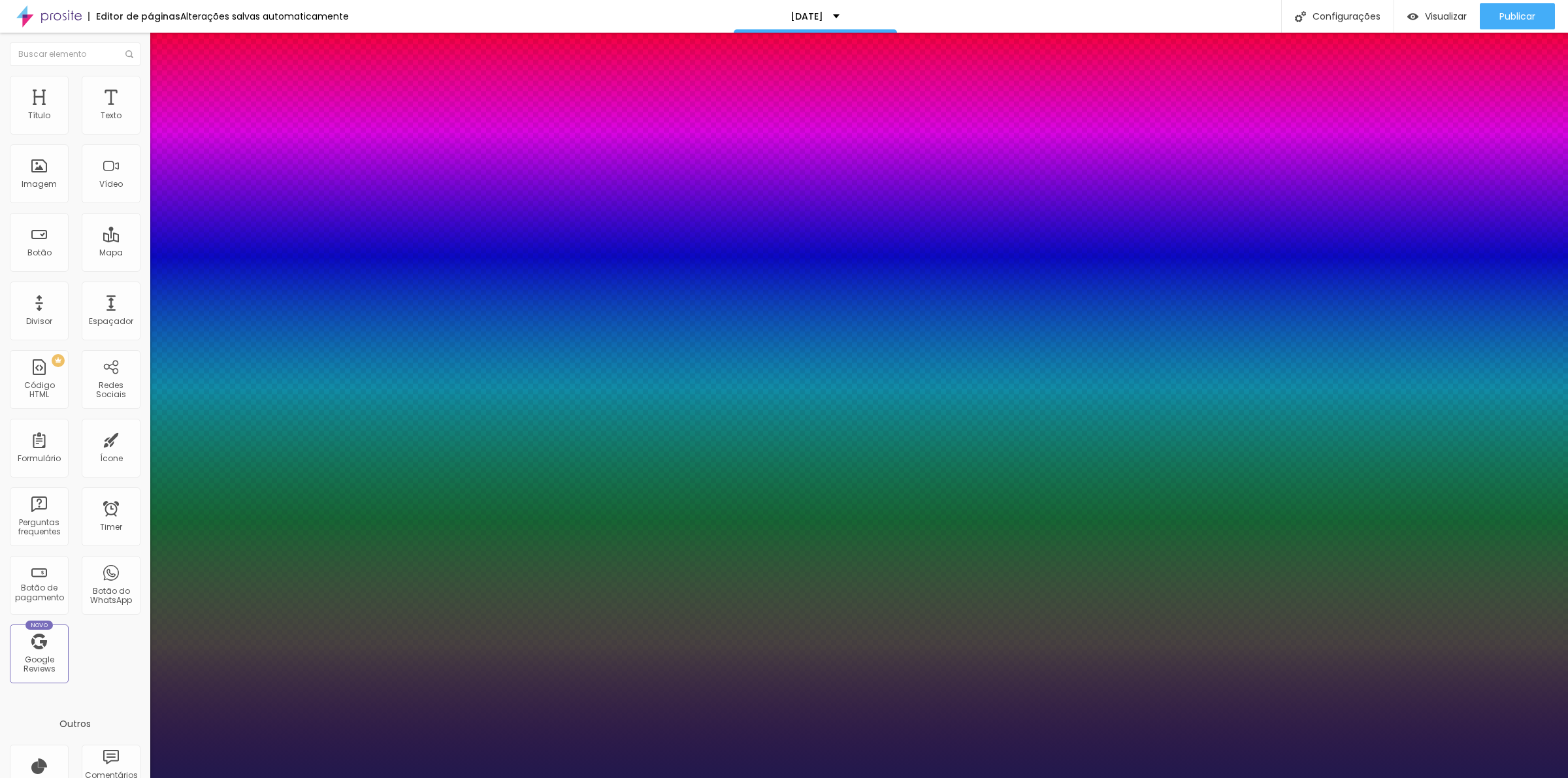
type input "1"
type input "15"
type input "1"
type input "16"
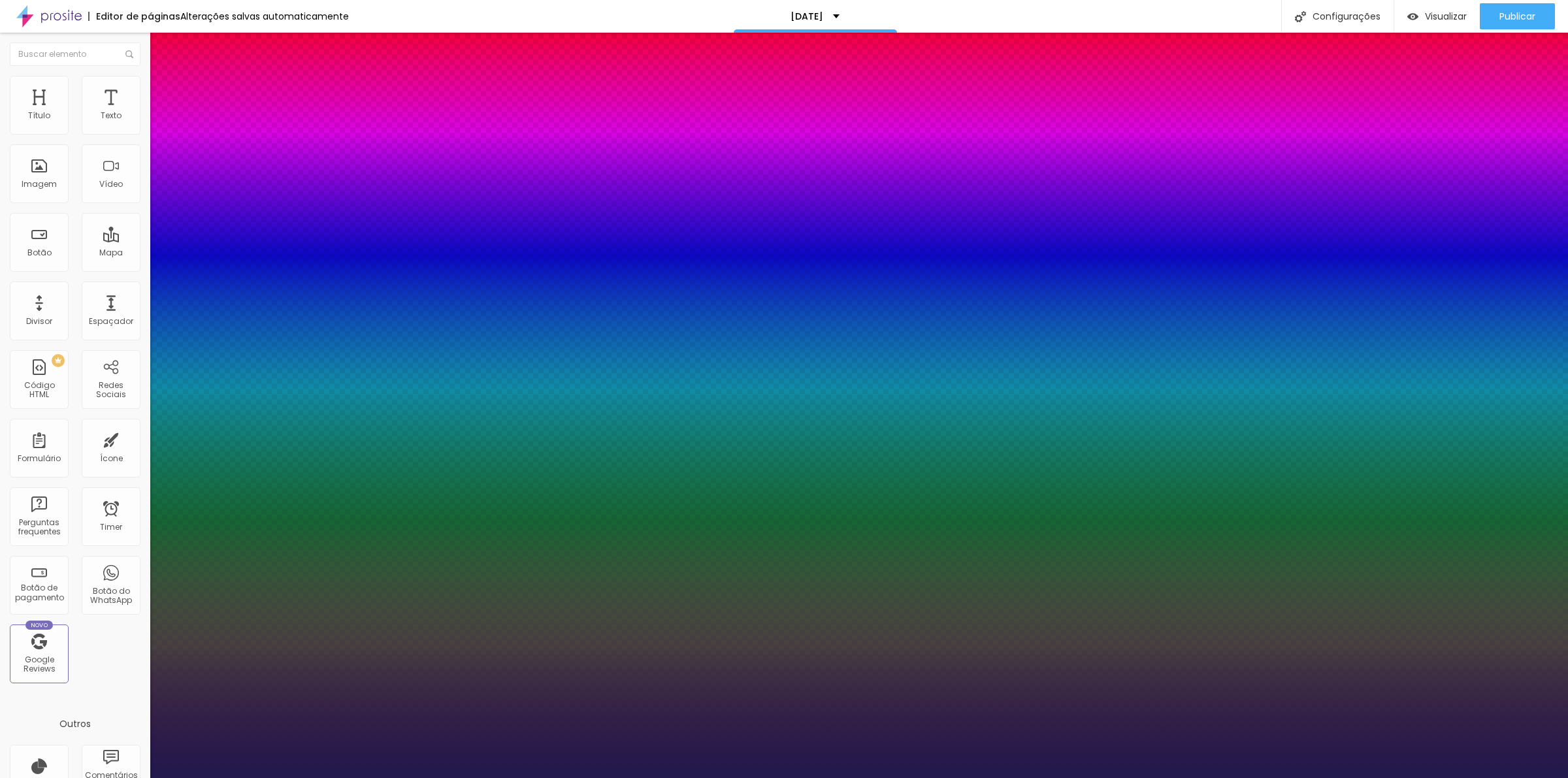
type input "16"
type input "1"
type input "21"
type input "1"
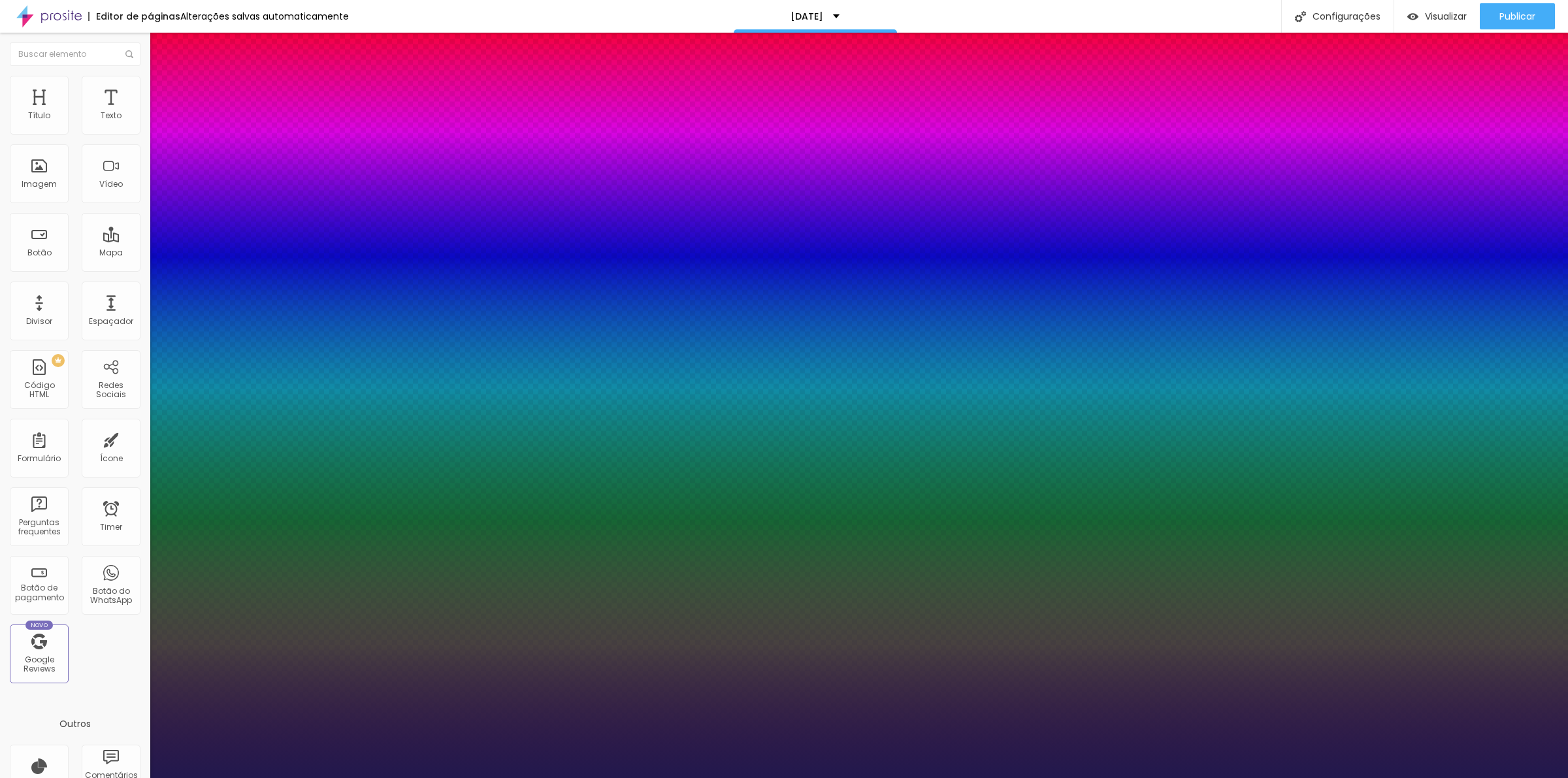
type input "27"
type input "1"
type input "28"
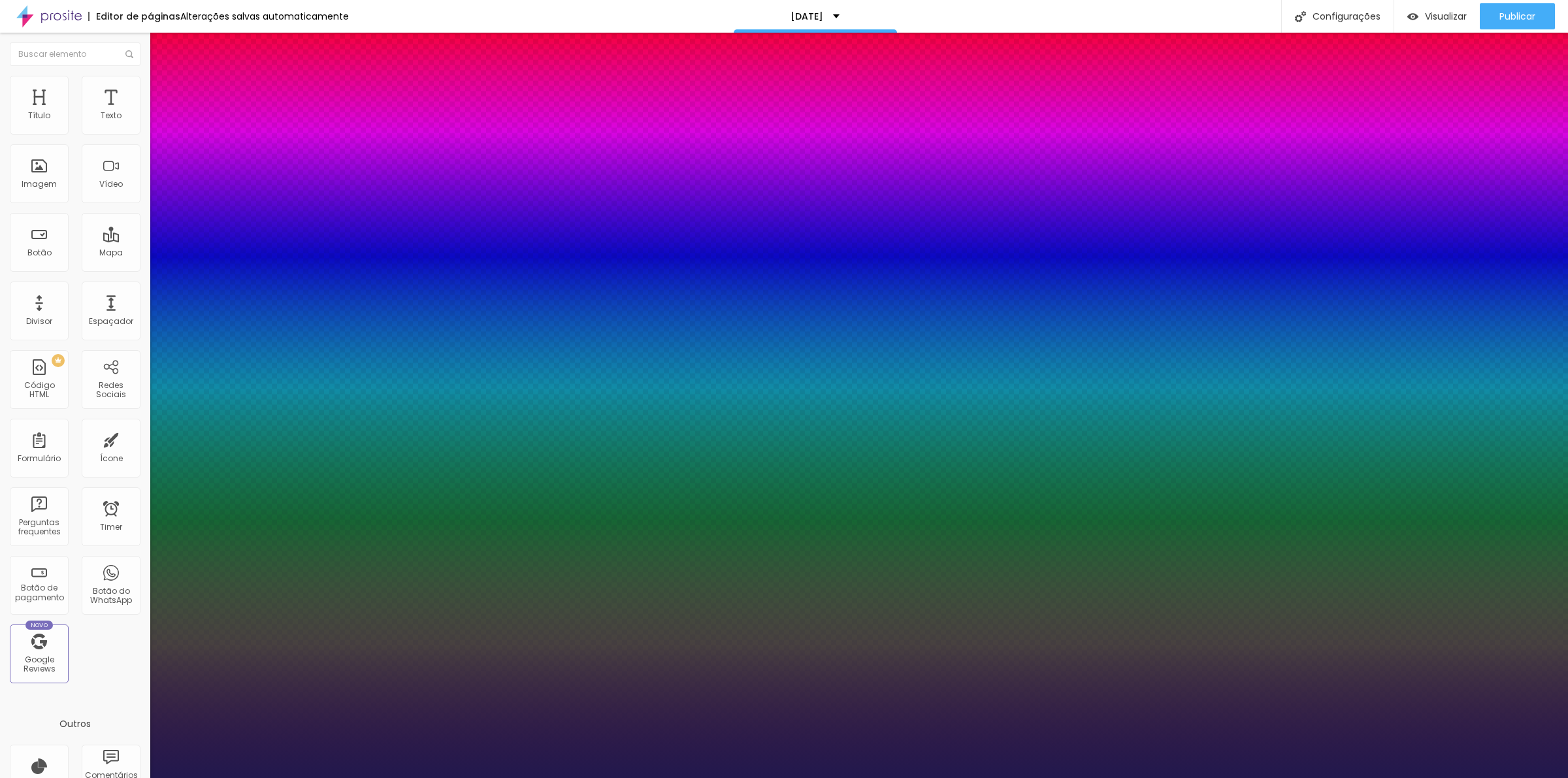
type input "1"
type input "29"
type input "1"
type input "30"
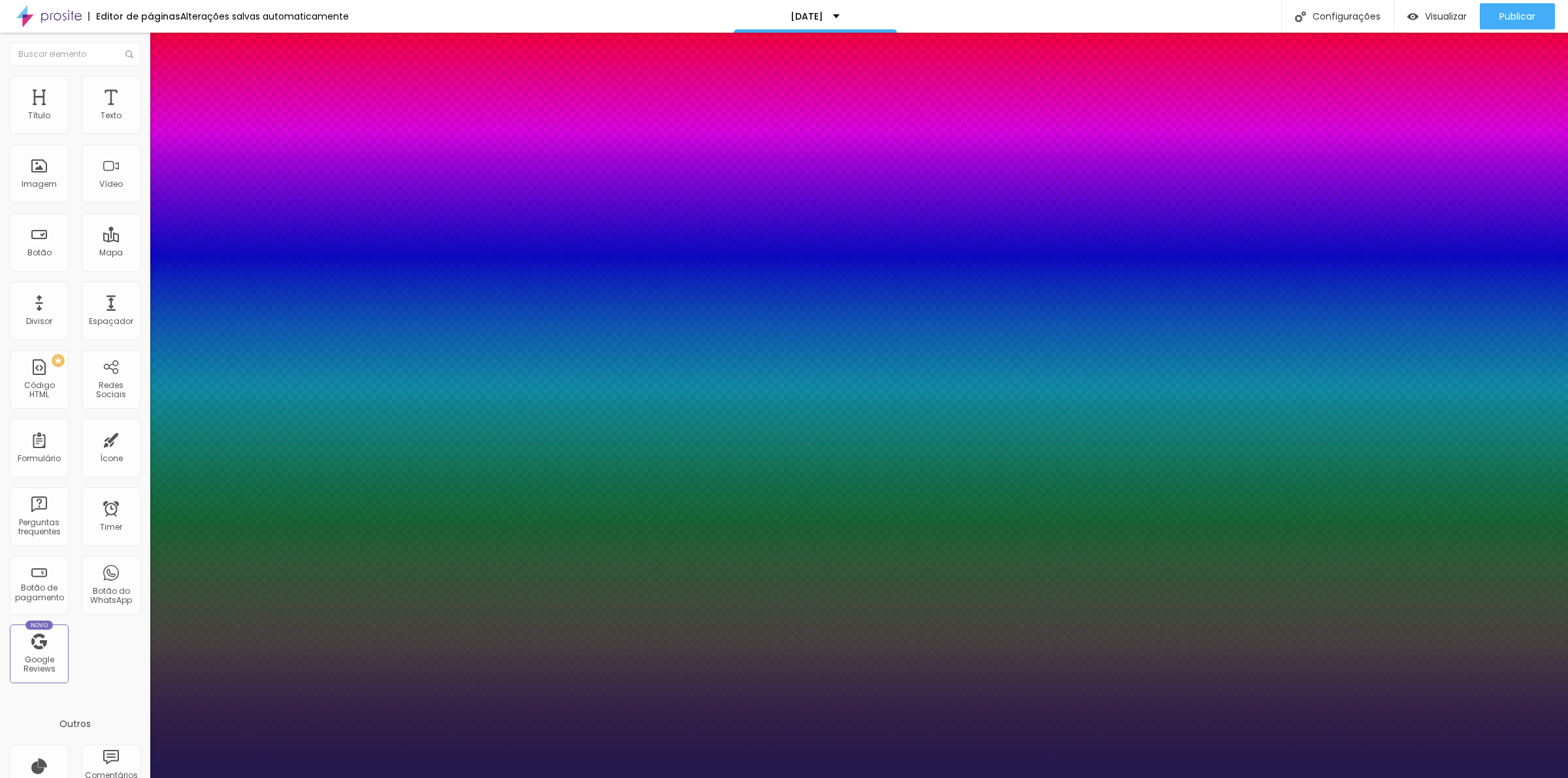
type input "30"
type input "1"
type input "31"
type input "1"
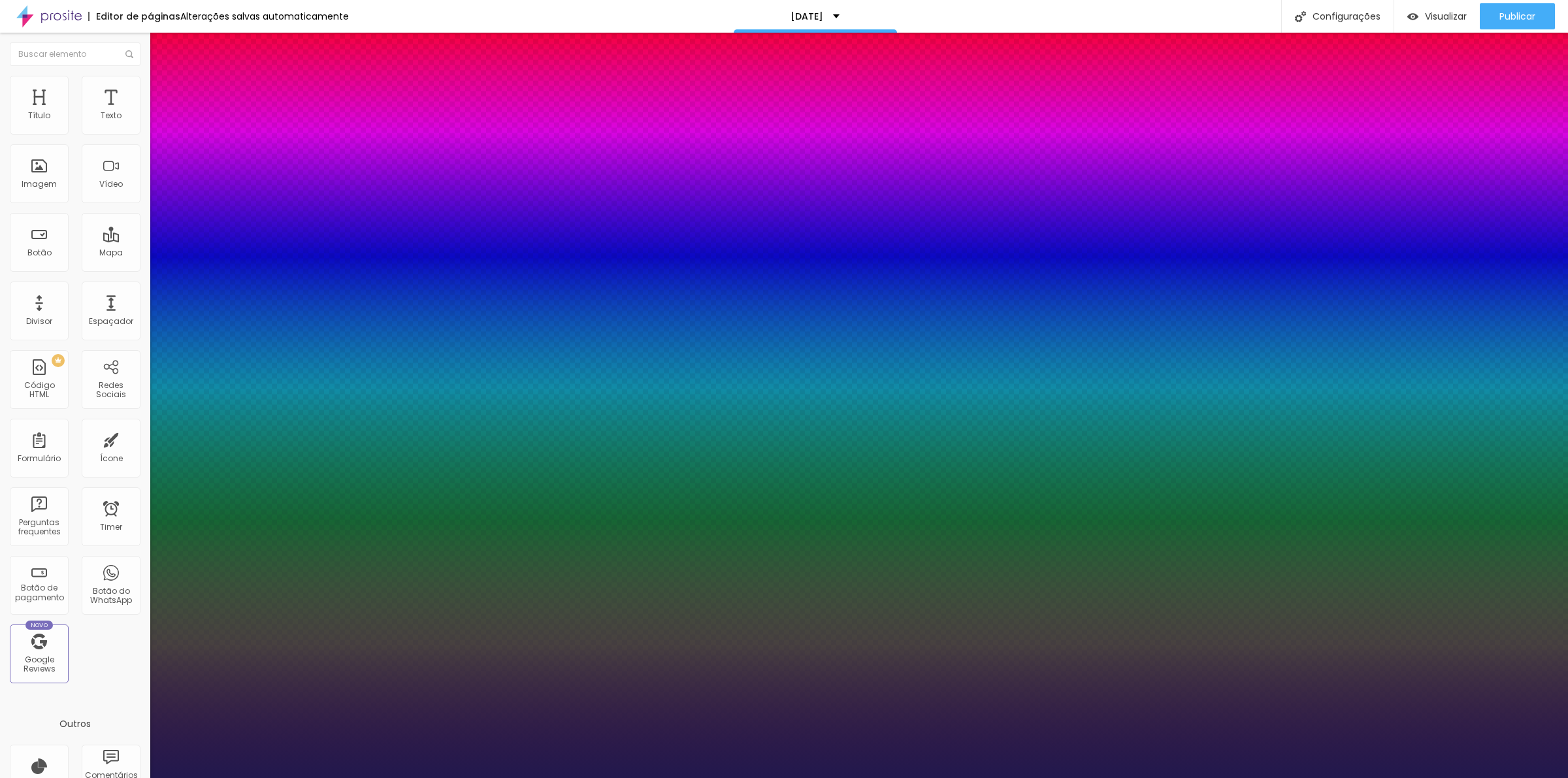
type input "33"
type input "1"
type input "41"
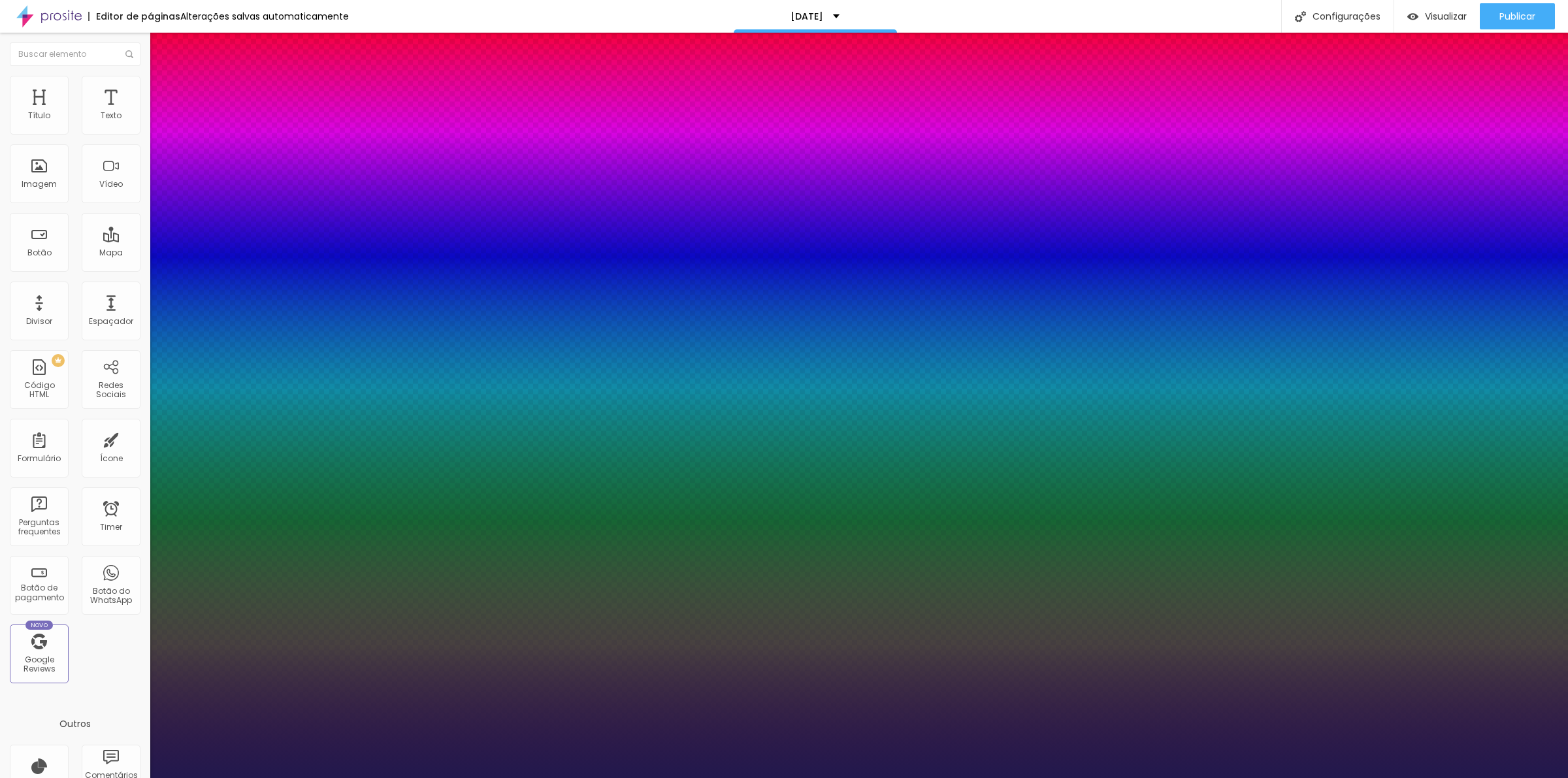
type input "1"
type input "42"
type input "1"
type input "41"
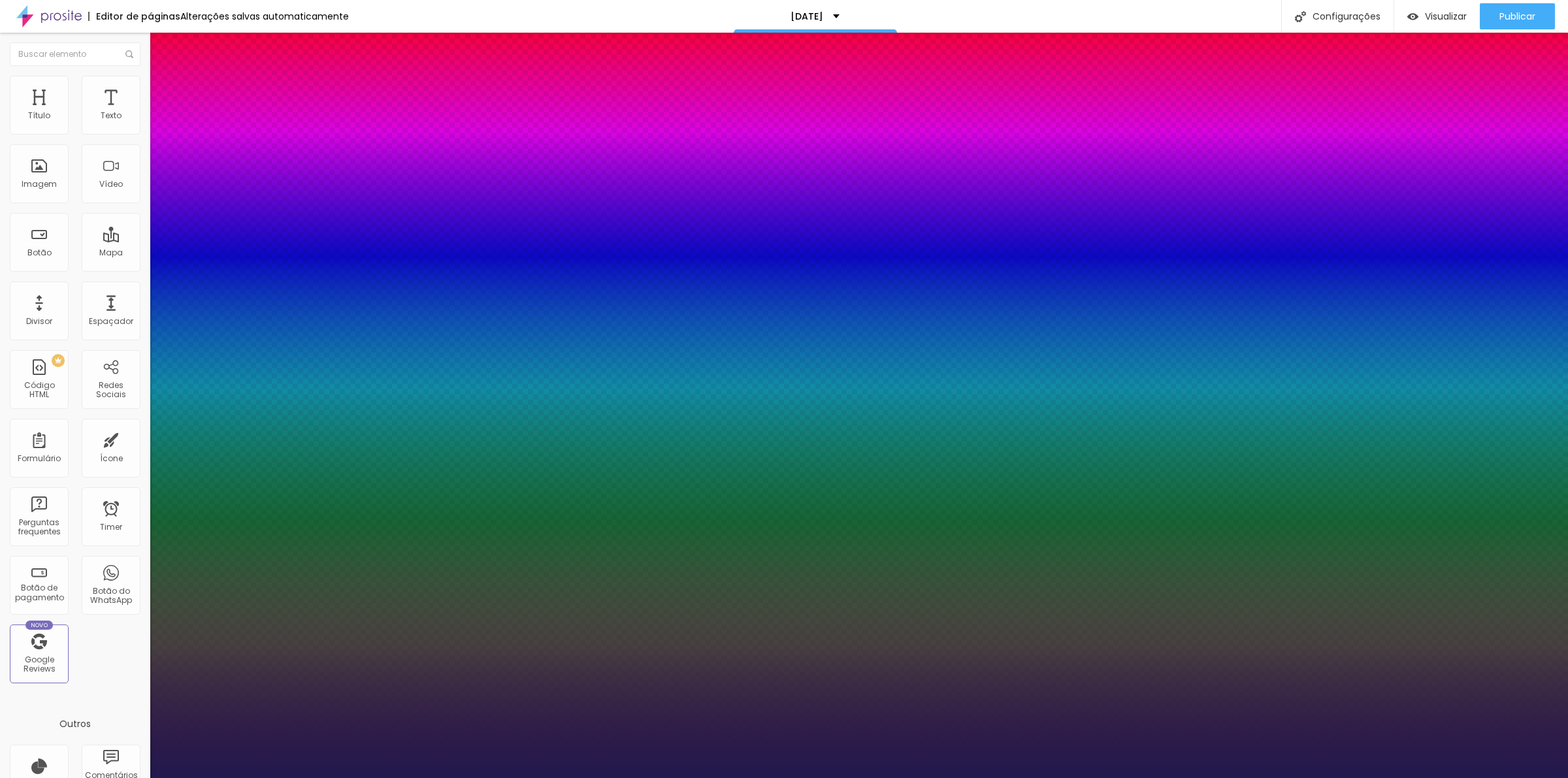
type input "41"
type input "1"
type input "40"
type input "1"
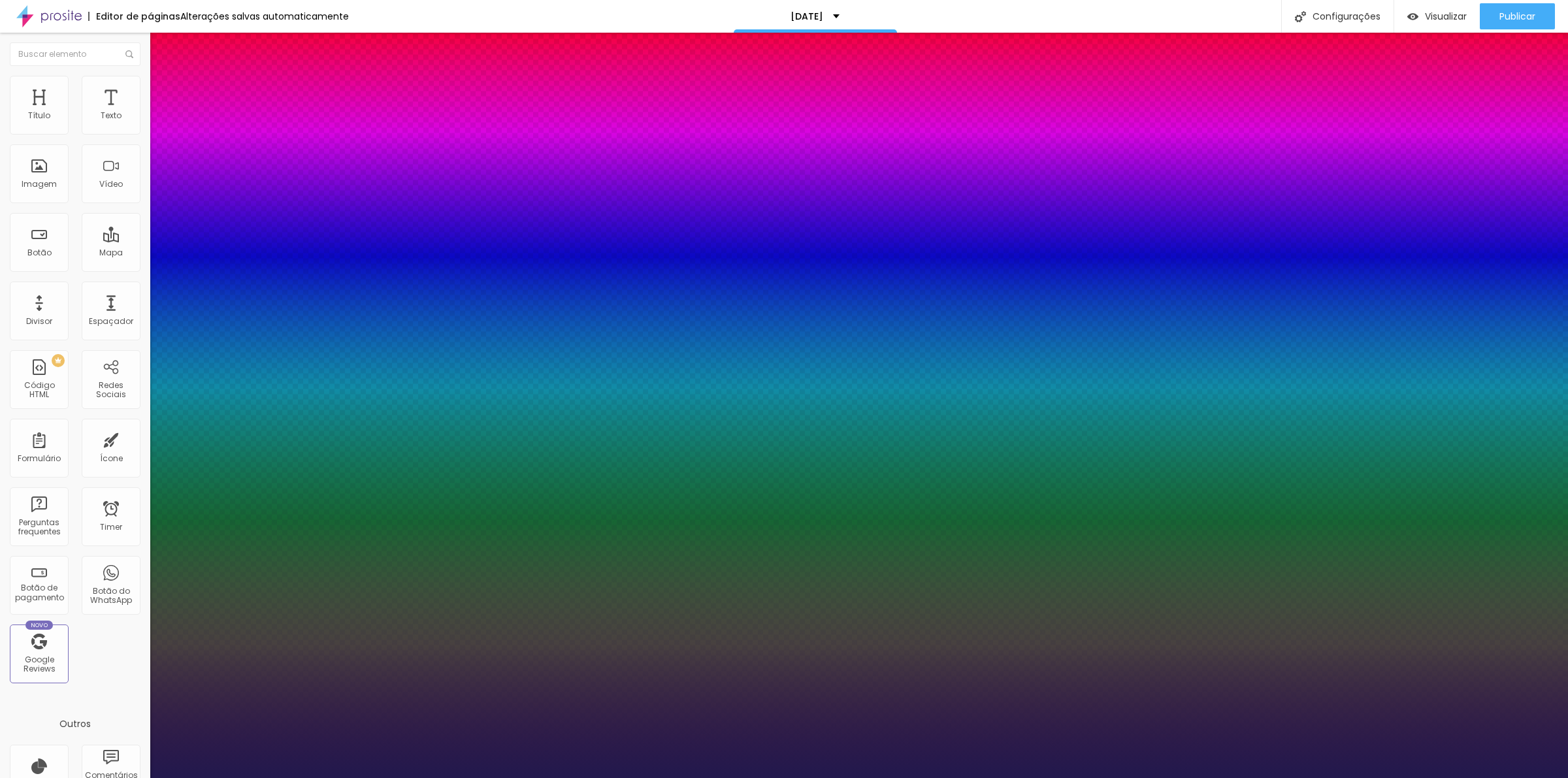
type input "39"
type input "1"
type input "38"
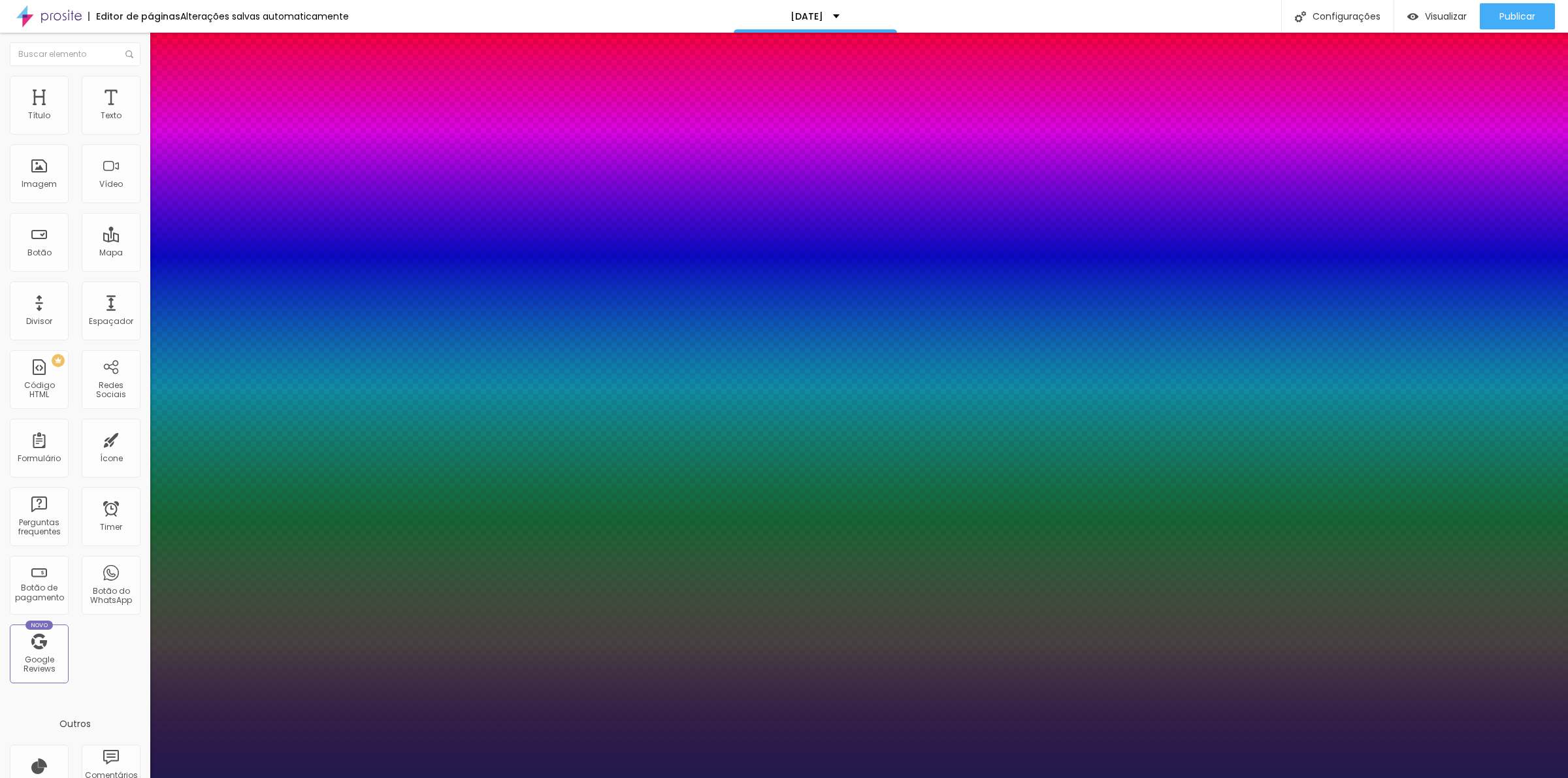
type input "1"
type input "36"
type input "1"
type input "35"
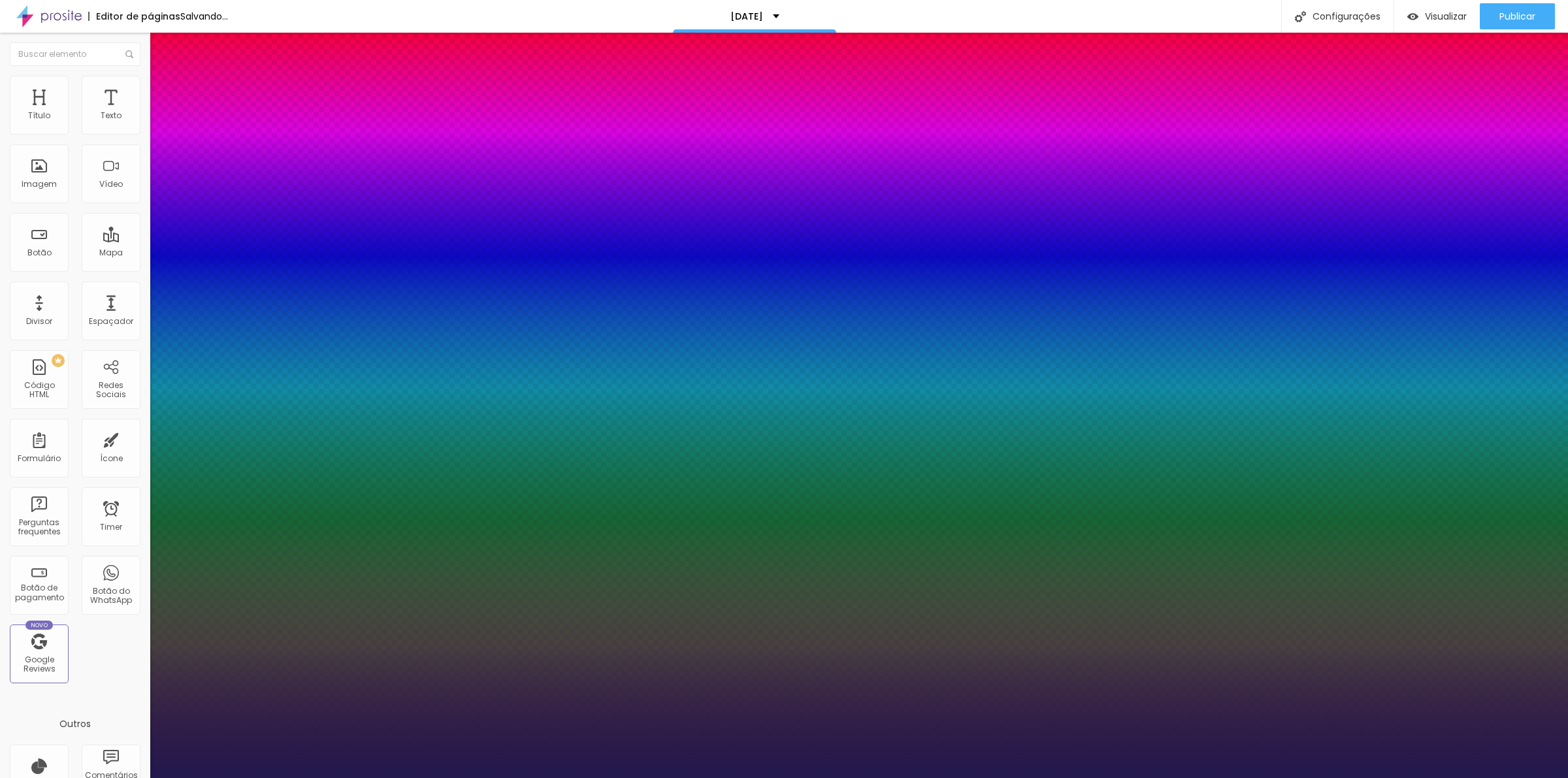
type input "35"
type input "1"
drag, startPoint x: 176, startPoint y: 217, endPoint x: 197, endPoint y: 220, distance: 21.2
type input "35"
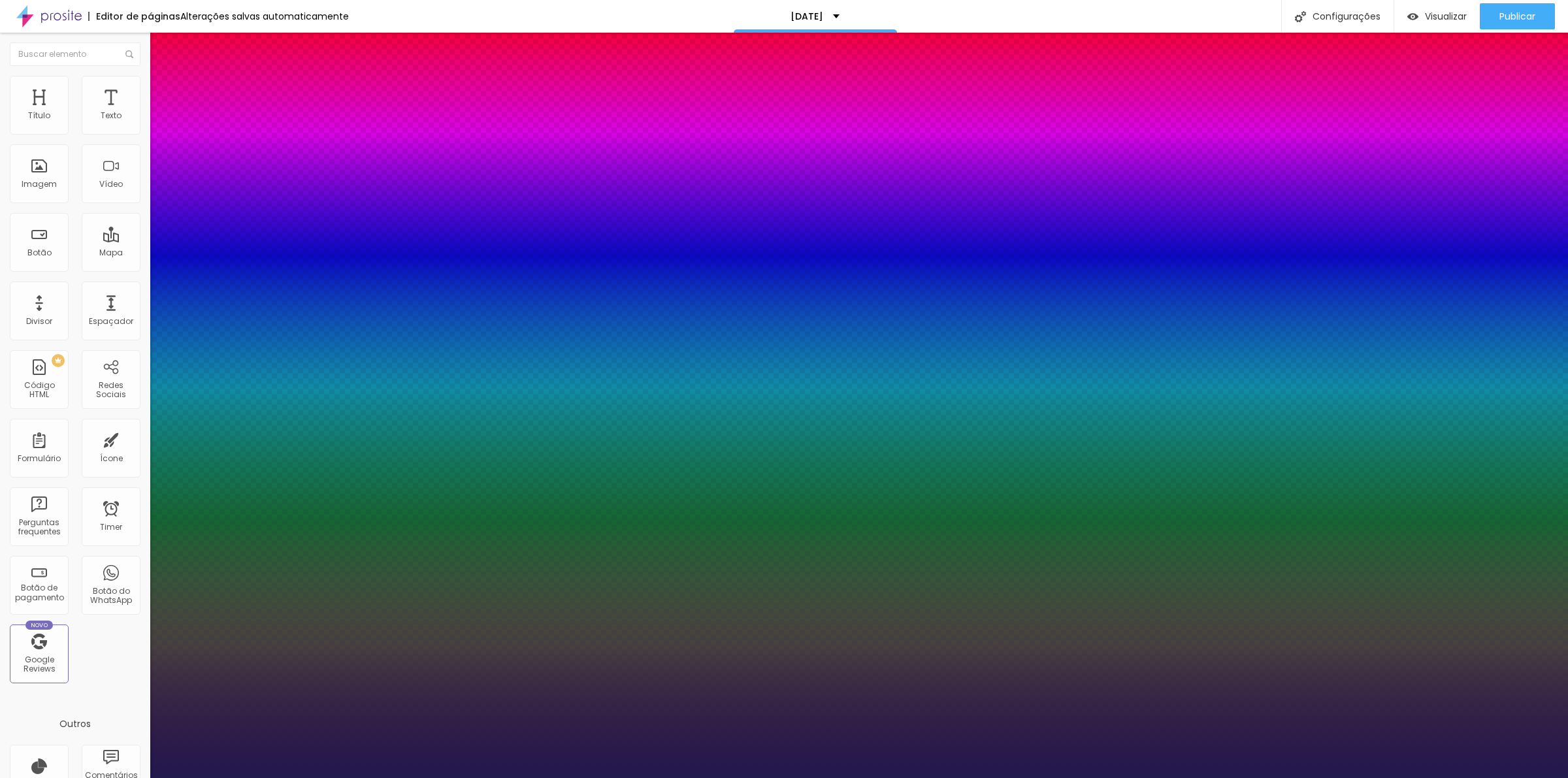
click at [825, 777] on div at bounding box center [784, 778] width 1568 height 0
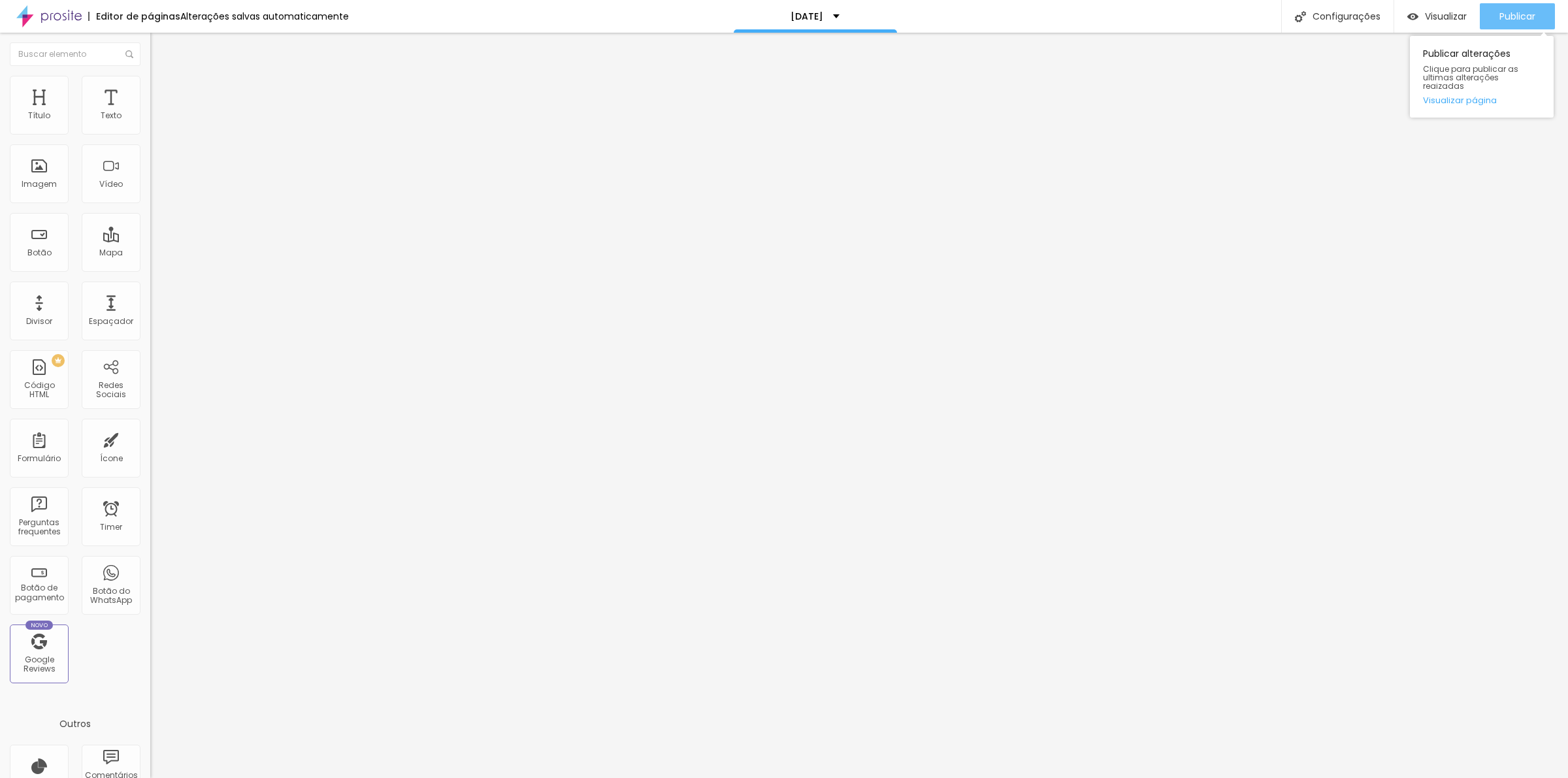
click at [1497, 23] on button "Publicar" at bounding box center [1517, 16] width 75 height 26
click at [150, 88] on img at bounding box center [156, 94] width 12 height 12
type input "15"
type input "10"
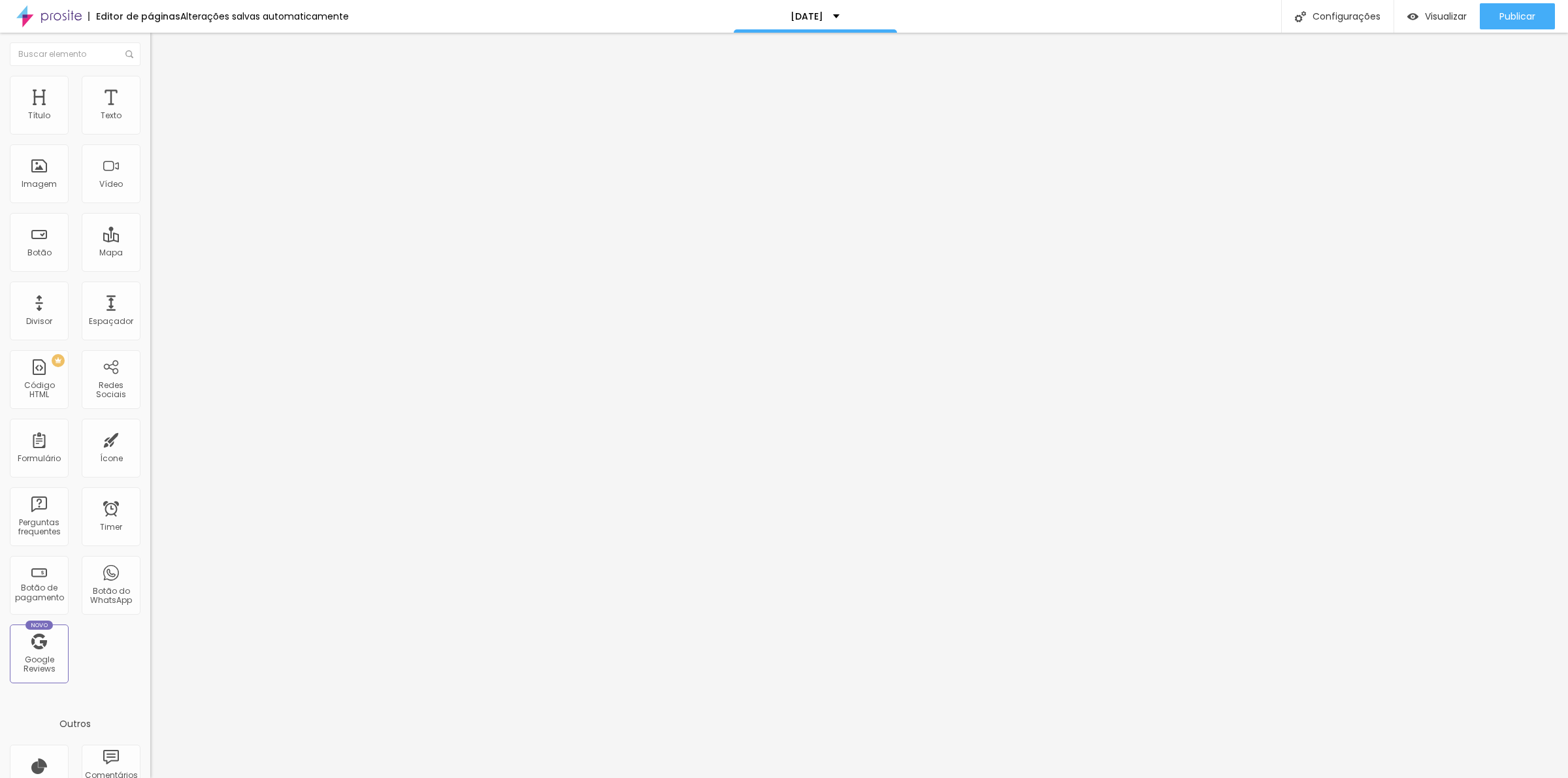
type input "10"
type input "5"
type input "0"
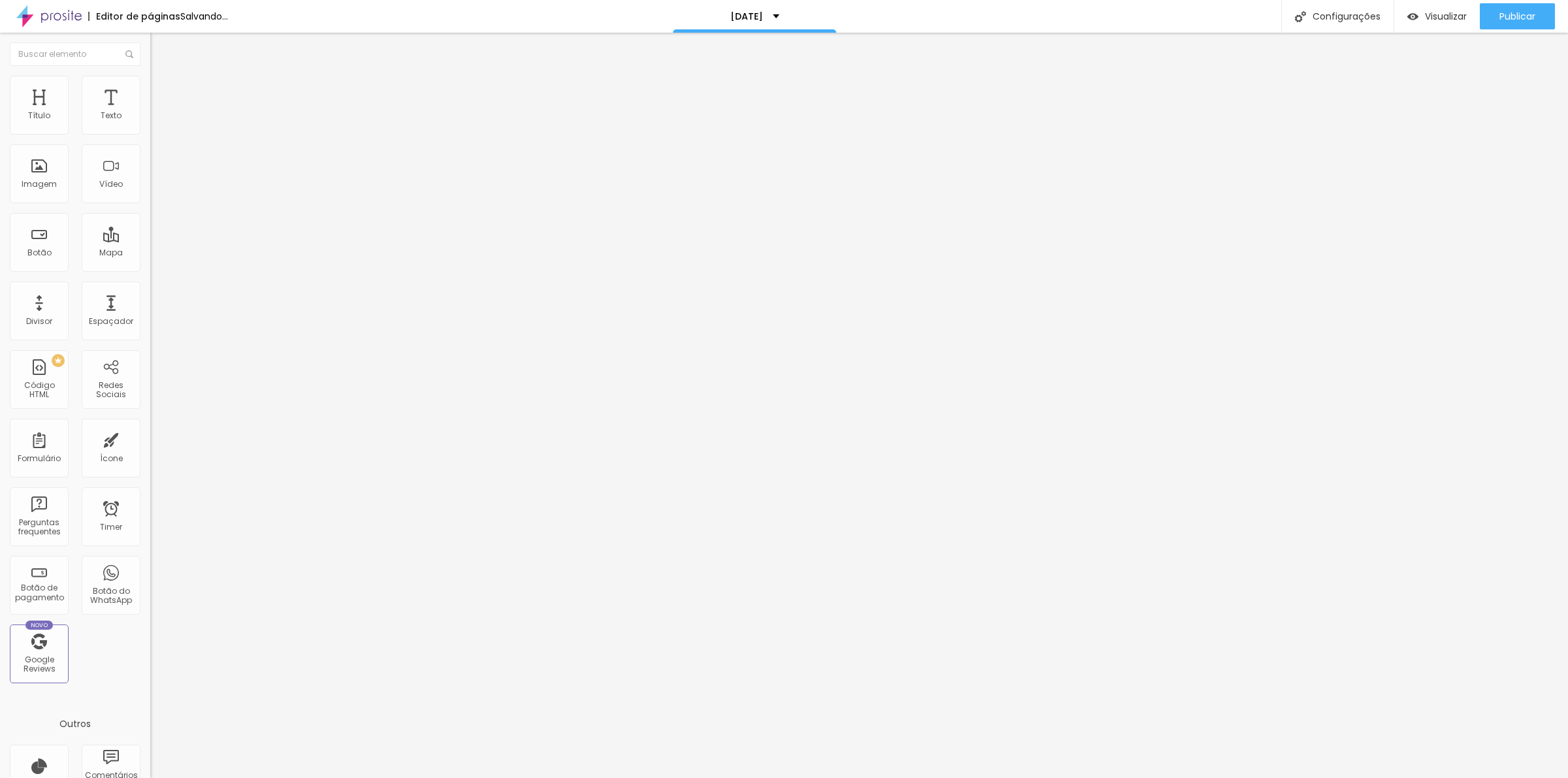
drag, startPoint x: 84, startPoint y: 130, endPoint x: 0, endPoint y: 160, distance: 89.2
type input "0"
click at [150, 254] on input "range" at bounding box center [192, 258] width 85 height 10
click at [162, 90] on span "Estilo" at bounding box center [172, 85] width 21 height 11
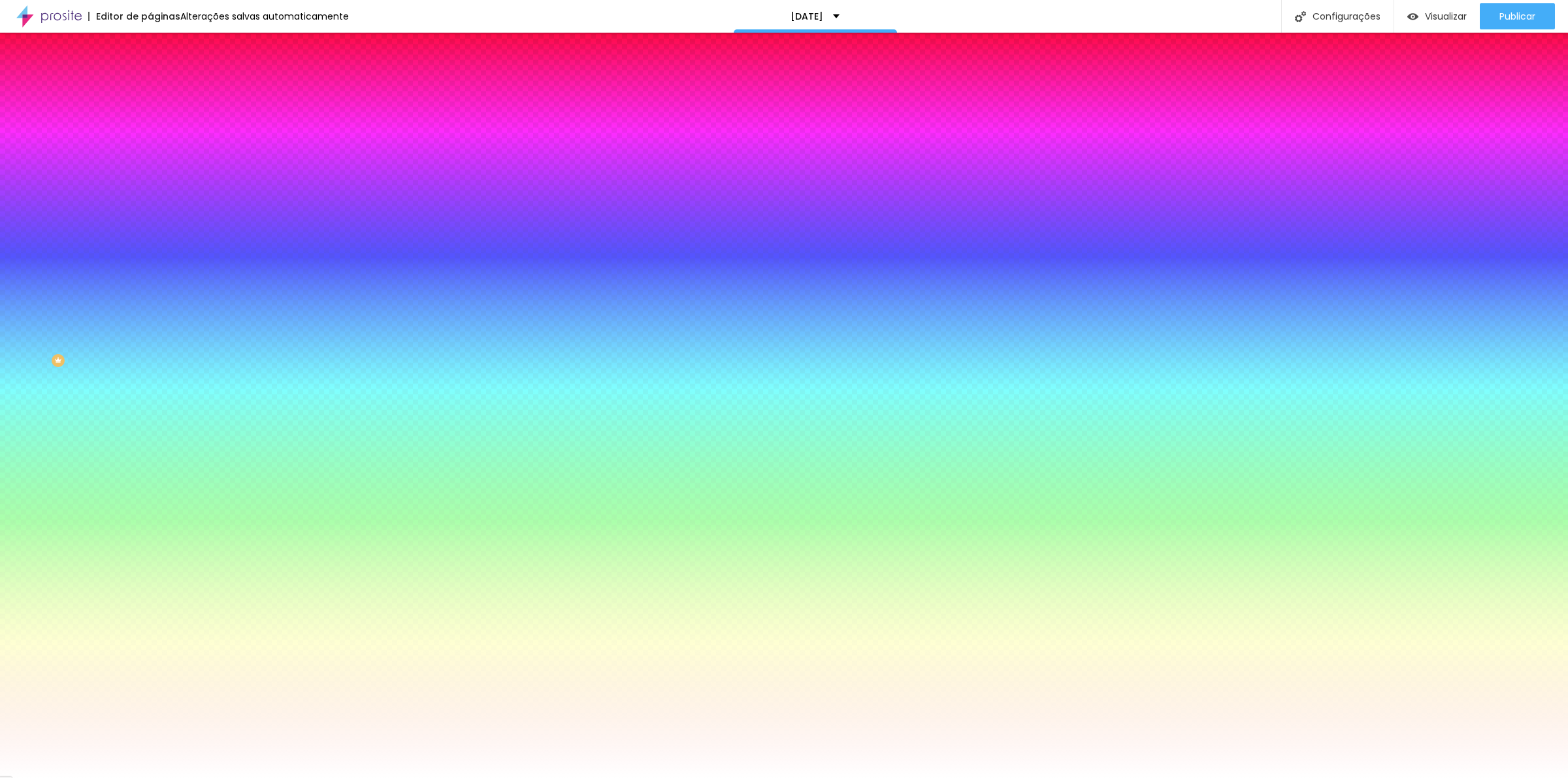
click at [162, 77] on span "Conteúdo" at bounding box center [182, 72] width 40 height 11
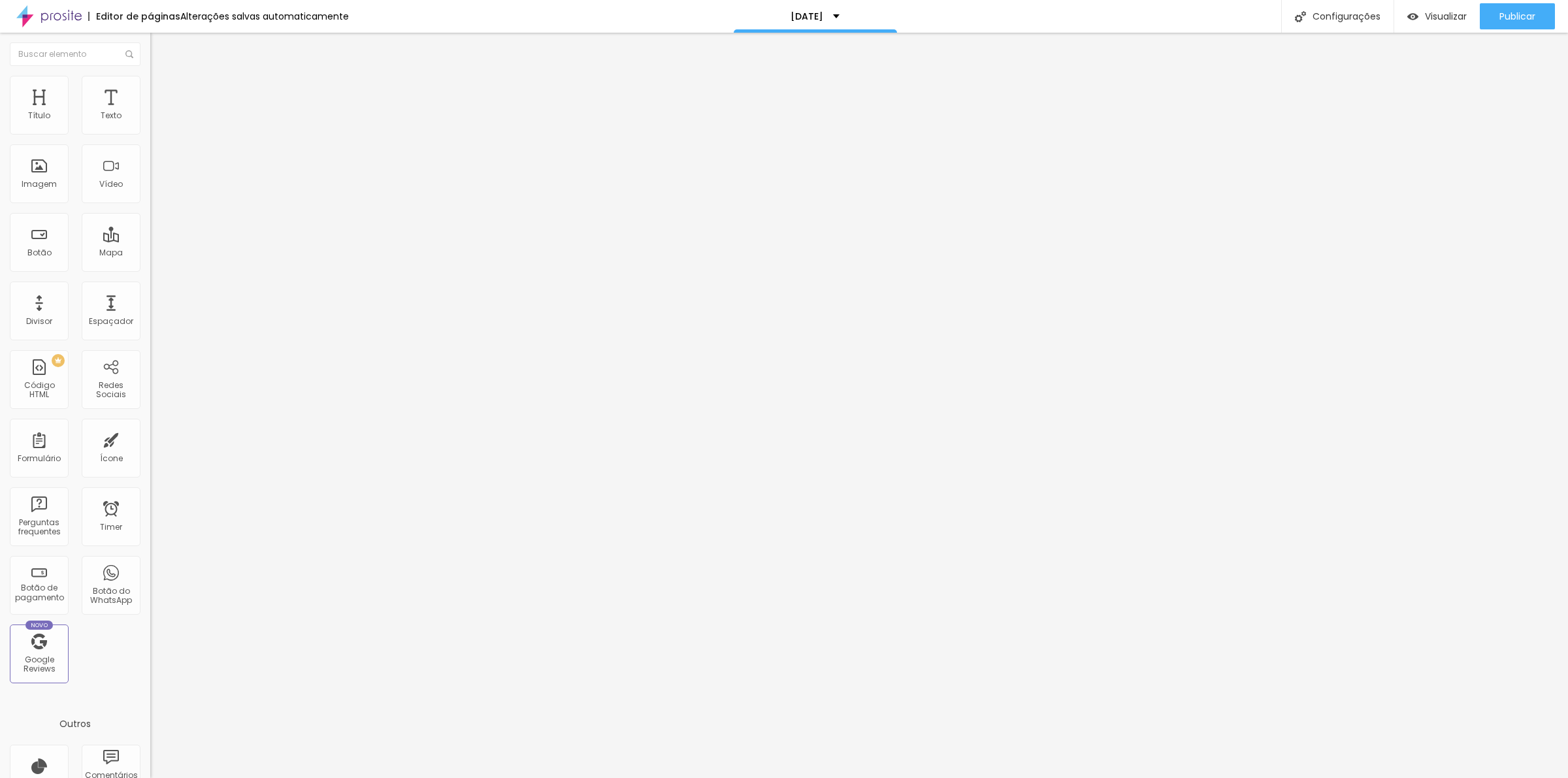
click at [150, 119] on span "Encaixotado" at bounding box center [175, 113] width 51 height 11
click at [150, 139] on span "Completo" at bounding box center [170, 133] width 39 height 11
click at [1499, 17] on span "Publicar" at bounding box center [1517, 16] width 36 height 10
click at [150, 80] on ul "Conteúdo Estilo Avançado" at bounding box center [225, 82] width 150 height 39
click at [150, 88] on img at bounding box center [156, 94] width 12 height 12
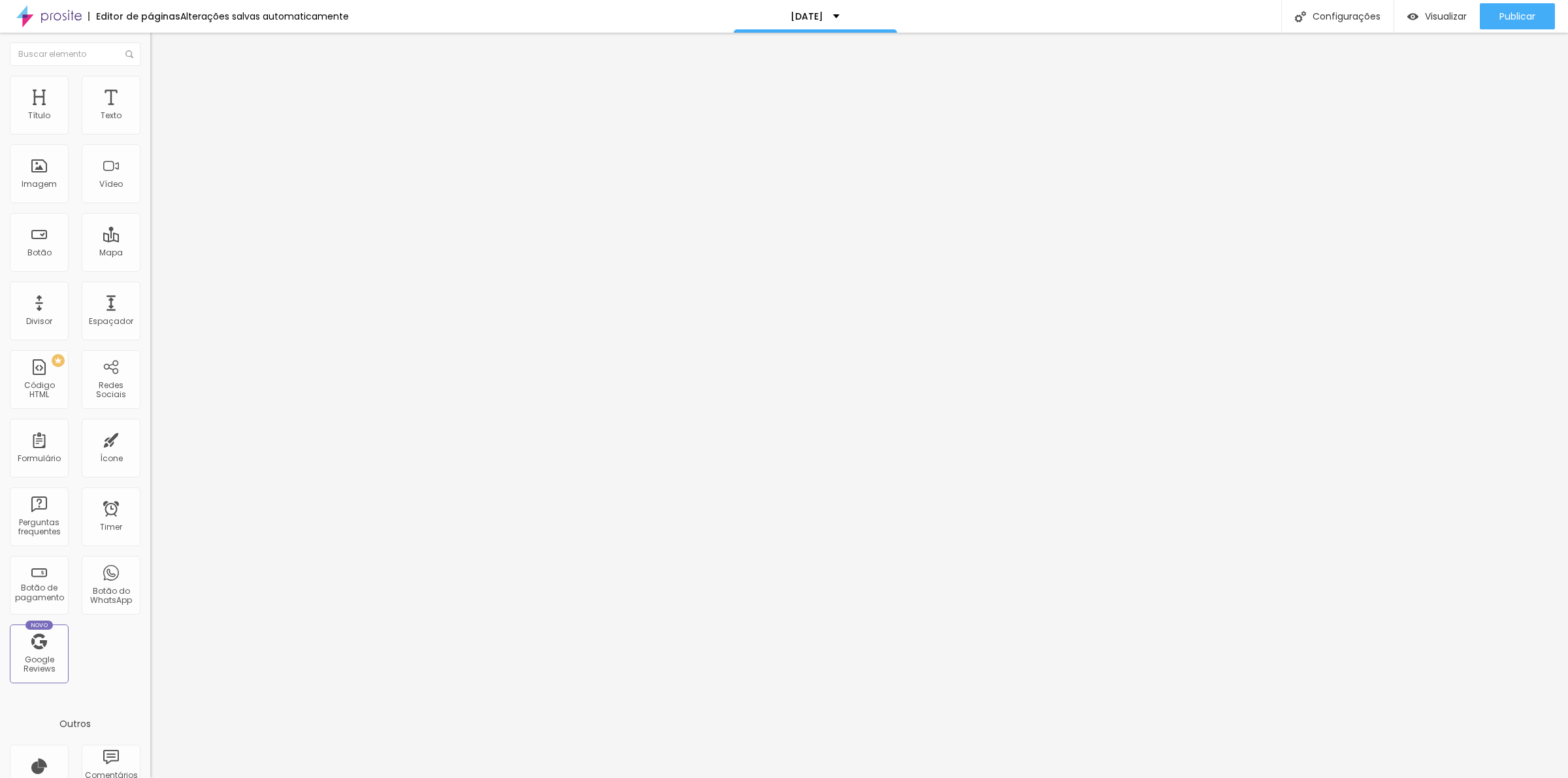
click at [150, 88] on li "Estilo" at bounding box center [225, 82] width 150 height 13
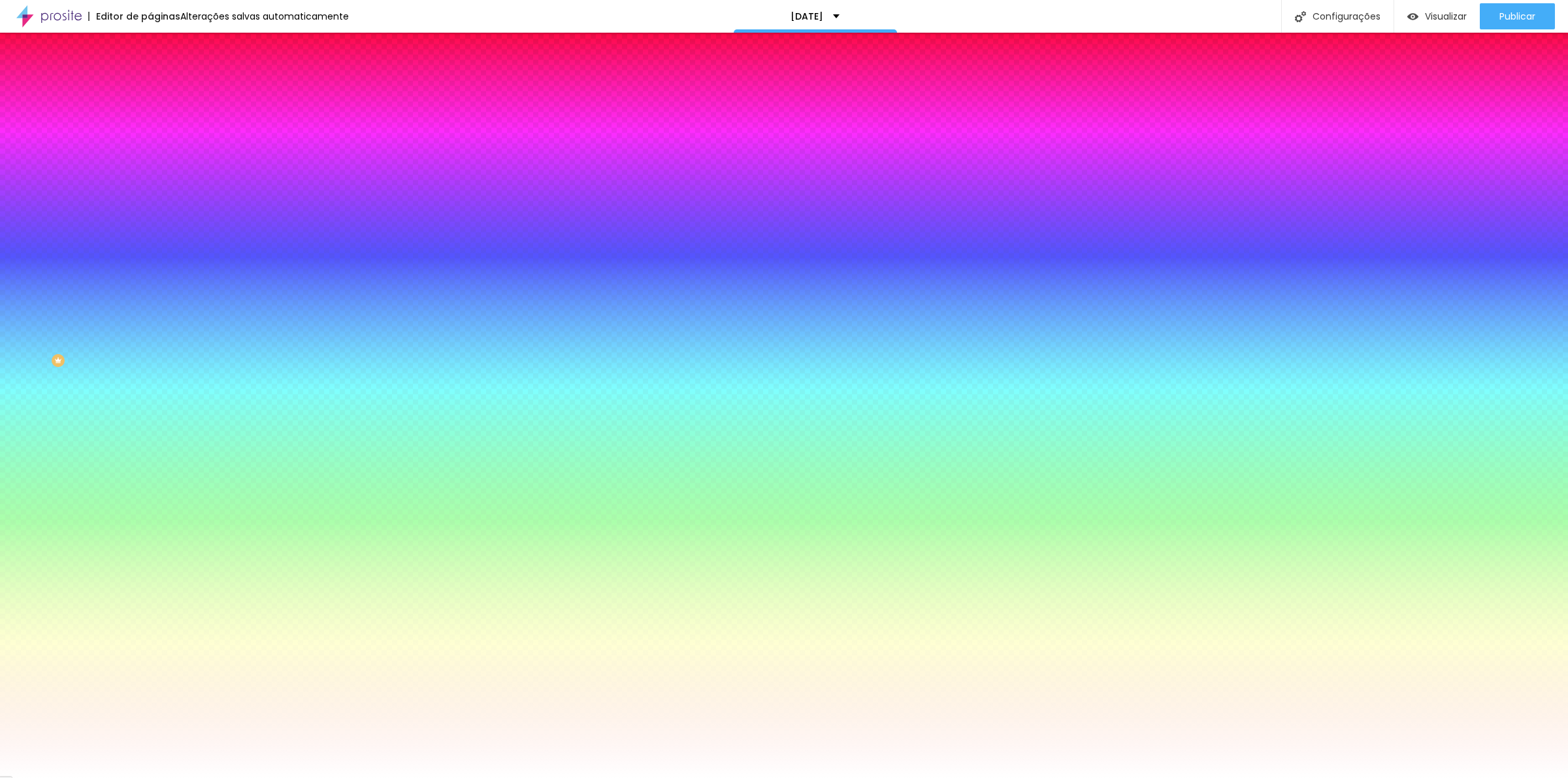
click at [162, 77] on span "Conteúdo" at bounding box center [182, 72] width 40 height 11
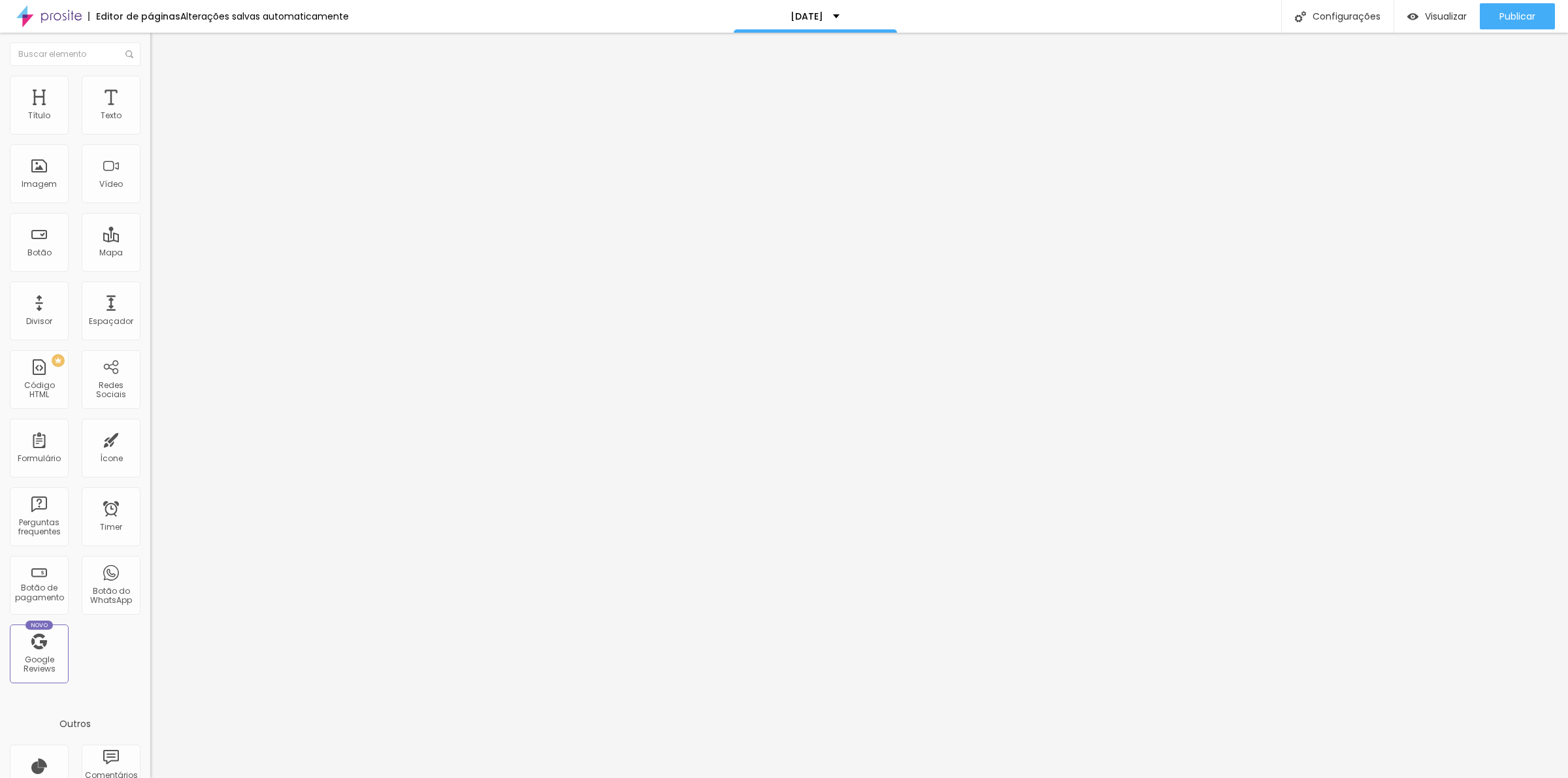
click at [150, 54] on button "Editar Coluna" at bounding box center [225, 47] width 150 height 30
click at [150, 112] on span "Adicionar imagem" at bounding box center [192, 107] width 85 height 11
